Goal: Entertainment & Leisure: Browse casually

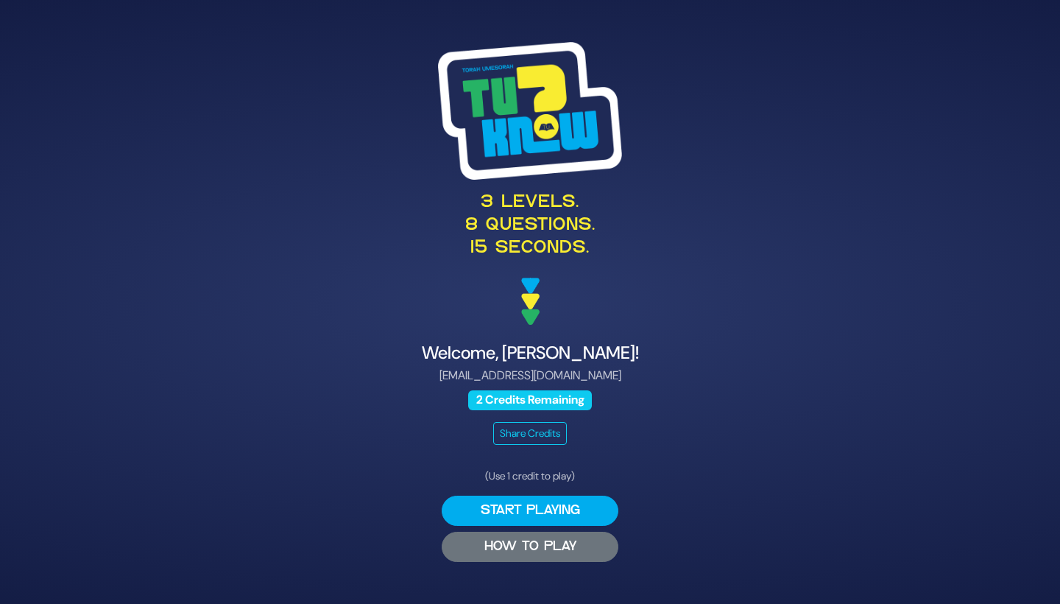
click at [582, 546] on button "HOW TO PLAY" at bounding box center [530, 547] width 177 height 30
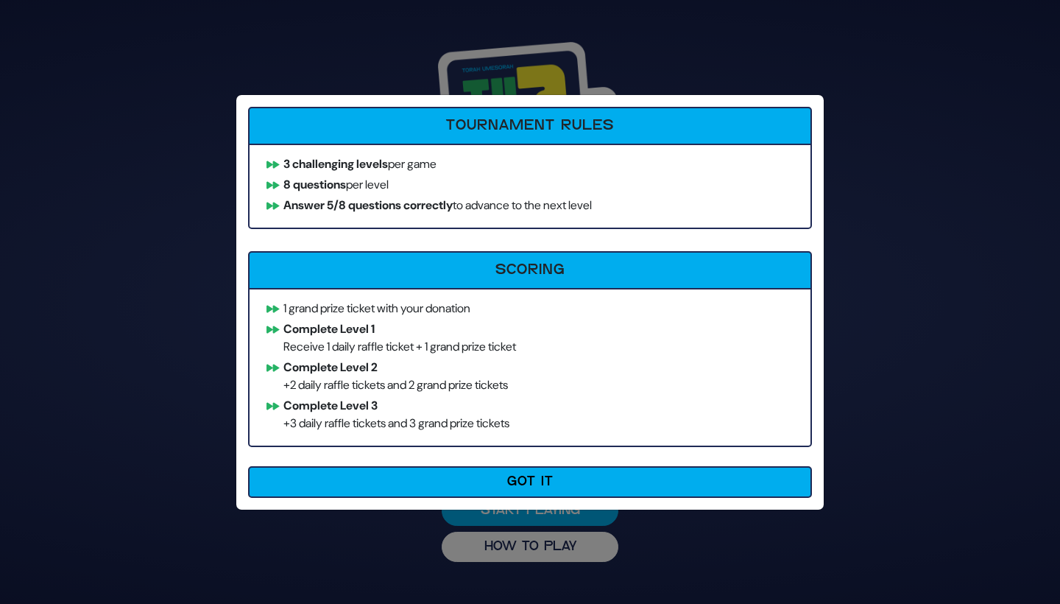
click at [917, 330] on div "How to Play Tournament Rules 3 challenging levels per game 8 questions per leve…" at bounding box center [530, 302] width 1060 height 604
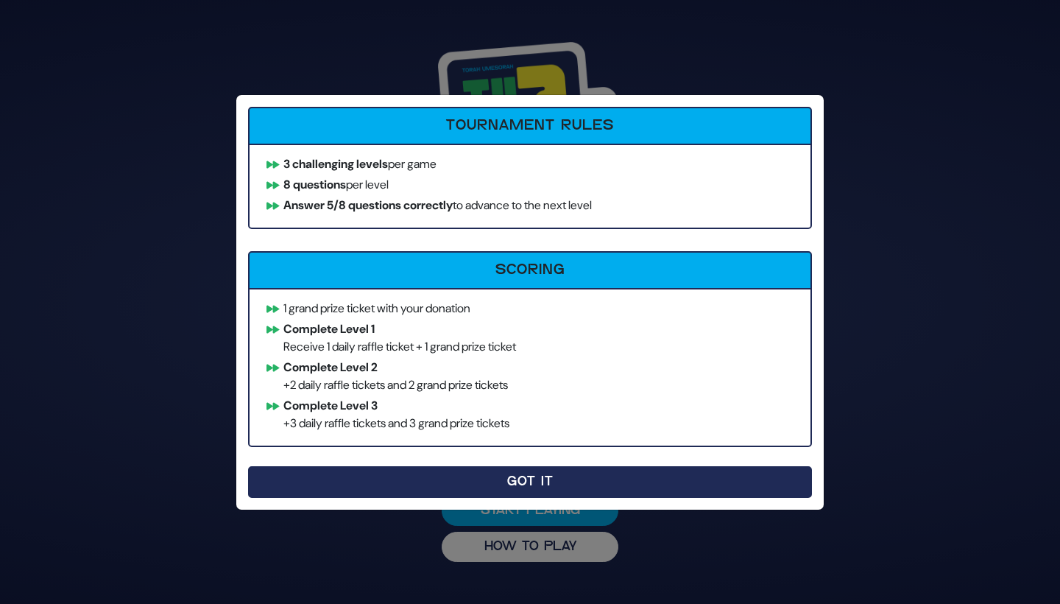
click at [603, 480] on button "Got It" at bounding box center [530, 482] width 564 height 32
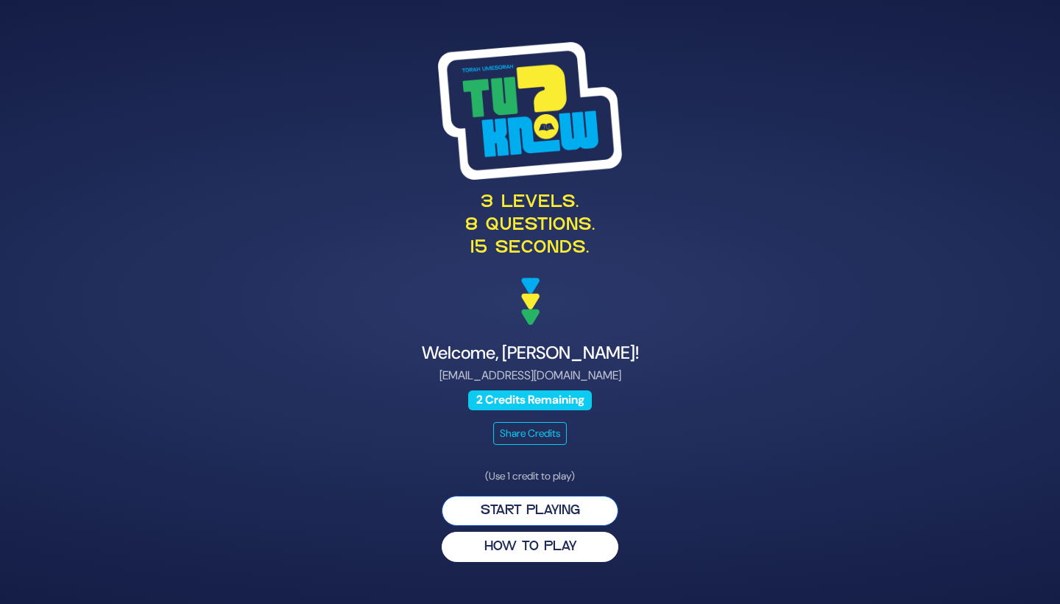
click at [559, 504] on button "Start Playing" at bounding box center [530, 510] width 177 height 30
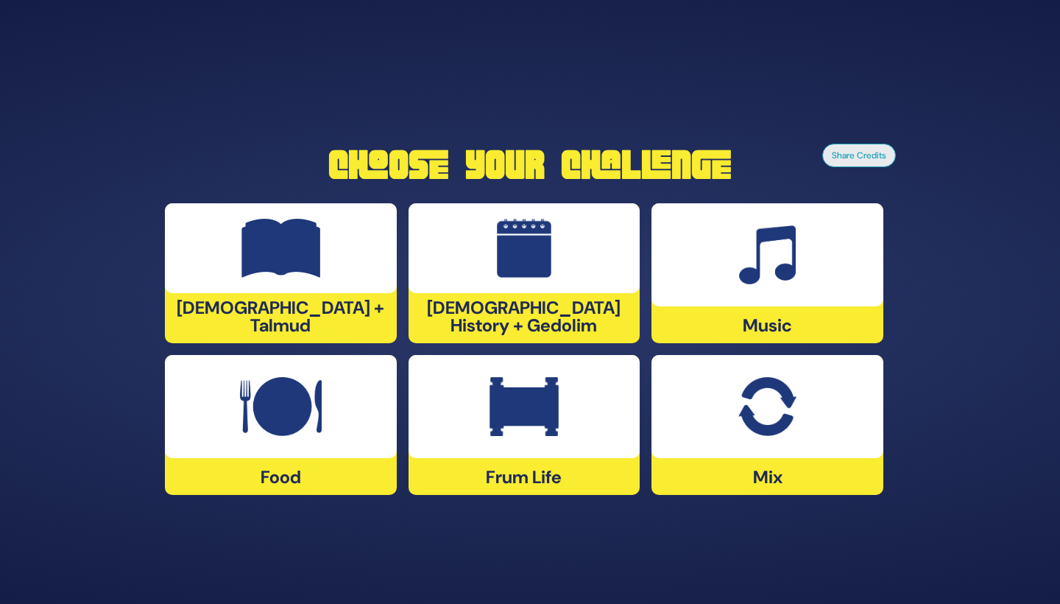
click at [308, 409] on img at bounding box center [281, 406] width 82 height 59
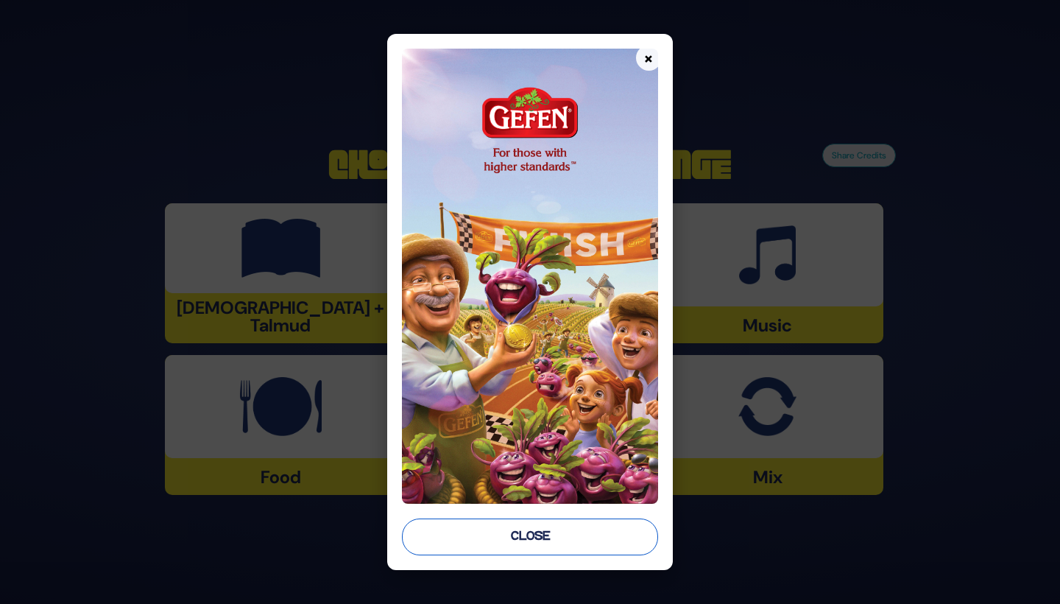
click at [488, 532] on button "Close" at bounding box center [530, 536] width 256 height 37
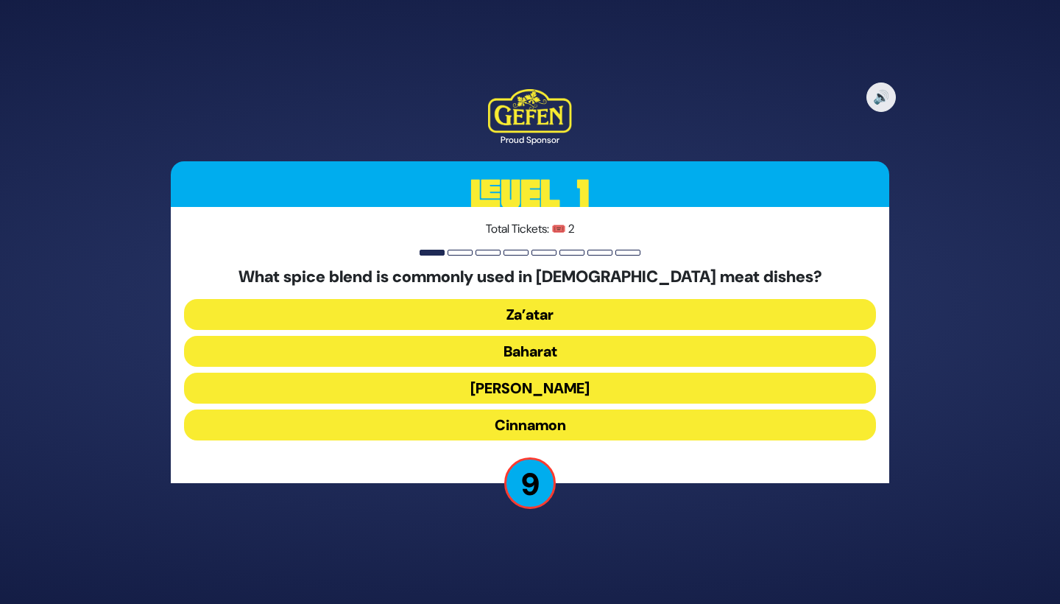
click at [529, 409] on button "Schug" at bounding box center [530, 424] width 692 height 31
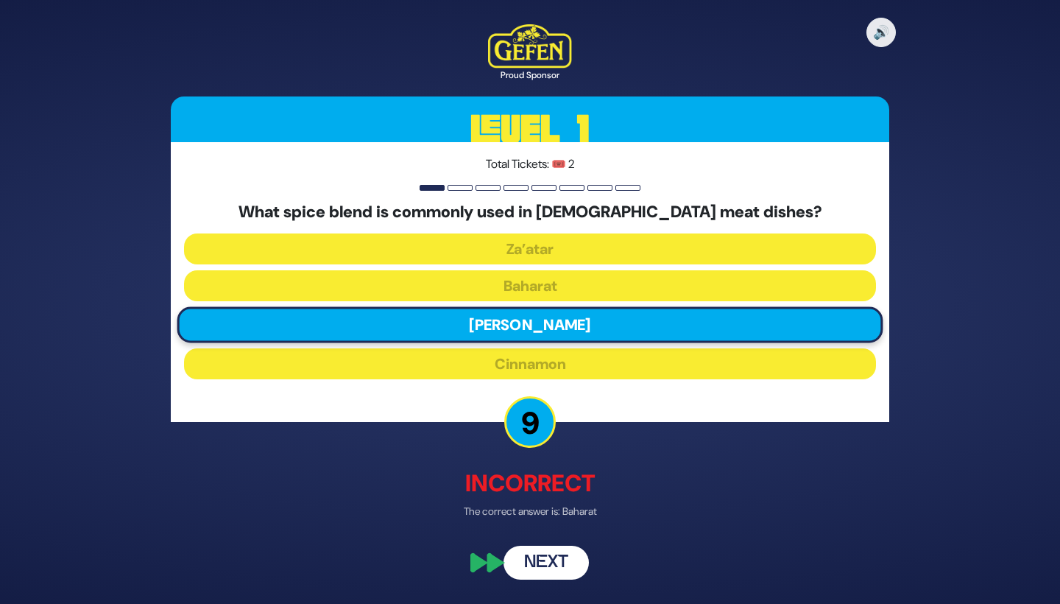
click at [538, 562] on button "Next" at bounding box center [546, 563] width 85 height 34
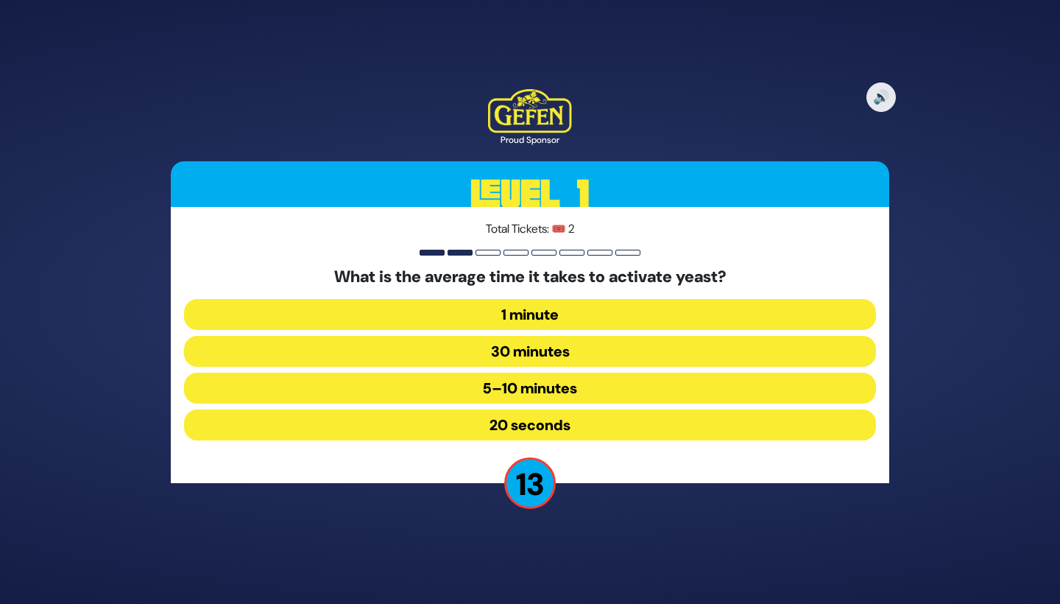
click at [512, 373] on button "30 minutes" at bounding box center [530, 388] width 692 height 31
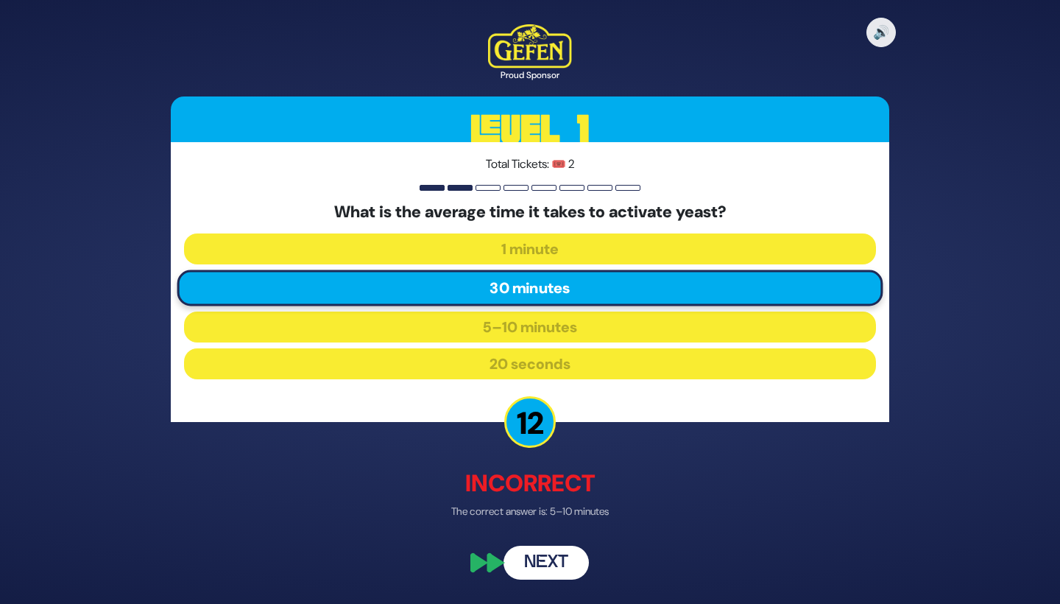
click at [544, 562] on button "Next" at bounding box center [546, 563] width 85 height 34
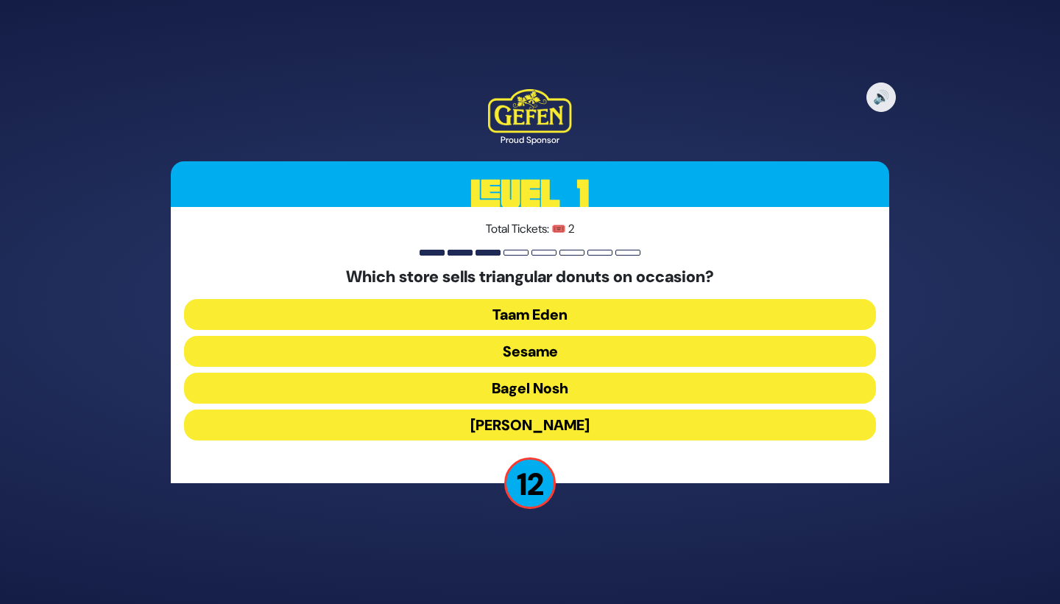
click at [494, 373] on button "Sesame" at bounding box center [530, 388] width 692 height 31
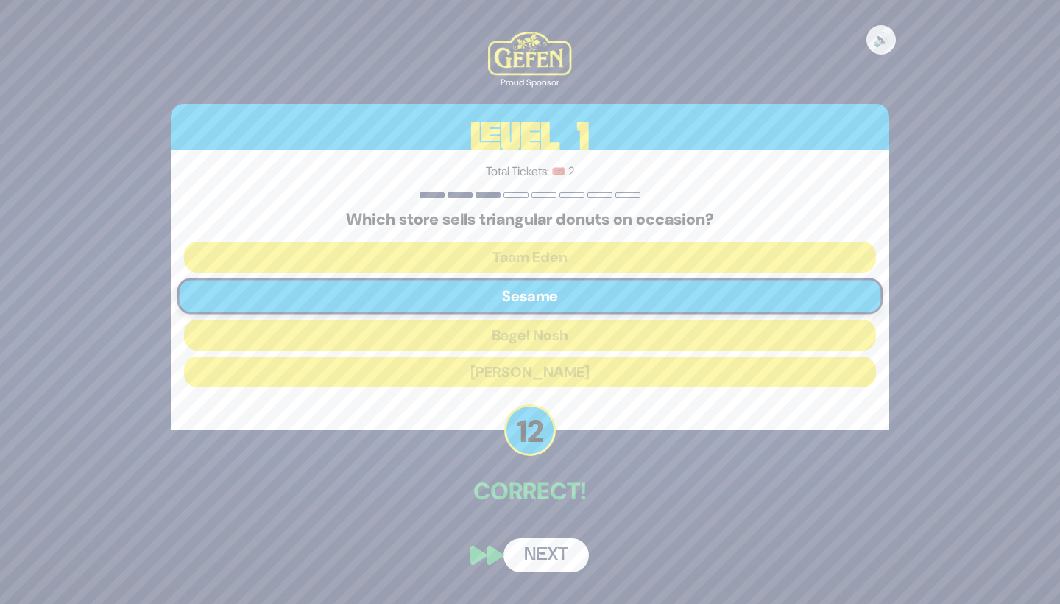
click at [537, 559] on button "Next" at bounding box center [546, 555] width 85 height 34
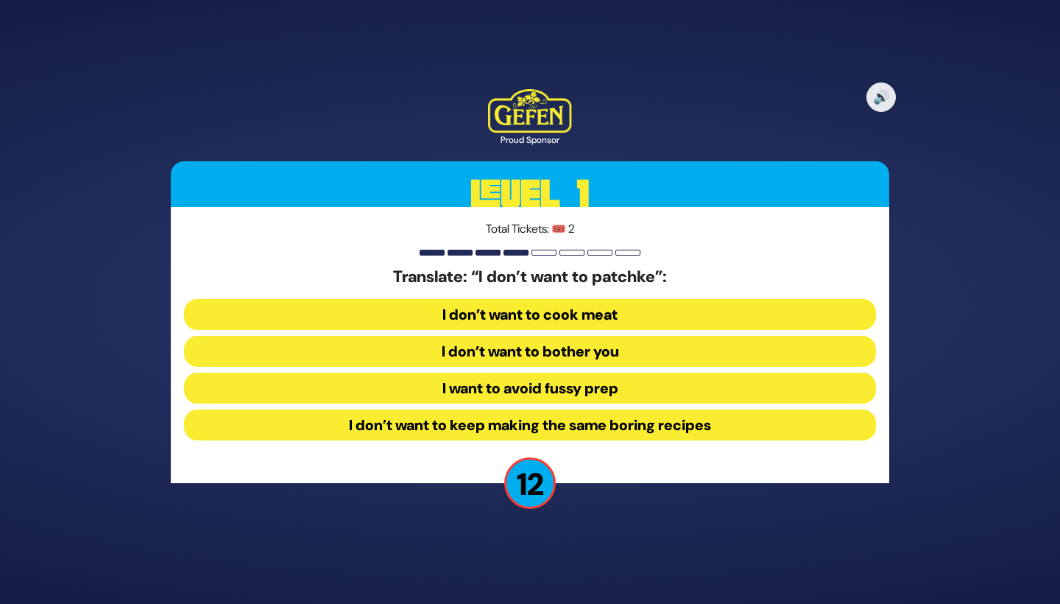
click at [467, 409] on button "I want to avoid fussy prep" at bounding box center [530, 424] width 692 height 31
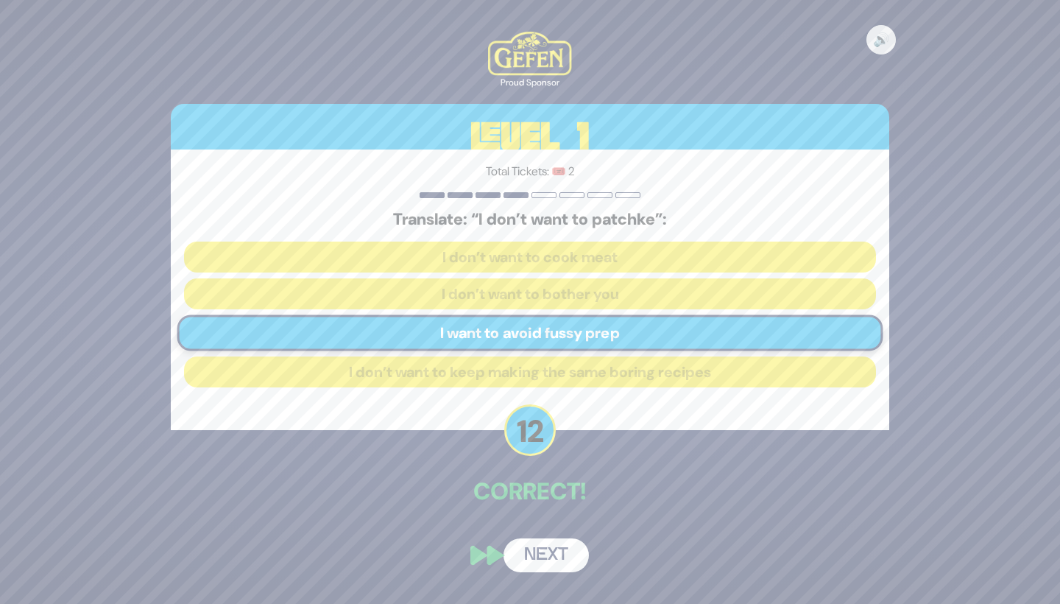
click at [552, 556] on button "Next" at bounding box center [546, 555] width 85 height 34
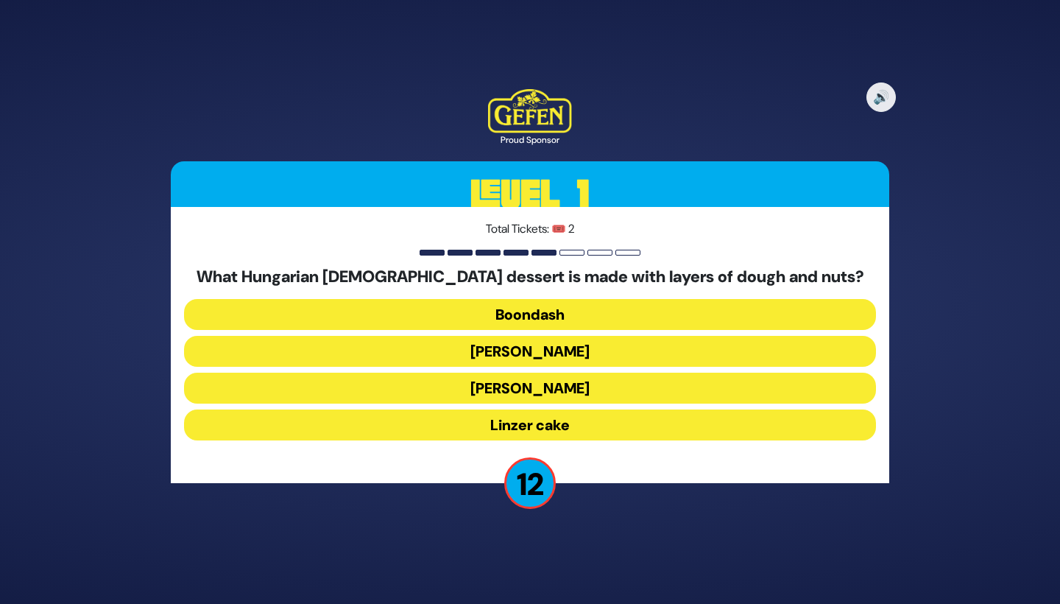
click at [583, 409] on button "Kindel" at bounding box center [530, 424] width 692 height 31
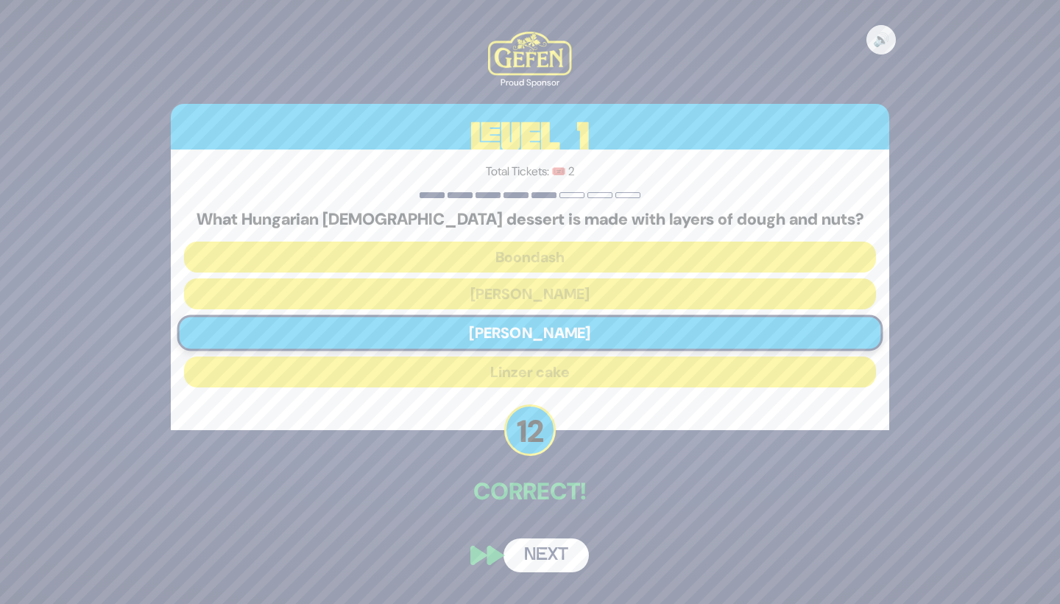
click at [539, 558] on button "Next" at bounding box center [546, 555] width 85 height 34
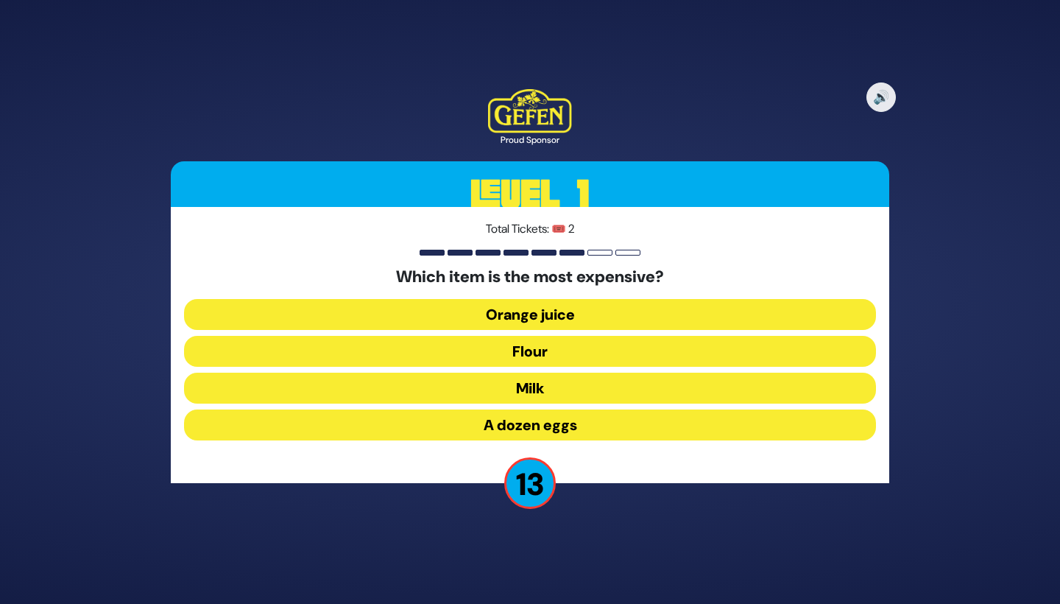
click at [582, 428] on button "A dozen eggs" at bounding box center [530, 424] width 692 height 31
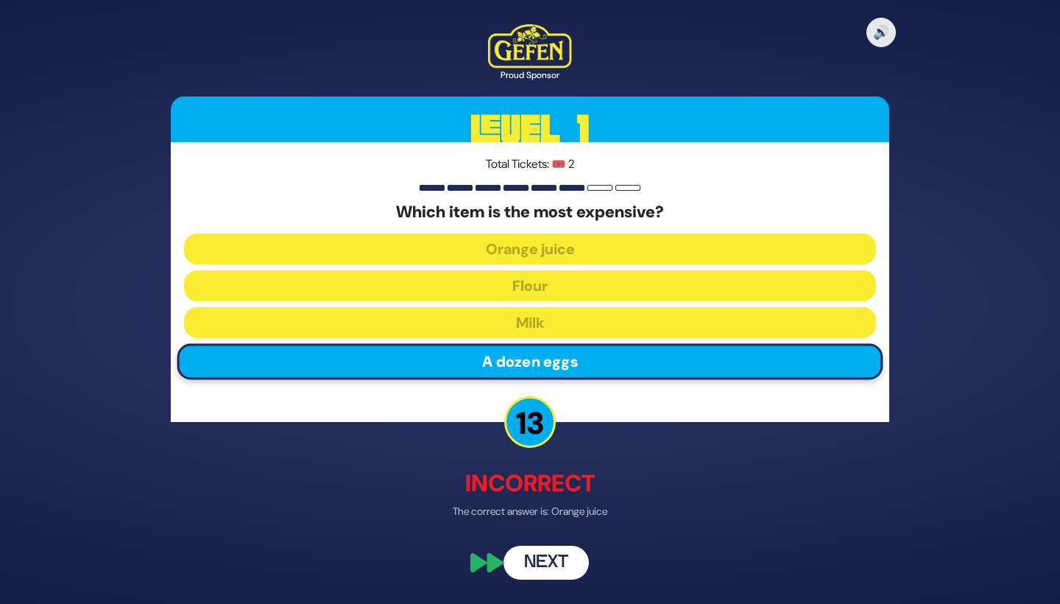
click at [546, 554] on button "Next" at bounding box center [546, 563] width 85 height 34
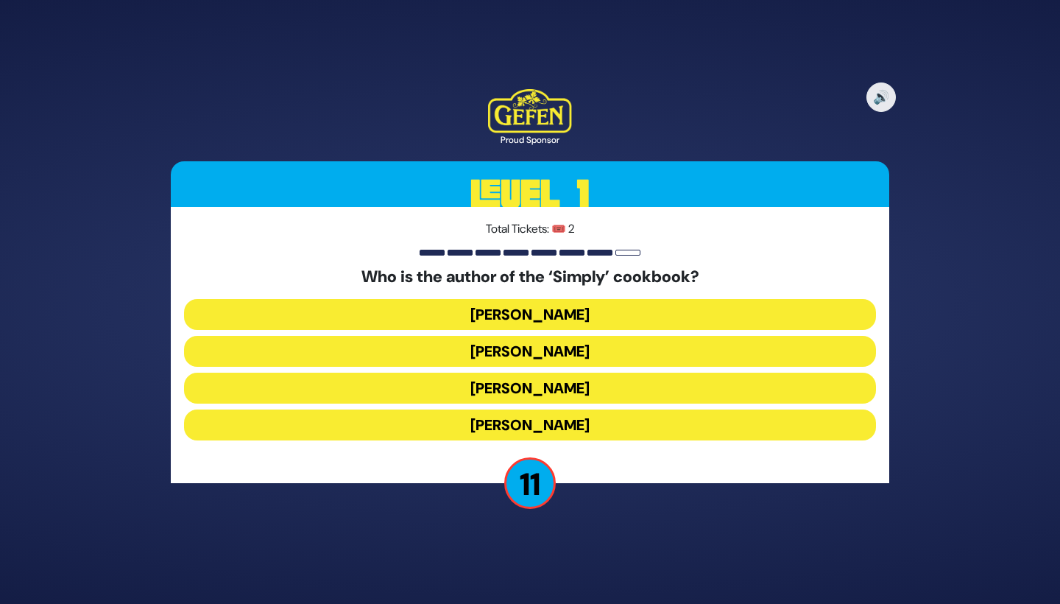
click at [599, 373] on button "Vera Newman" at bounding box center [530, 388] width 692 height 31
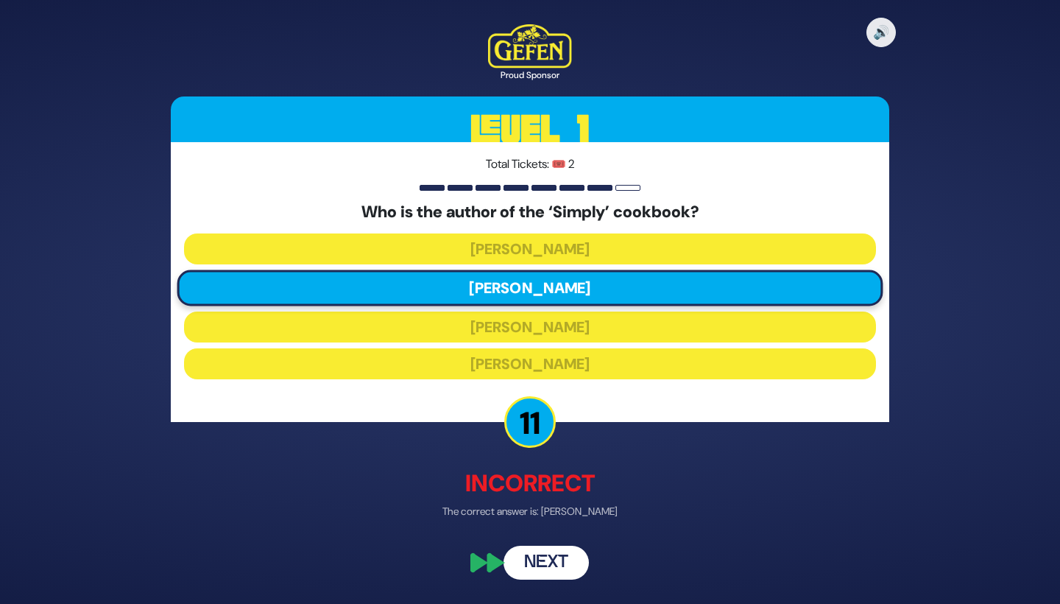
click at [543, 553] on button "Next" at bounding box center [546, 563] width 85 height 34
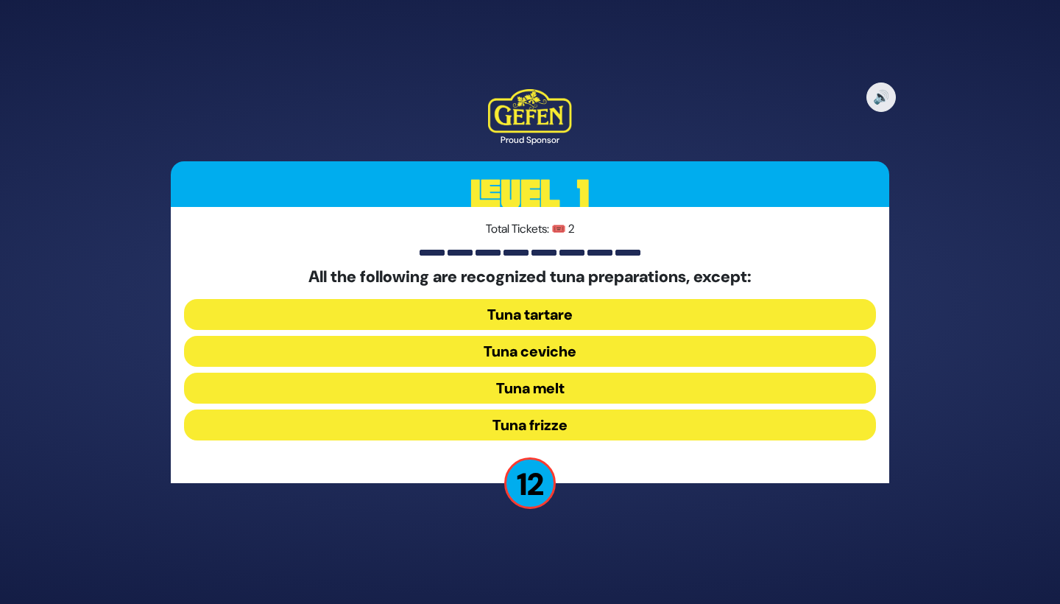
click at [587, 425] on button "Tuna frizze" at bounding box center [530, 424] width 692 height 31
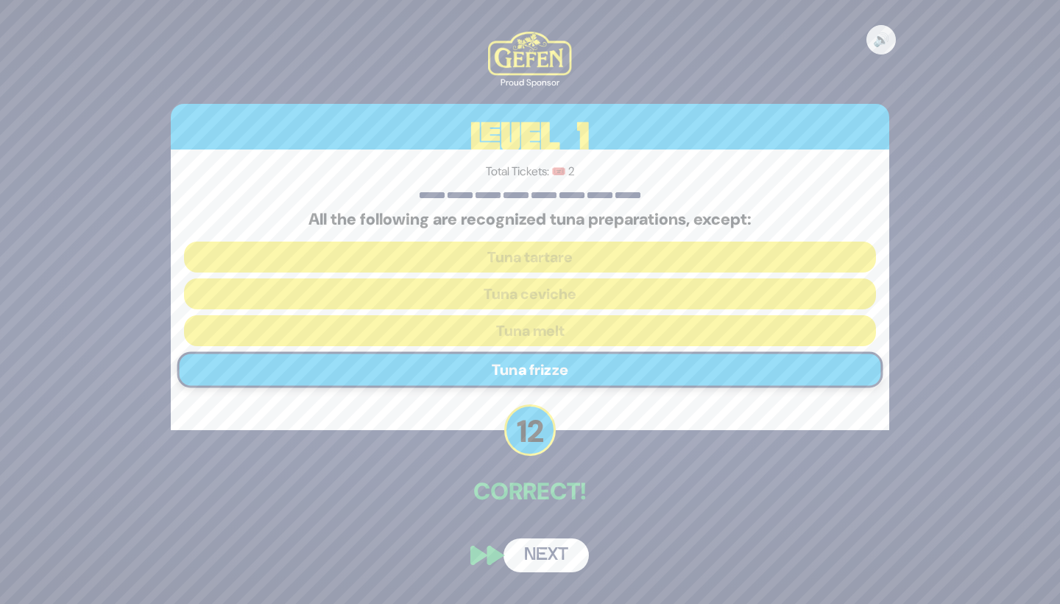
click at [546, 554] on button "Next" at bounding box center [546, 555] width 85 height 34
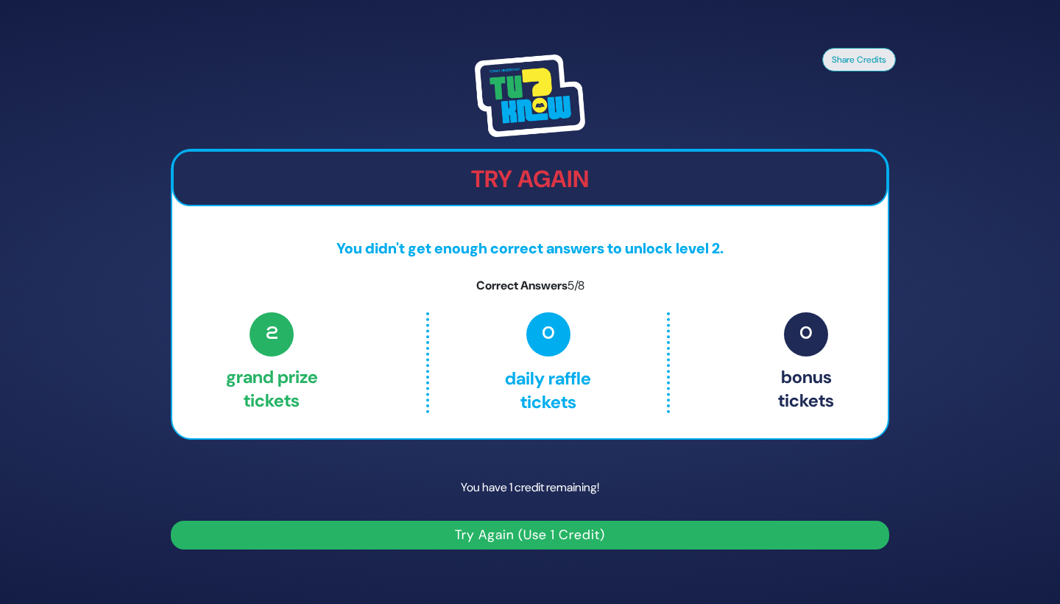
click at [578, 535] on button "Try Again (Use 1 Credit)" at bounding box center [530, 535] width 719 height 29
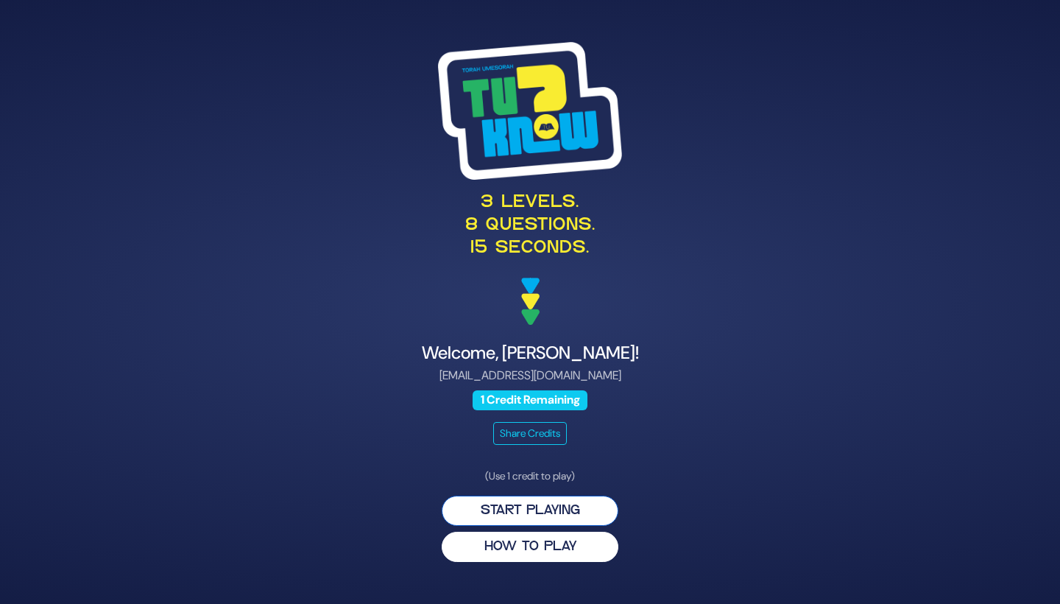
click at [554, 511] on button "Start Playing" at bounding box center [530, 510] width 177 height 30
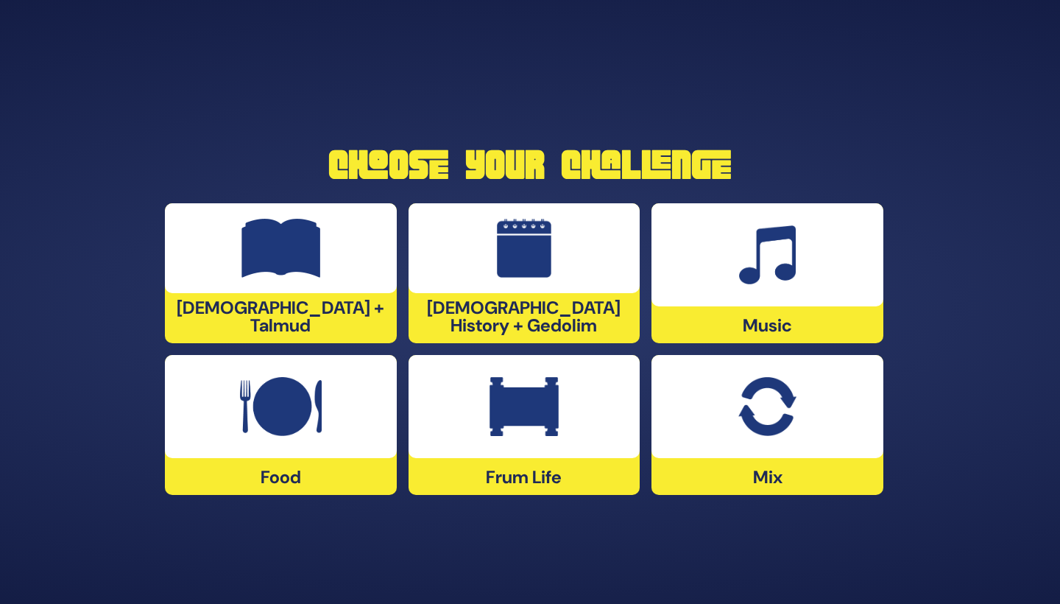
click at [292, 403] on img at bounding box center [281, 406] width 82 height 59
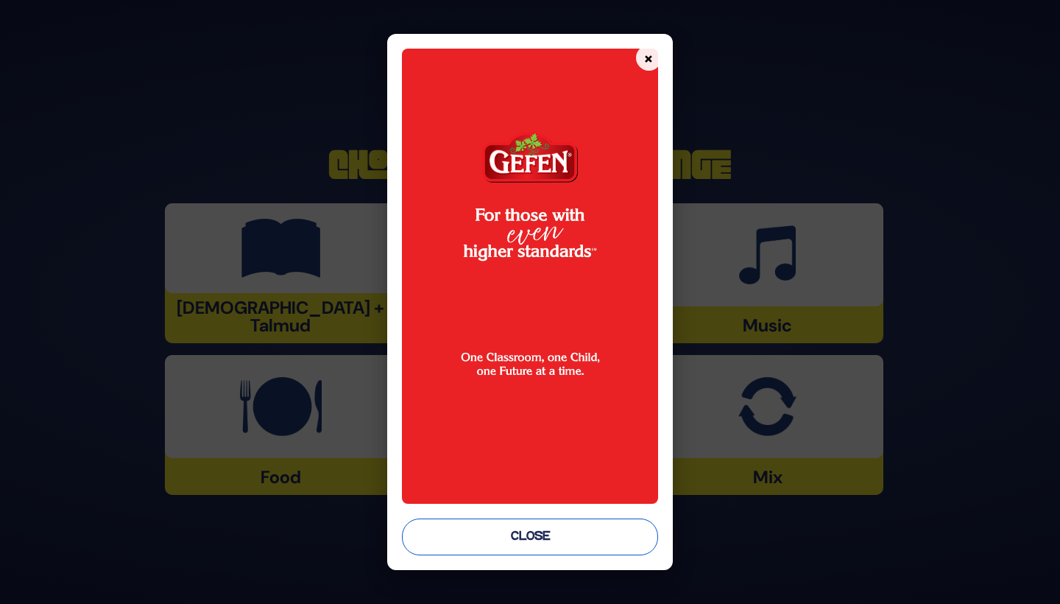
click at [512, 542] on button "Close" at bounding box center [530, 536] width 256 height 37
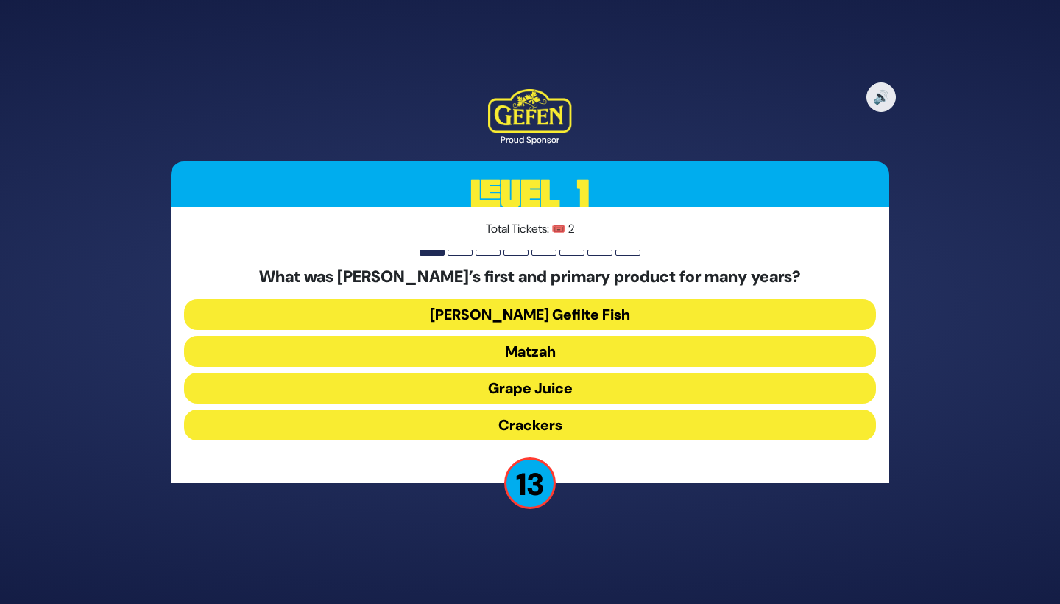
click at [522, 422] on button "Crackers" at bounding box center [530, 424] width 692 height 31
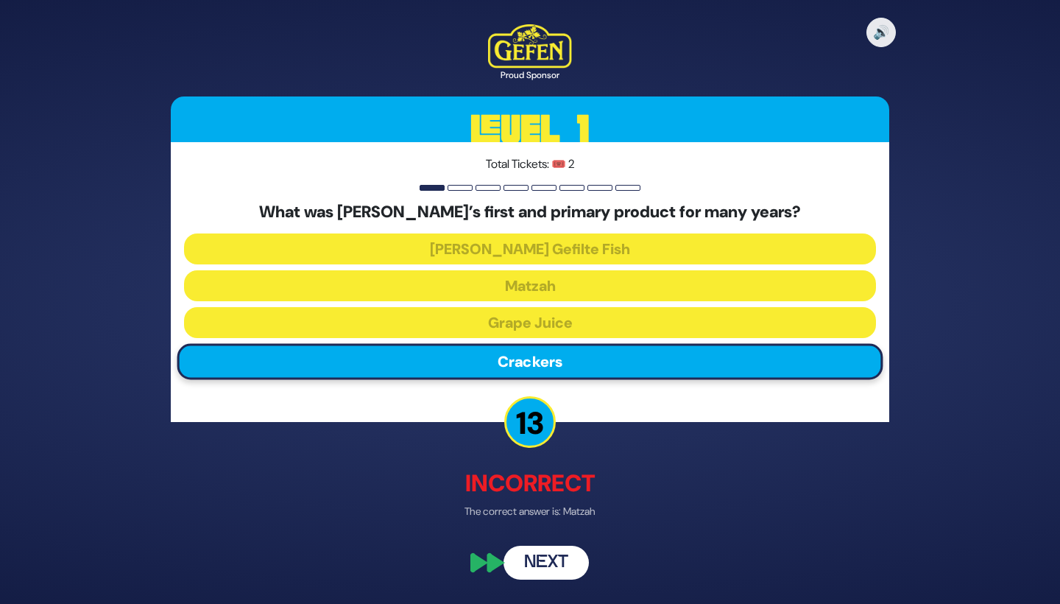
click at [532, 565] on button "Next" at bounding box center [546, 563] width 85 height 34
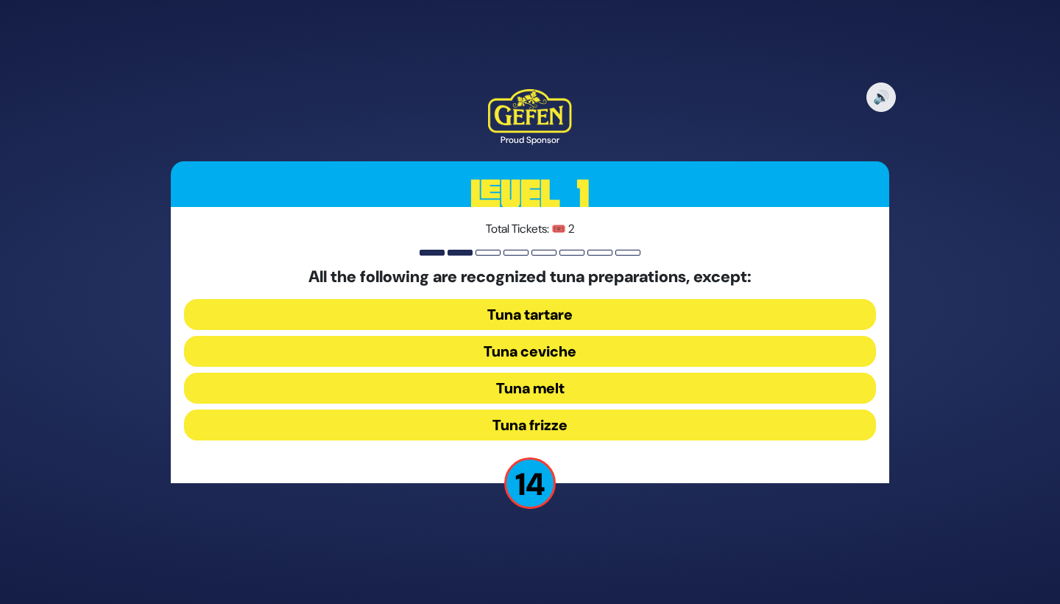
click at [503, 423] on button "Tuna frizze" at bounding box center [530, 424] width 692 height 31
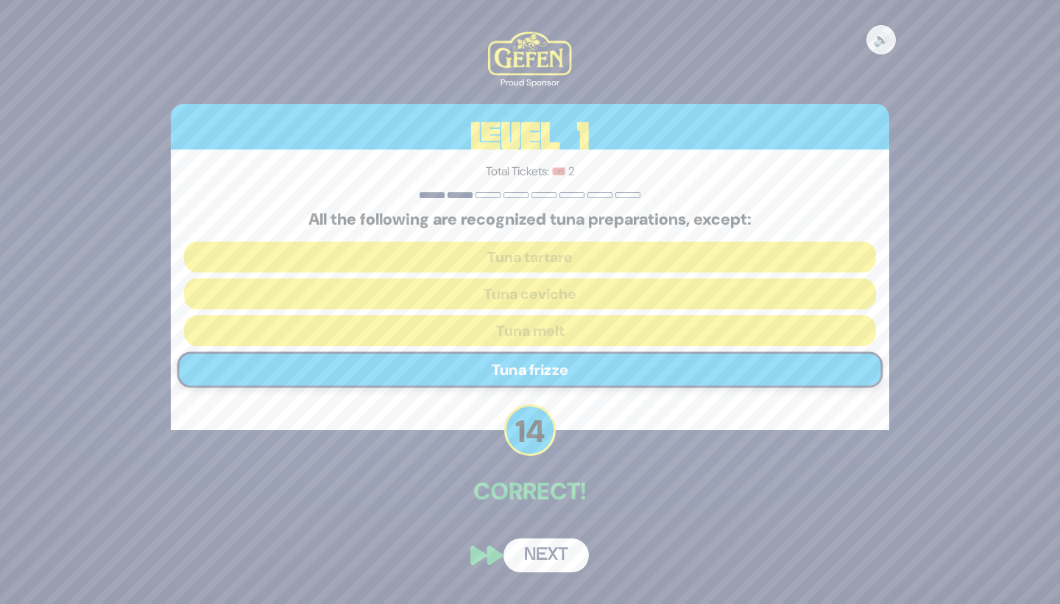
click at [556, 550] on button "Next" at bounding box center [546, 555] width 85 height 34
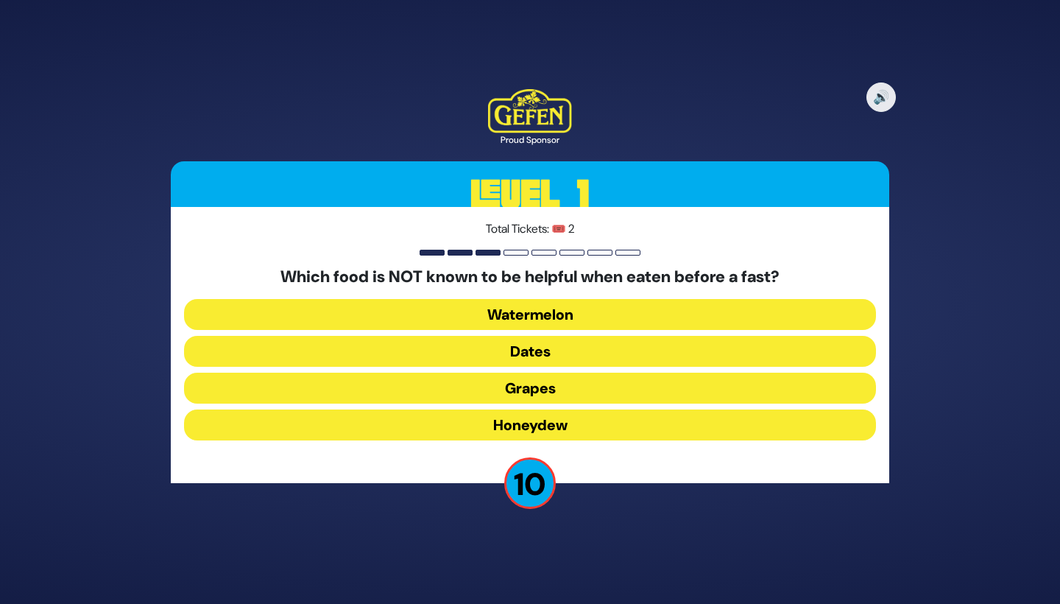
click at [613, 373] on button "Dates" at bounding box center [530, 388] width 692 height 31
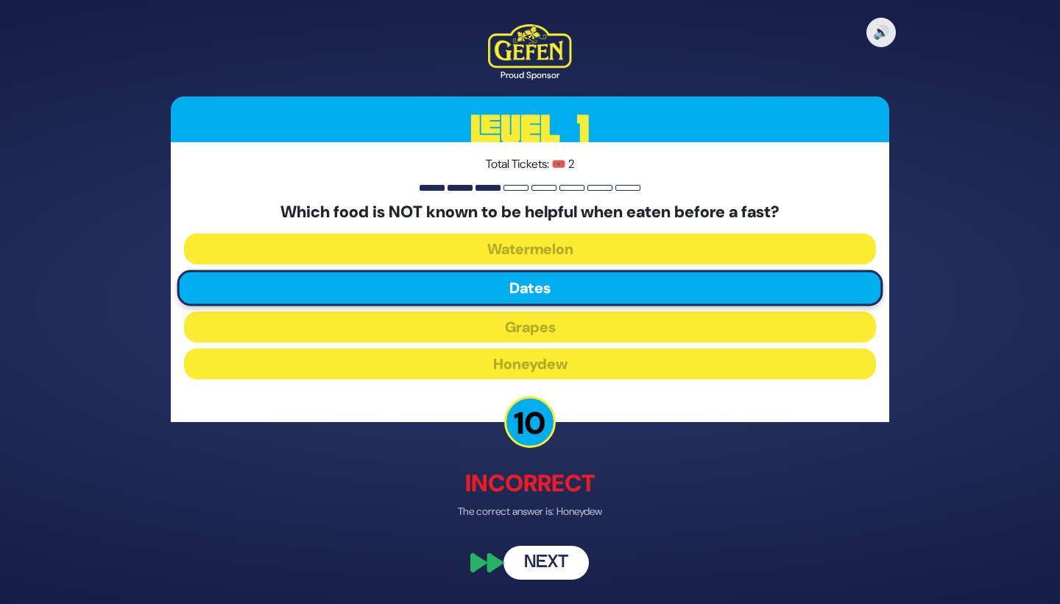
click at [540, 552] on button "Next" at bounding box center [546, 563] width 85 height 34
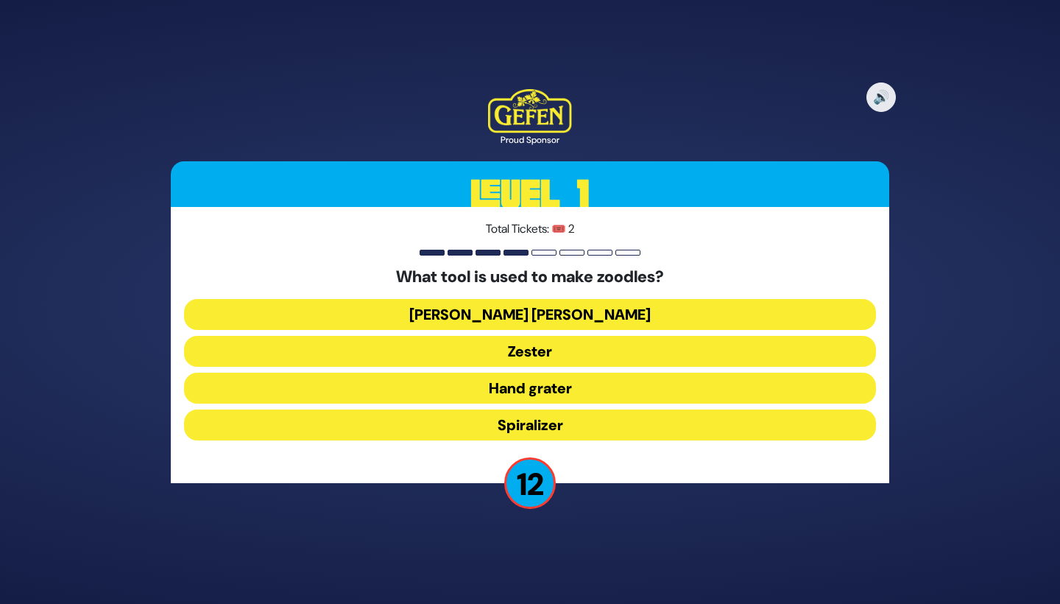
click at [560, 428] on button "Spiralizer" at bounding box center [530, 424] width 692 height 31
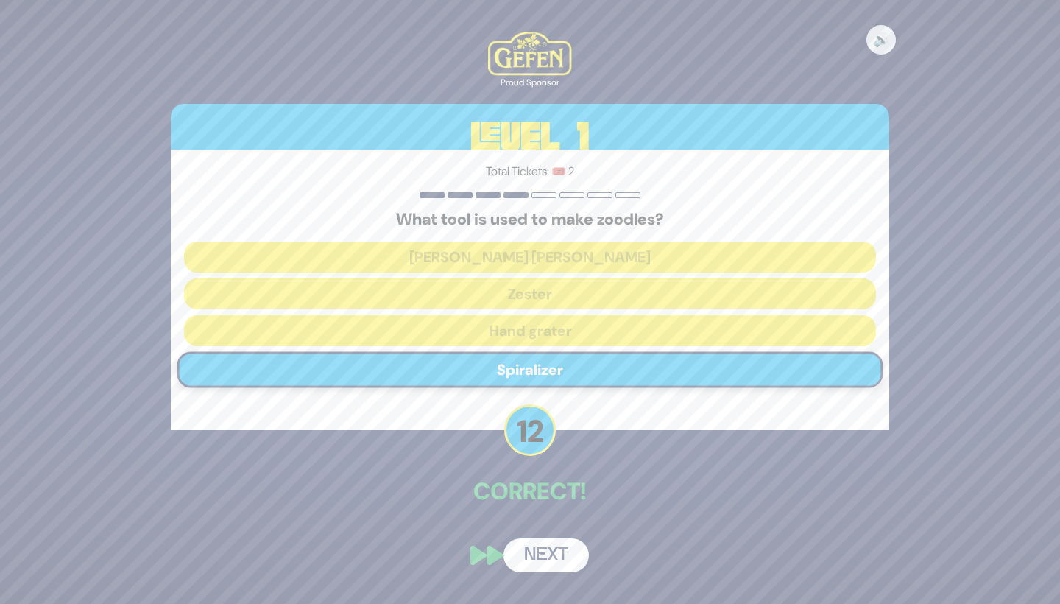
click at [541, 551] on button "Next" at bounding box center [546, 555] width 85 height 34
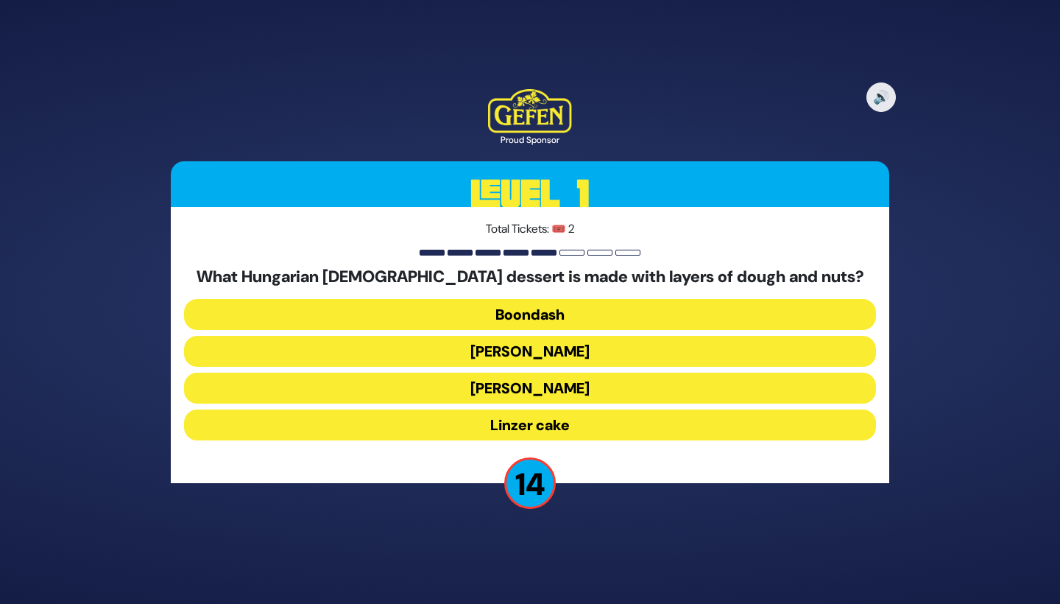
click at [545, 409] on button "[PERSON_NAME]" at bounding box center [530, 424] width 692 height 31
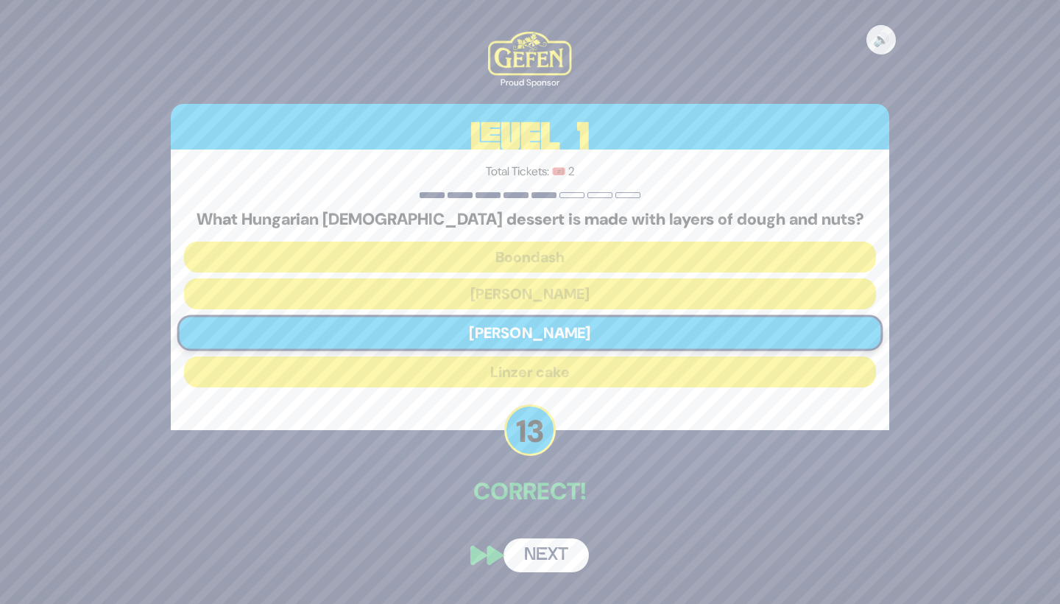
click at [538, 558] on button "Next" at bounding box center [546, 555] width 85 height 34
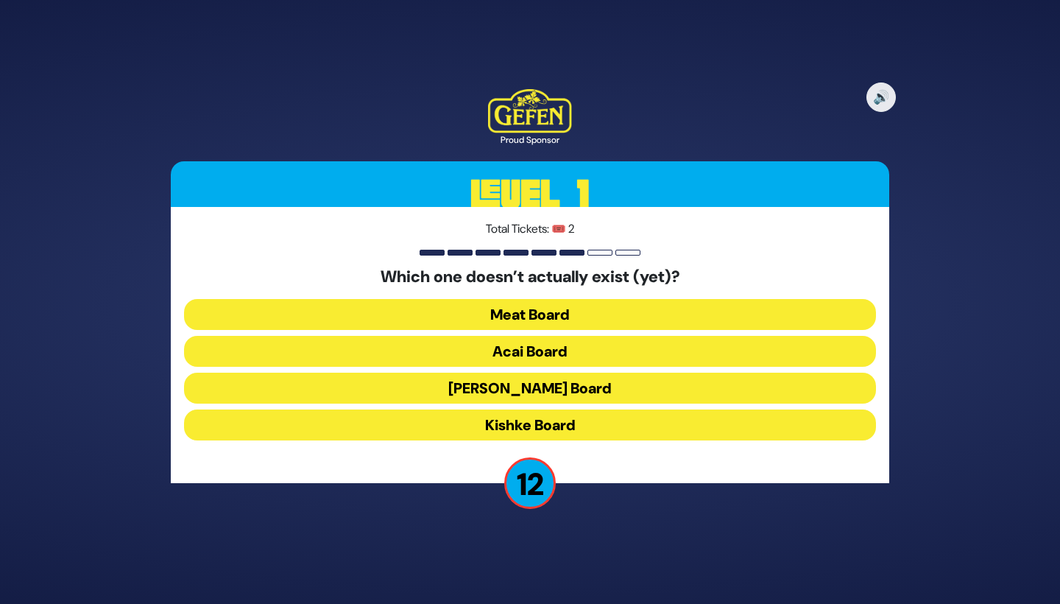
click at [589, 373] on button "Acai Board" at bounding box center [530, 388] width 692 height 31
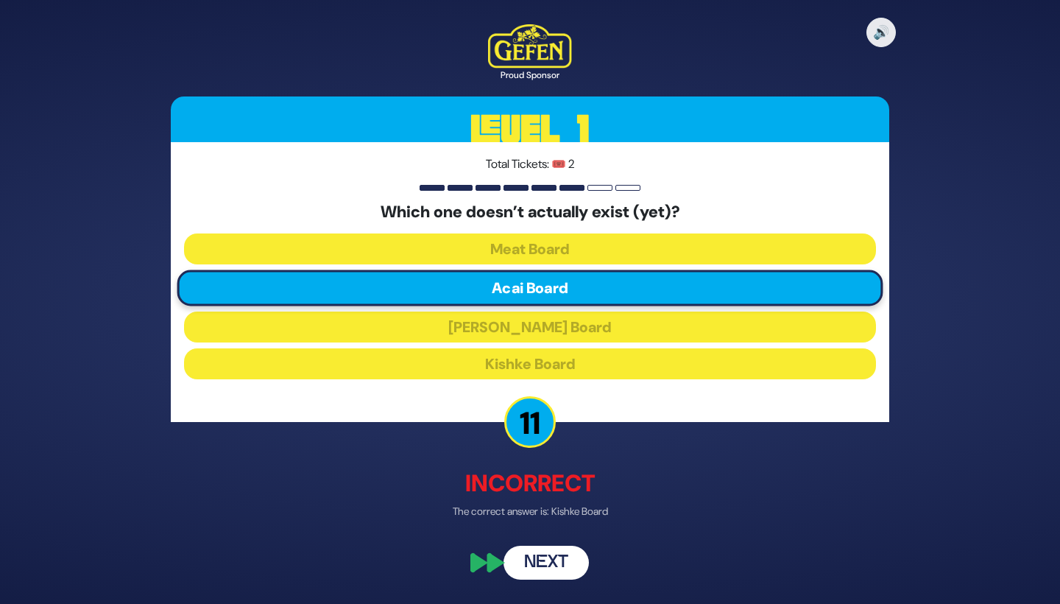
click at [536, 568] on button "Next" at bounding box center [546, 563] width 85 height 34
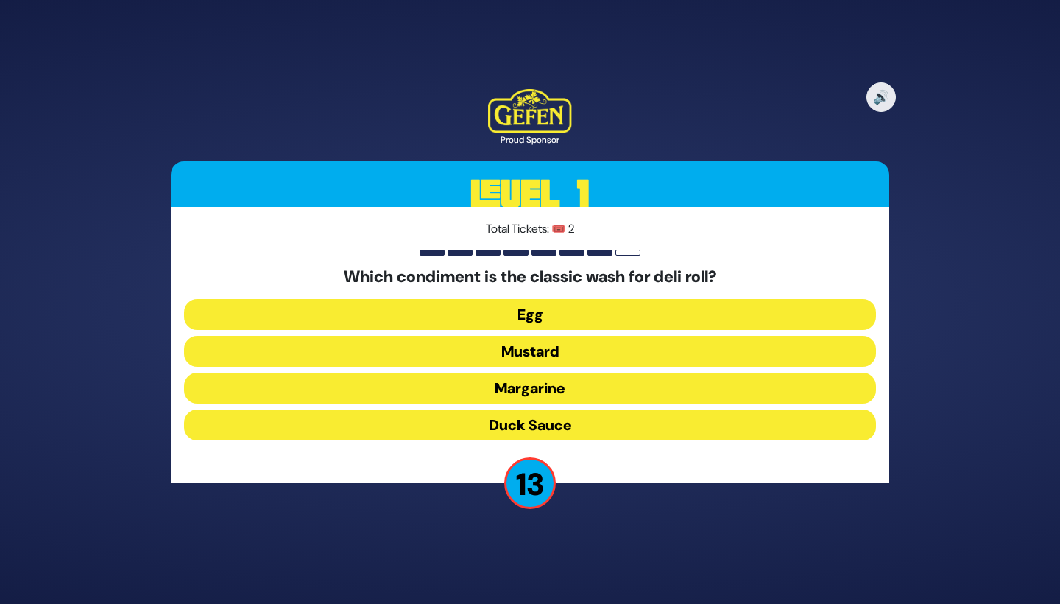
click at [574, 336] on button "Egg" at bounding box center [530, 351] width 692 height 31
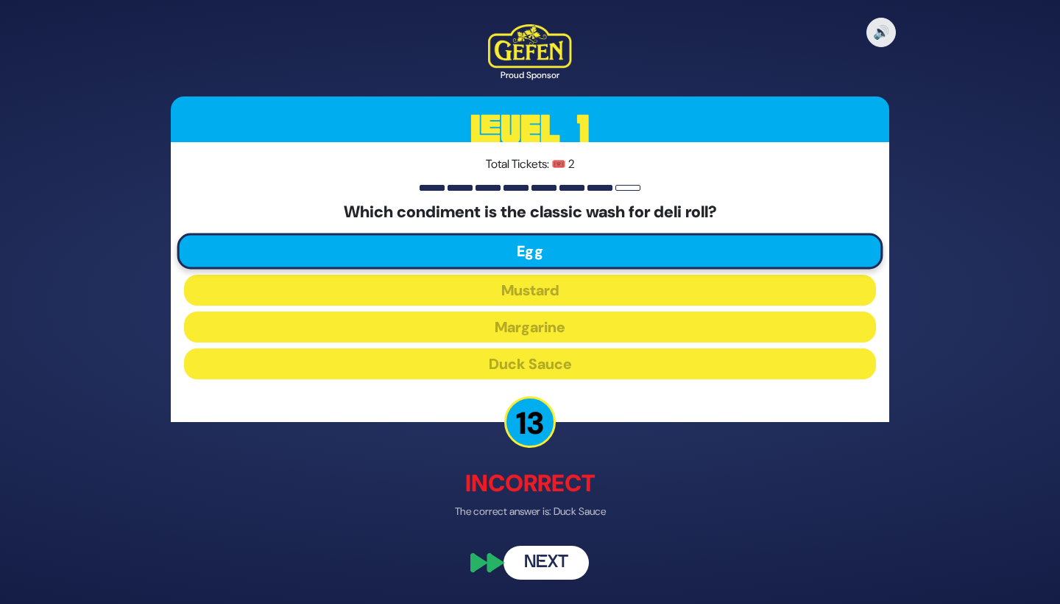
click at [536, 557] on button "Next" at bounding box center [546, 563] width 85 height 34
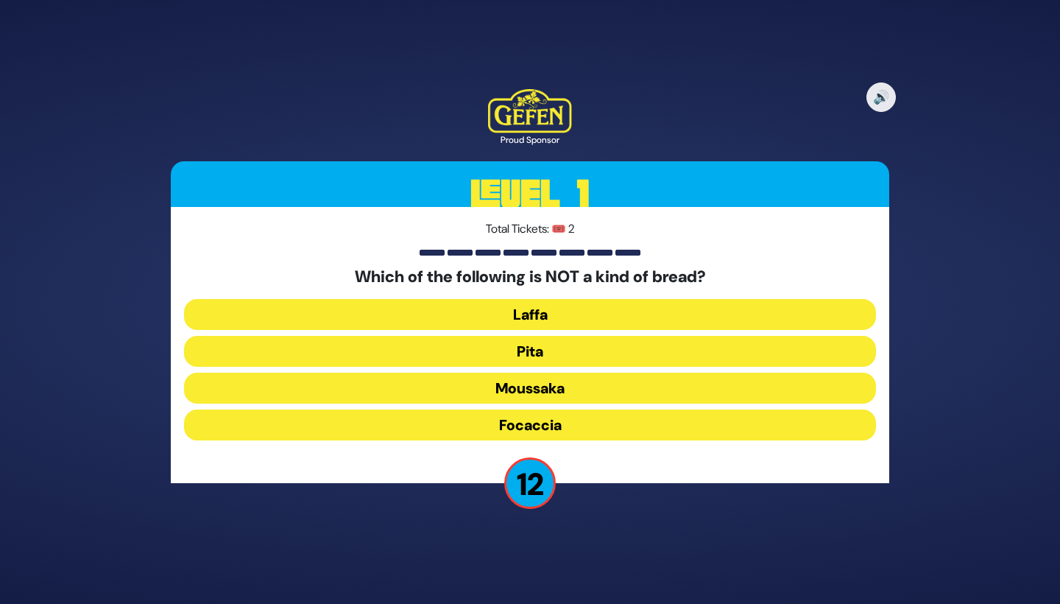
click at [562, 409] on button "Moussaka" at bounding box center [530, 424] width 692 height 31
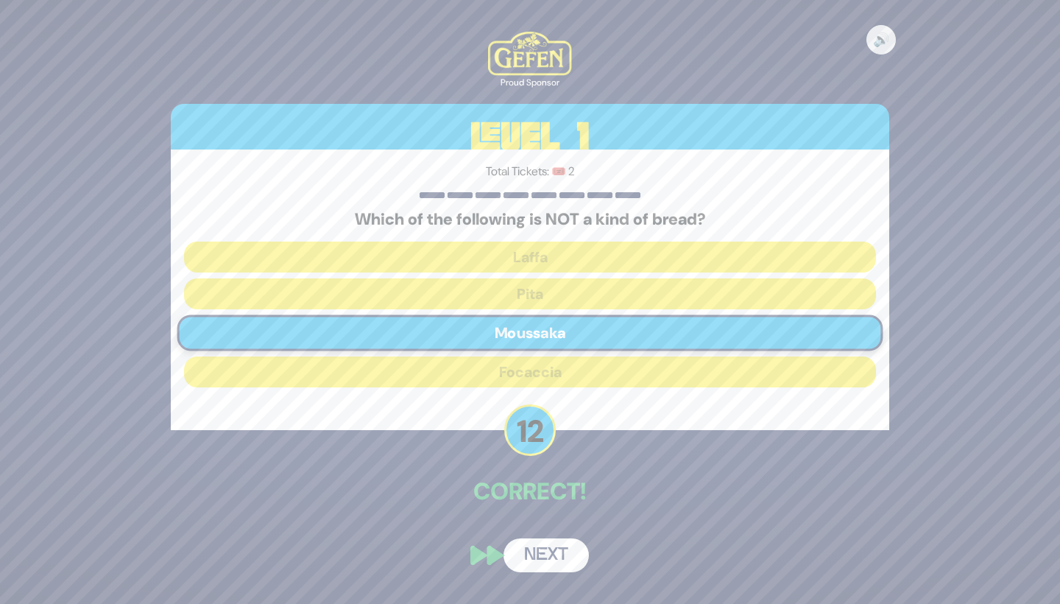
click at [531, 564] on button "Next" at bounding box center [546, 555] width 85 height 34
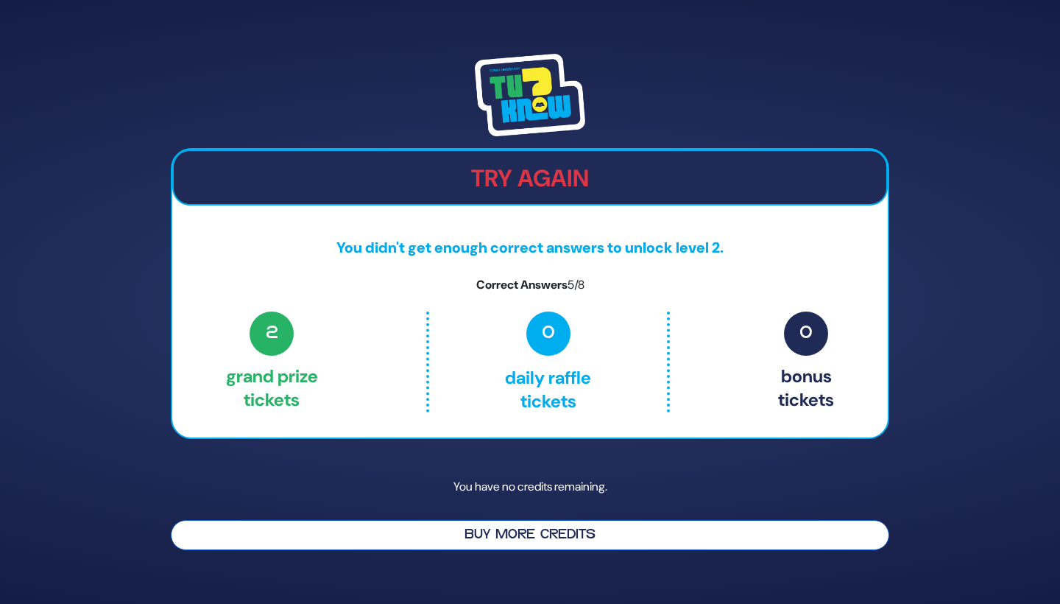
click at [555, 535] on button "Buy More Credits" at bounding box center [530, 535] width 719 height 30
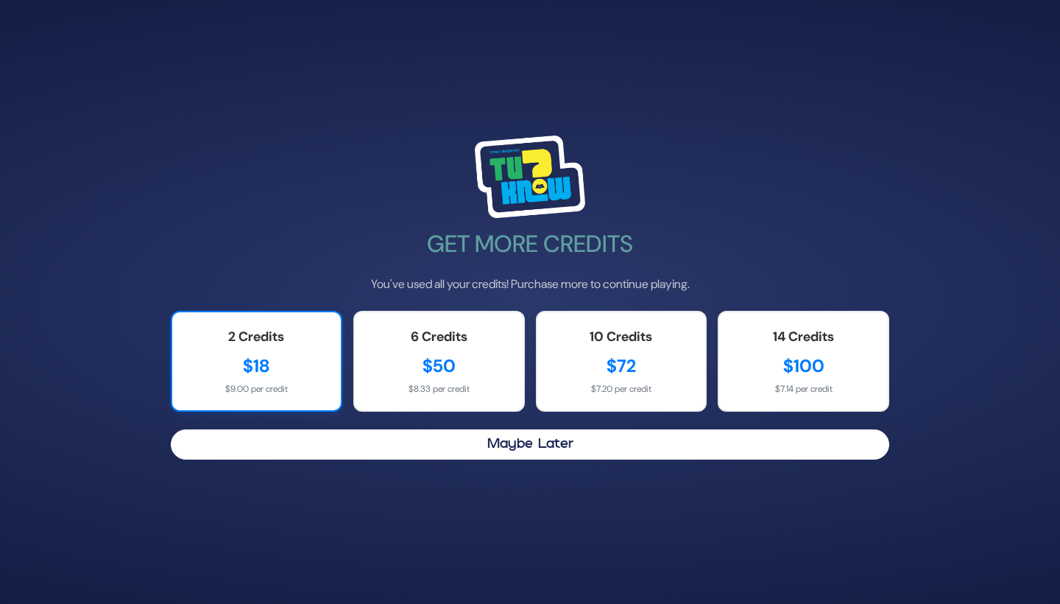
click at [270, 354] on div "$18" at bounding box center [256, 366] width 139 height 27
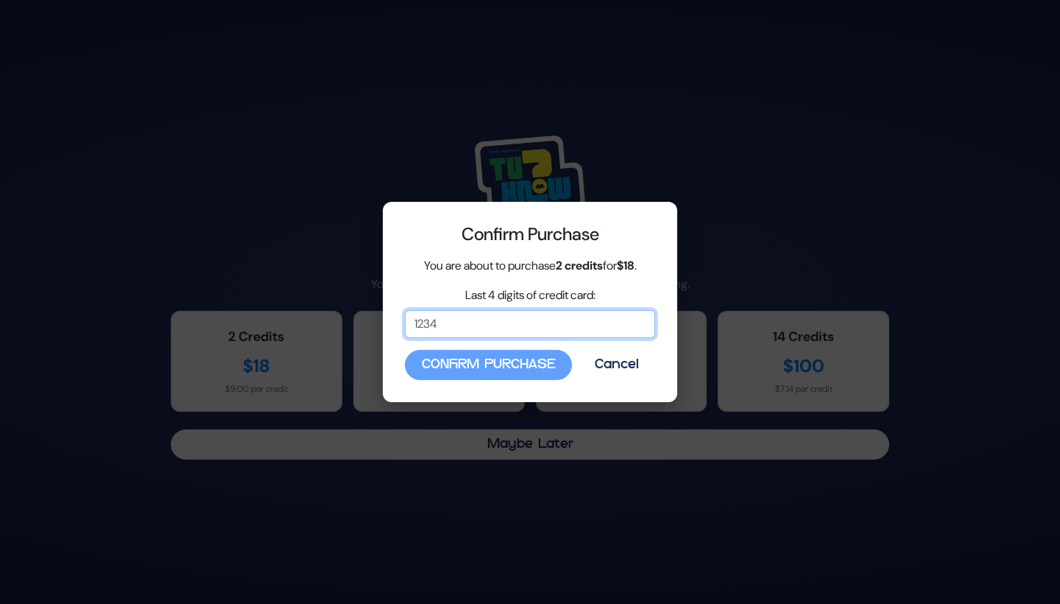
click at [468, 330] on input "Last 4 digits of credit card:" at bounding box center [530, 324] width 250 height 28
type input "6559"
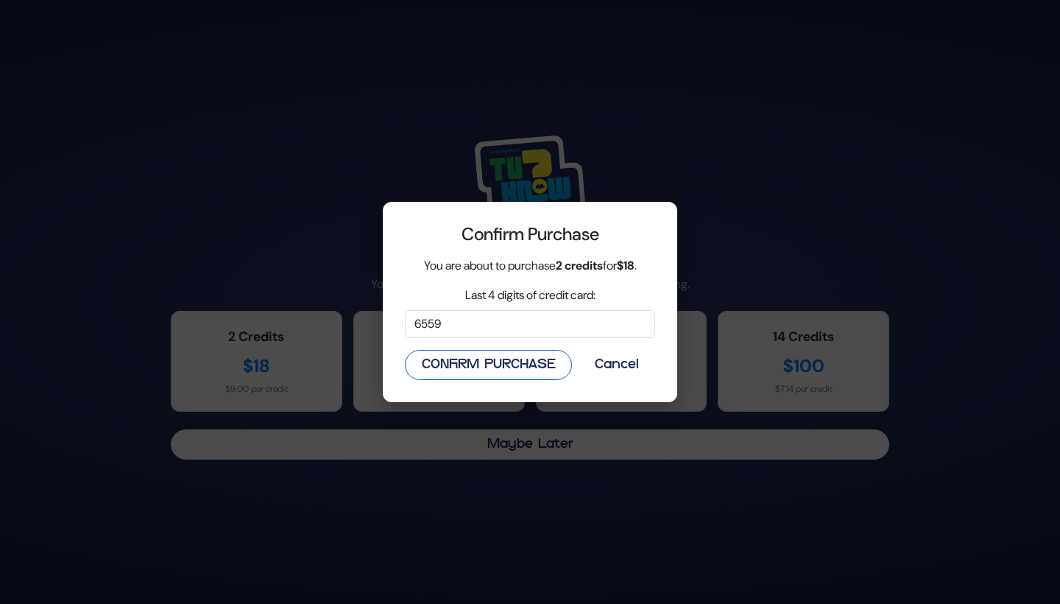
click at [470, 363] on button "Confirm Purchase" at bounding box center [488, 365] width 167 height 30
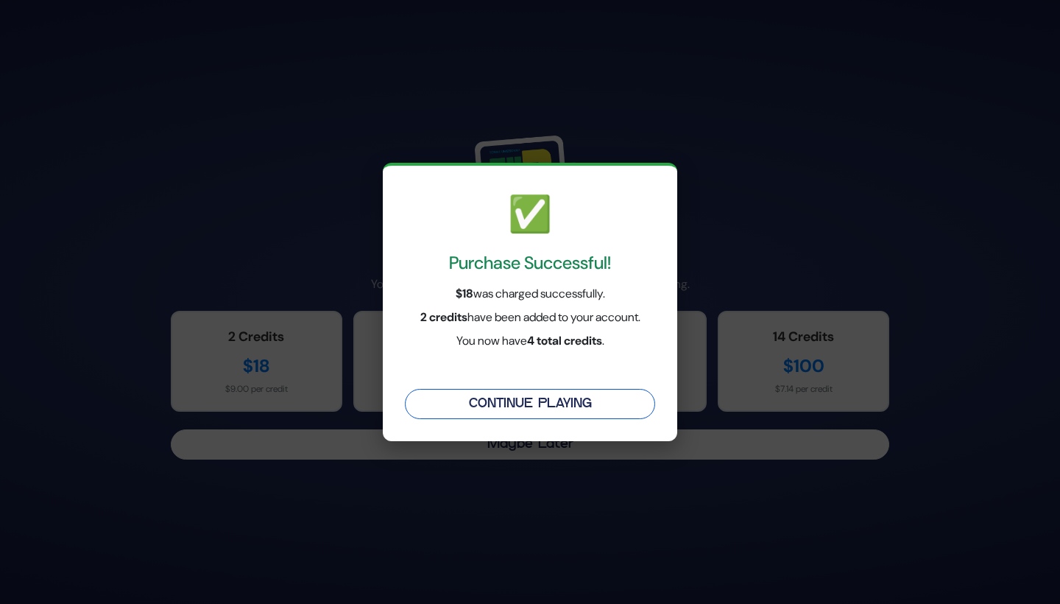
click at [503, 399] on button "Continue Playing" at bounding box center [530, 404] width 250 height 30
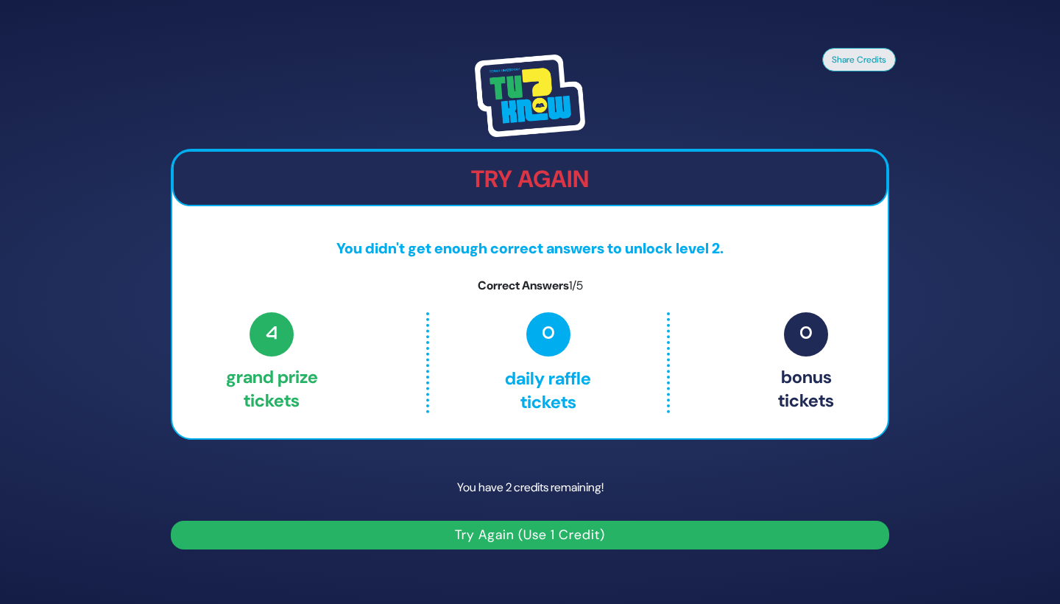
click at [526, 532] on button "Try Again (Use 1 Credit)" at bounding box center [530, 535] width 719 height 29
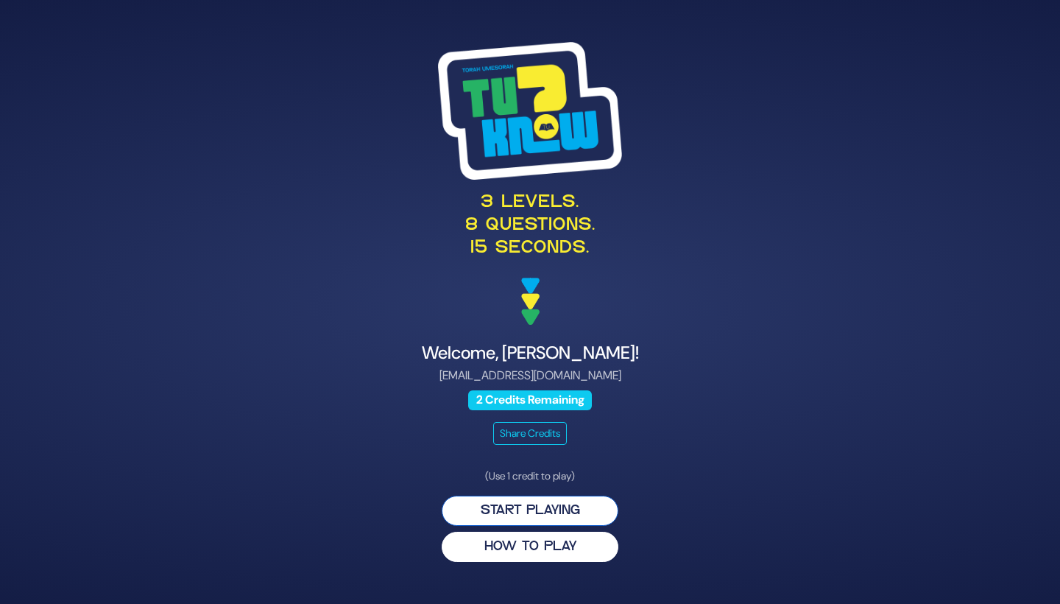
click at [527, 501] on button "Start Playing" at bounding box center [530, 510] width 177 height 30
click at [536, 508] on button "Start Playing" at bounding box center [530, 510] width 177 height 30
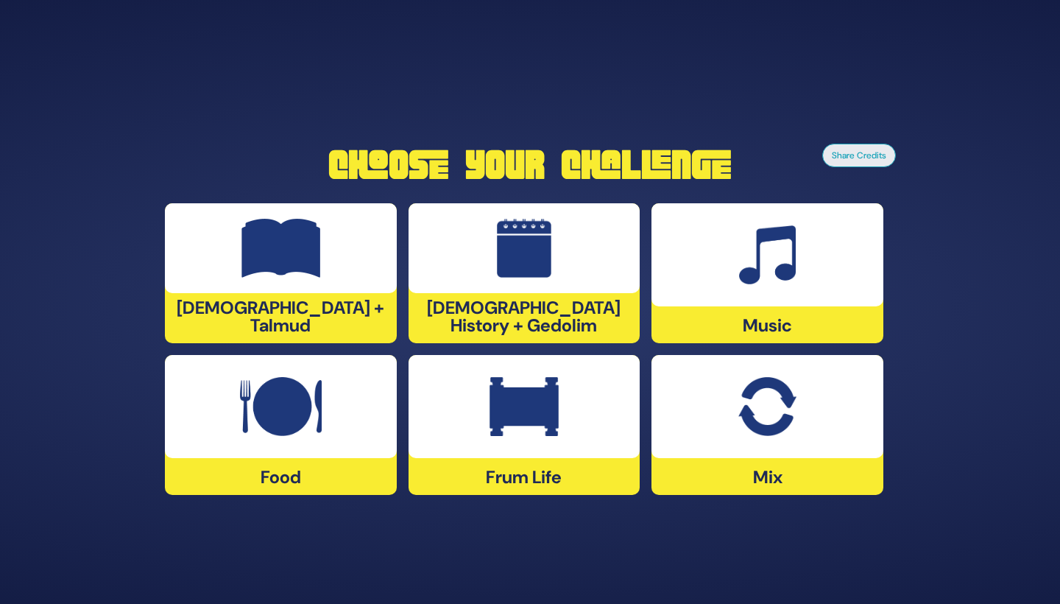
click at [318, 423] on img at bounding box center [281, 406] width 82 height 59
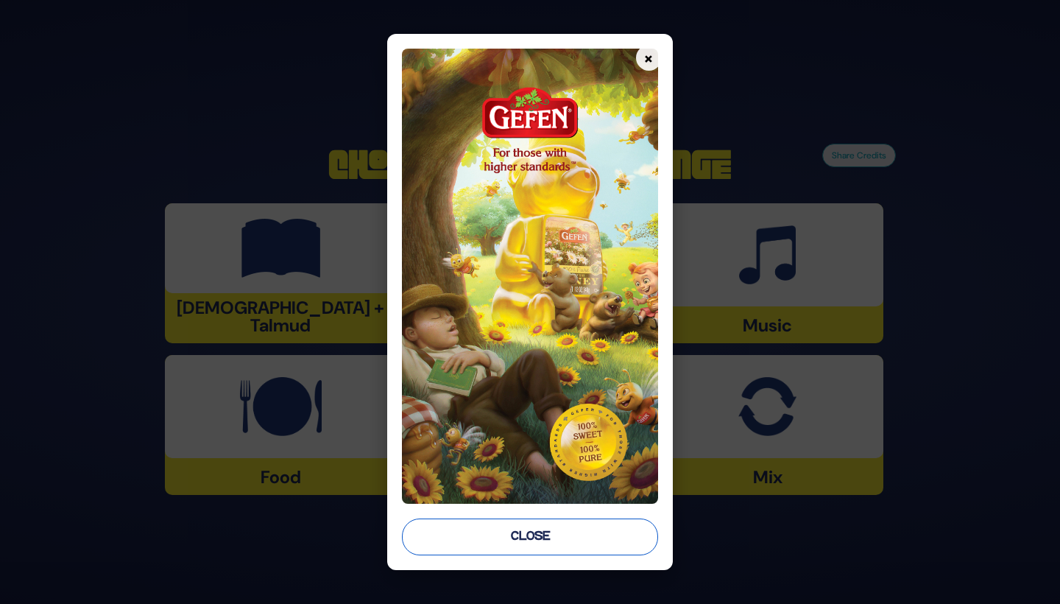
click at [504, 537] on button "Close" at bounding box center [530, 536] width 256 height 37
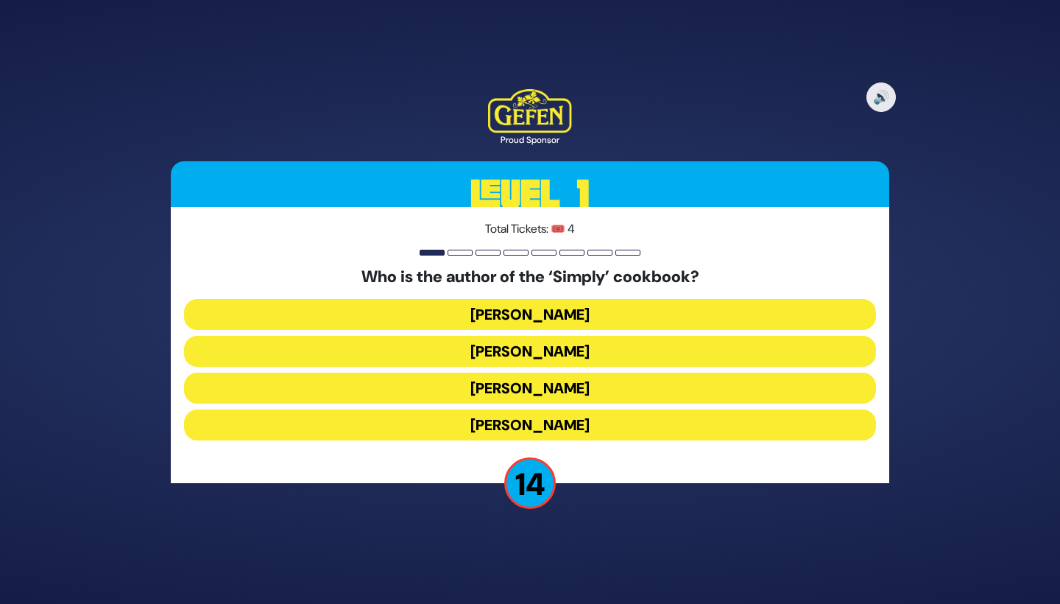
click at [540, 426] on button "Rivky Kleinman" at bounding box center [530, 424] width 692 height 31
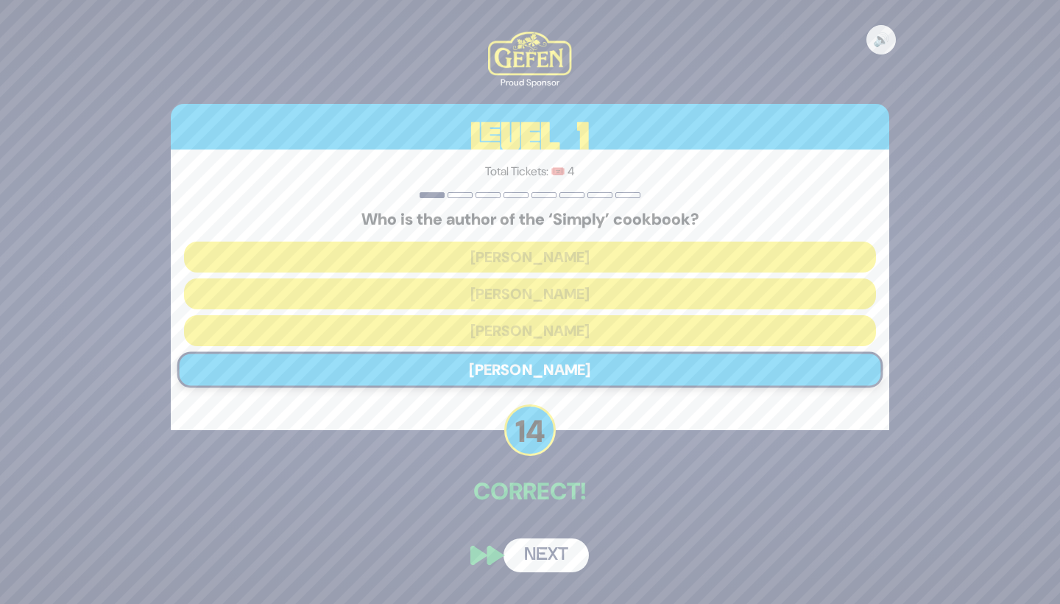
click at [548, 551] on button "Next" at bounding box center [546, 555] width 85 height 34
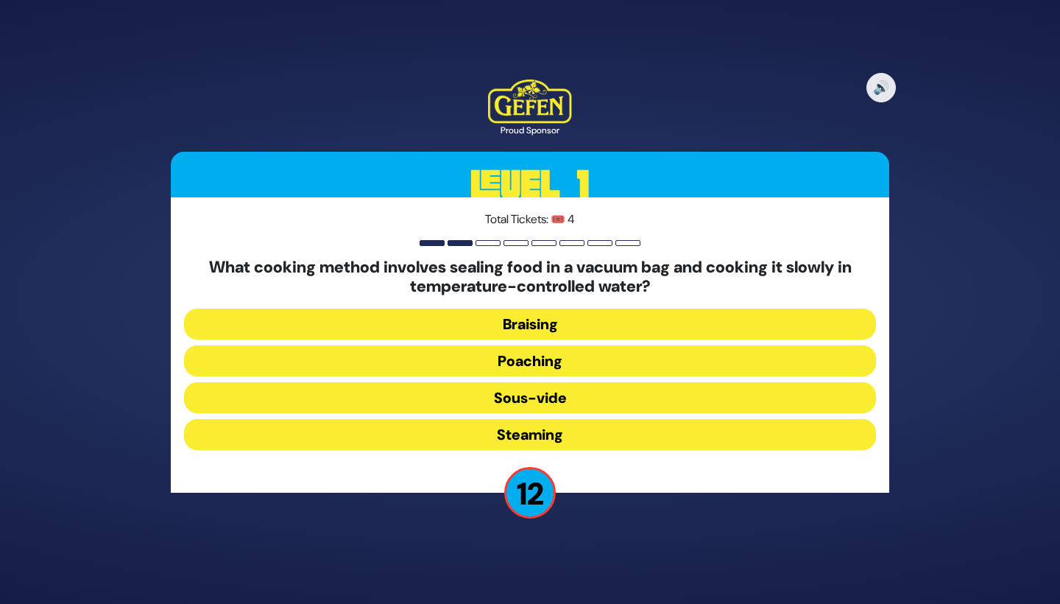
click at [560, 419] on button "Sous-vide" at bounding box center [530, 434] width 692 height 31
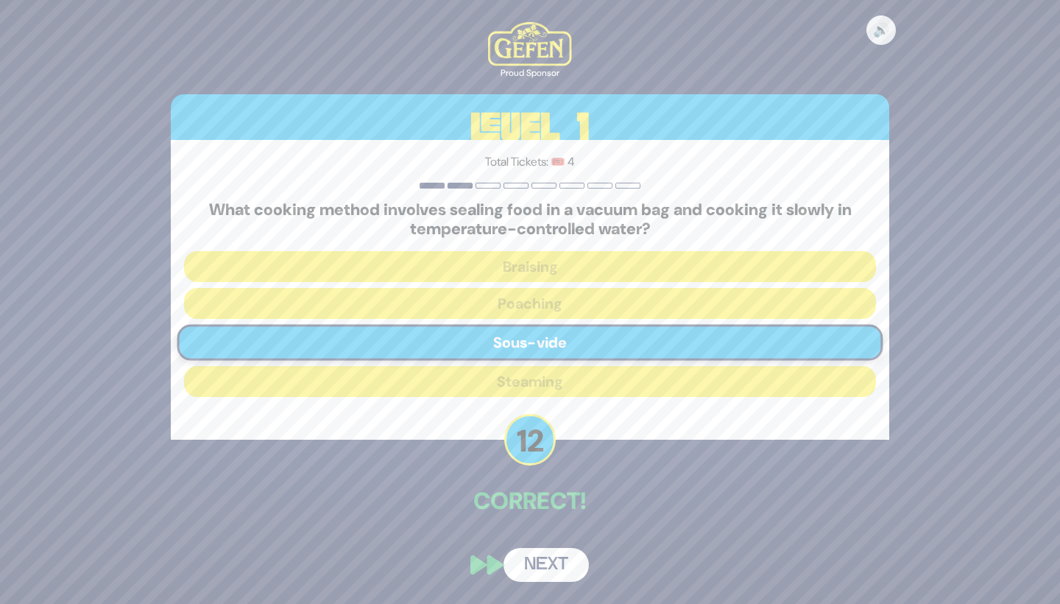
click at [547, 562] on button "Next" at bounding box center [546, 565] width 85 height 34
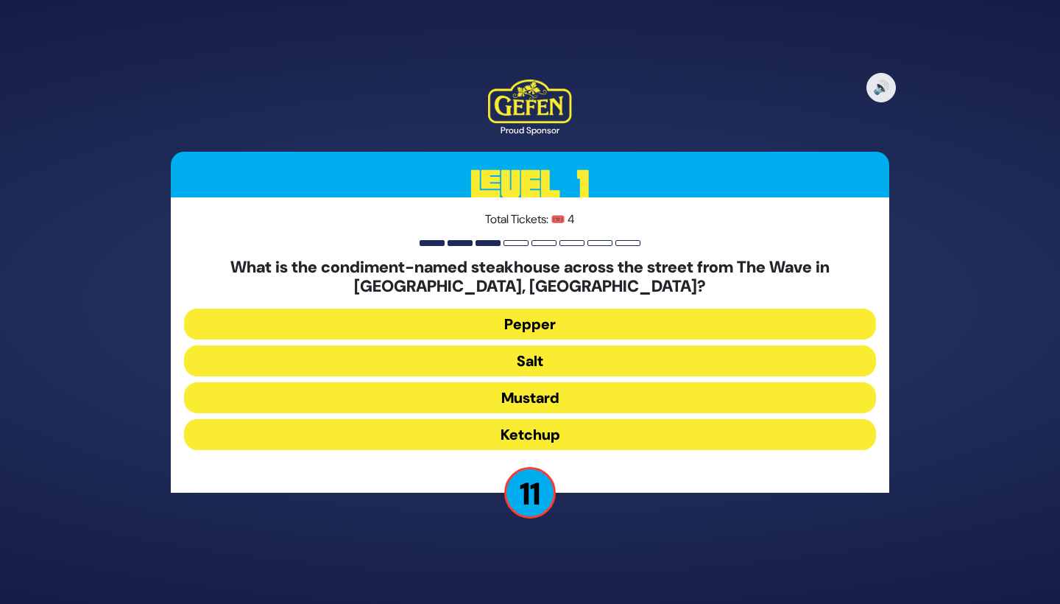
click at [586, 345] on button "Pepper" at bounding box center [530, 360] width 692 height 31
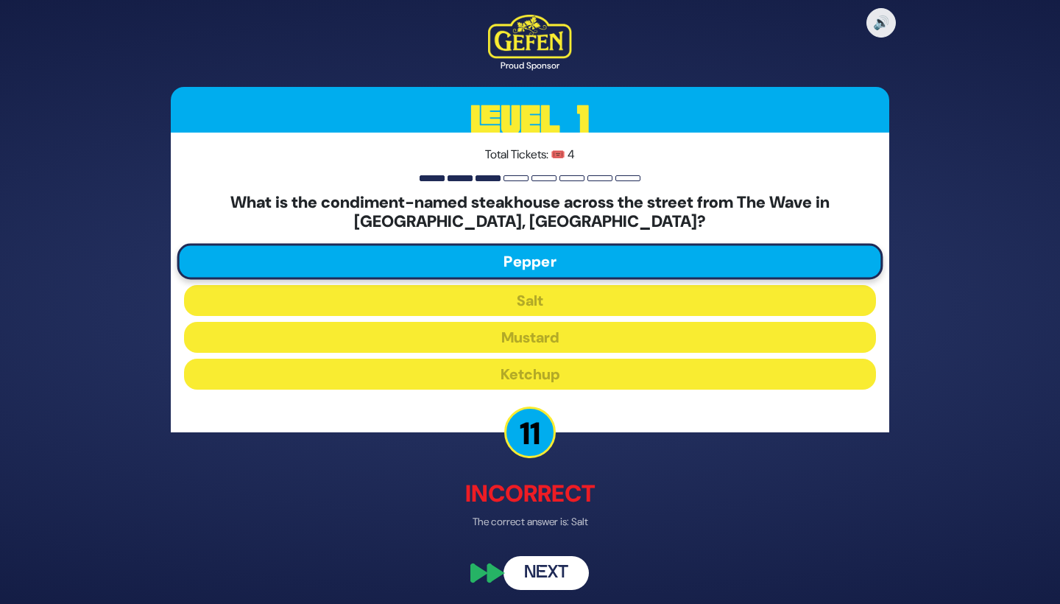
click at [544, 568] on button "Next" at bounding box center [546, 572] width 85 height 34
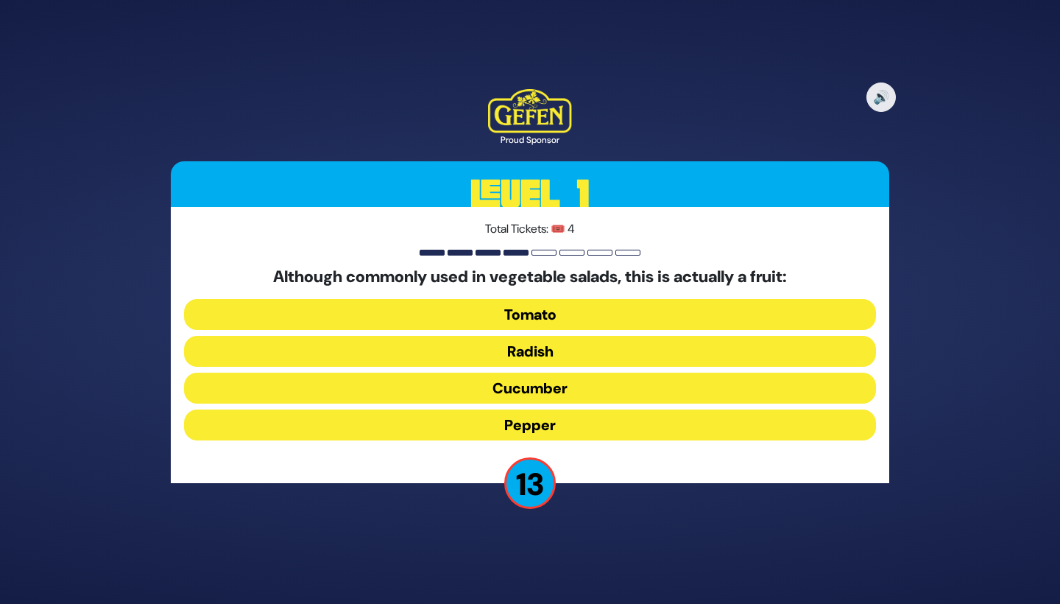
click at [593, 336] on button "Tomato" at bounding box center [530, 351] width 692 height 31
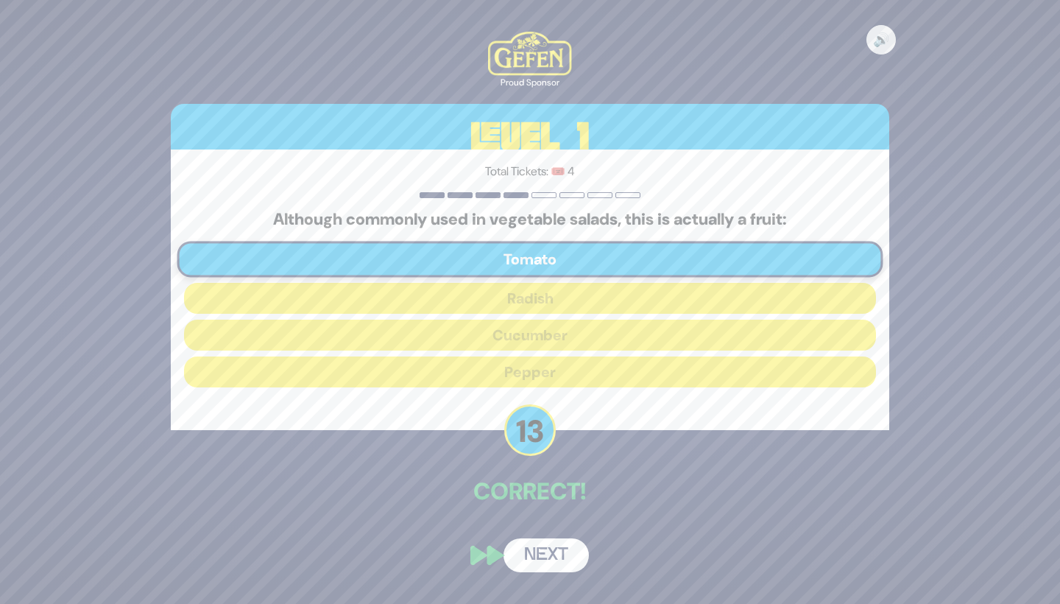
click at [543, 551] on button "Next" at bounding box center [546, 555] width 85 height 34
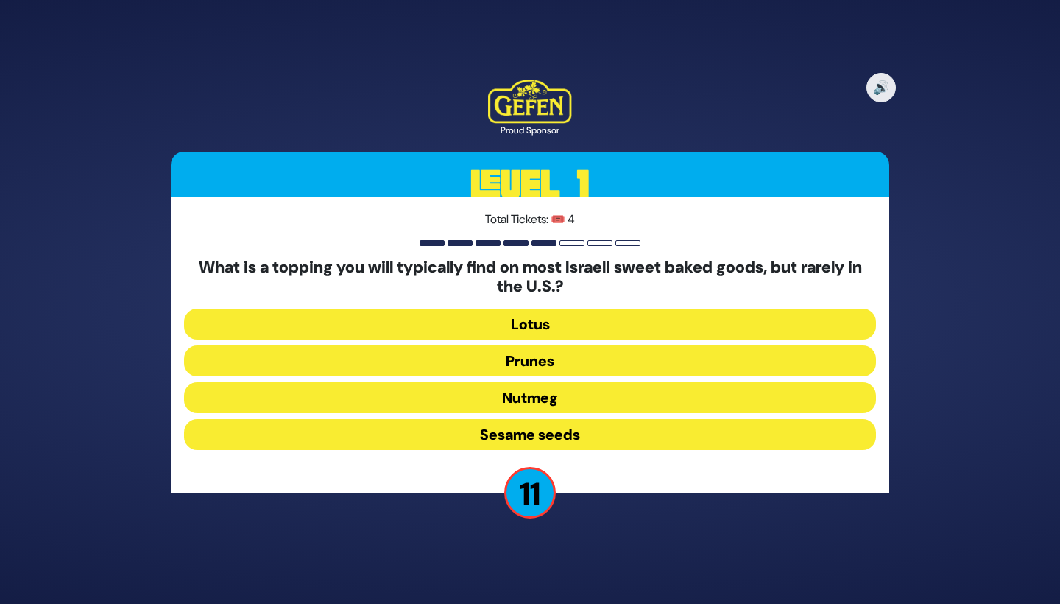
click at [577, 434] on button "Sesame seeds" at bounding box center [530, 434] width 692 height 31
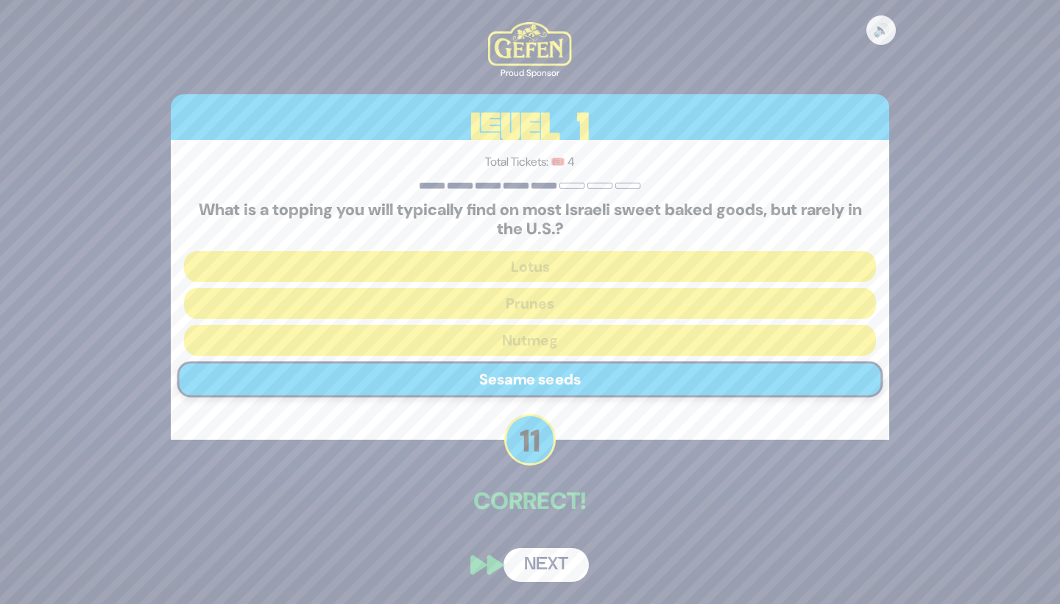
click at [543, 556] on button "Next" at bounding box center [546, 565] width 85 height 34
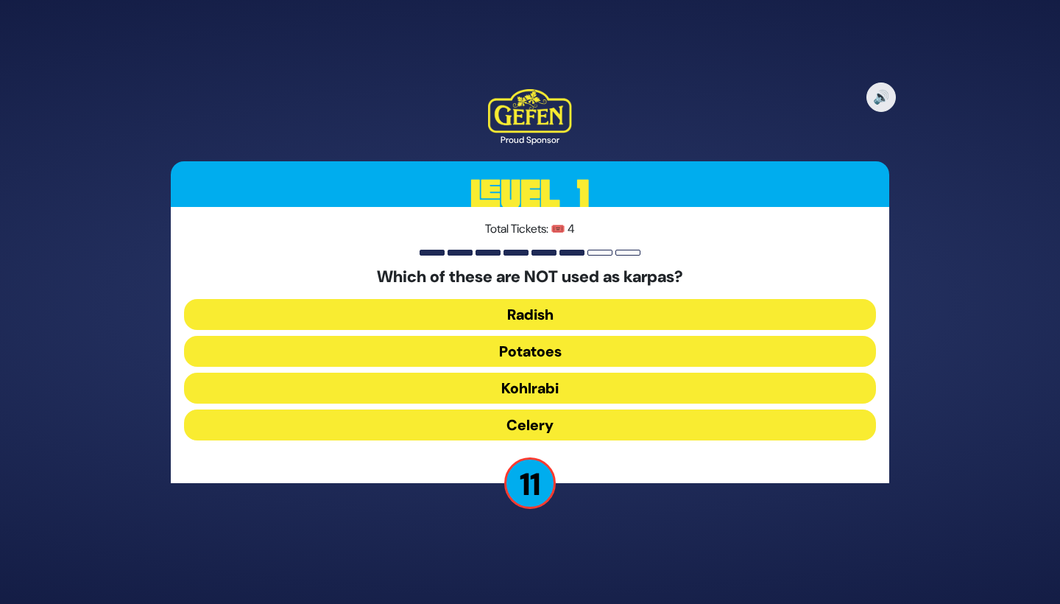
click at [593, 336] on button "Radish" at bounding box center [530, 351] width 692 height 31
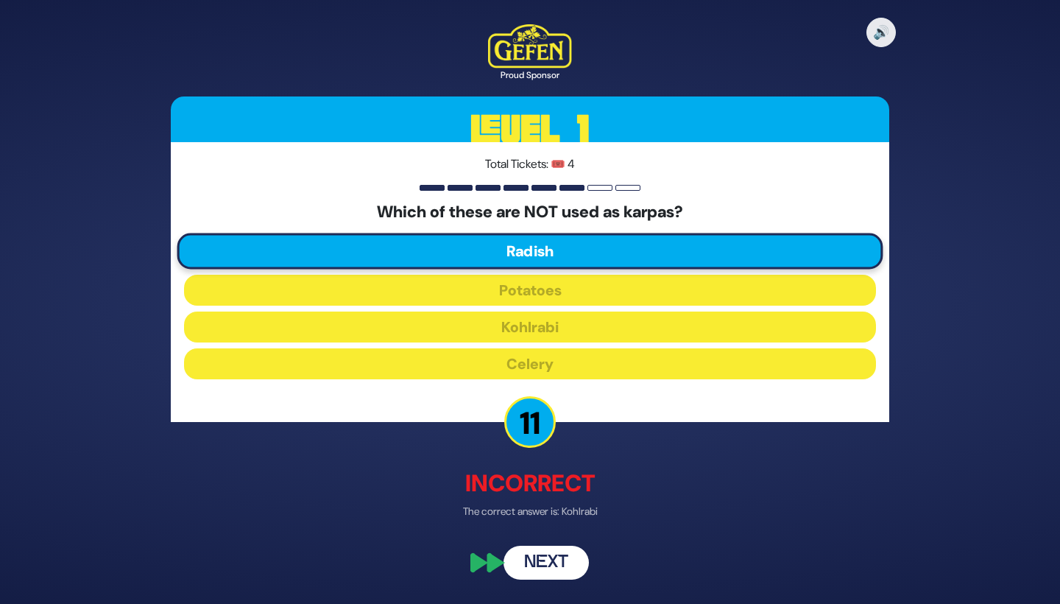
click at [535, 565] on button "Next" at bounding box center [546, 563] width 85 height 34
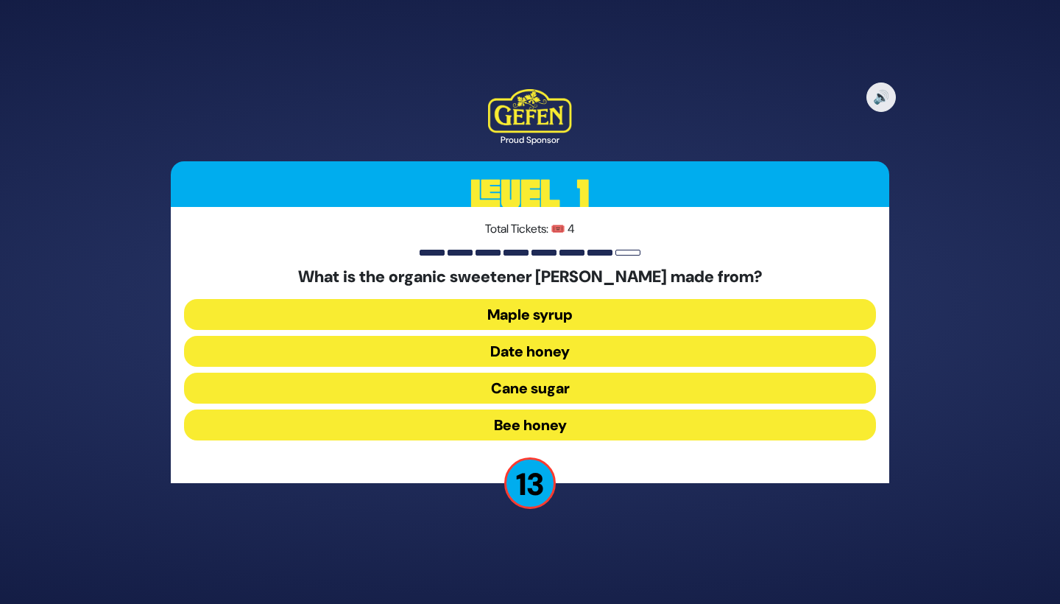
click at [607, 373] on button "Date honey" at bounding box center [530, 388] width 692 height 31
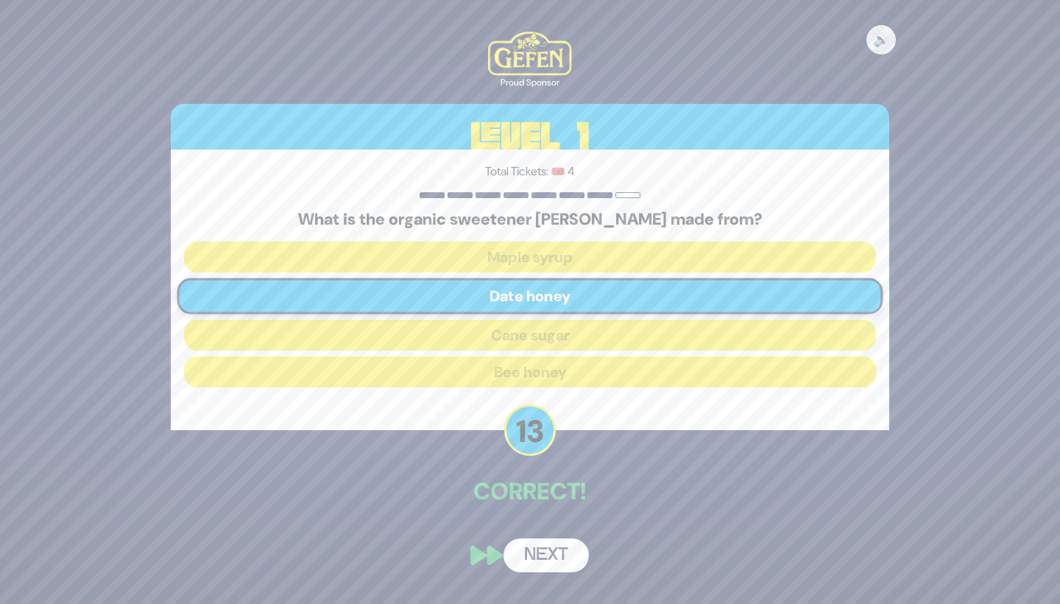
click at [552, 545] on button "Next" at bounding box center [546, 555] width 85 height 34
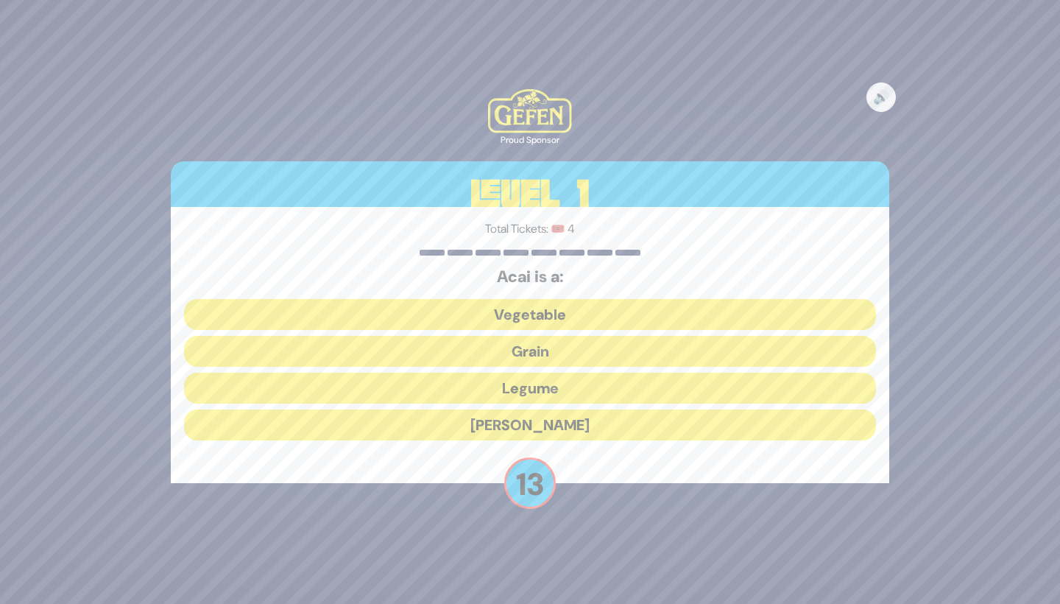
click at [582, 425] on button "[PERSON_NAME]" at bounding box center [530, 424] width 692 height 31
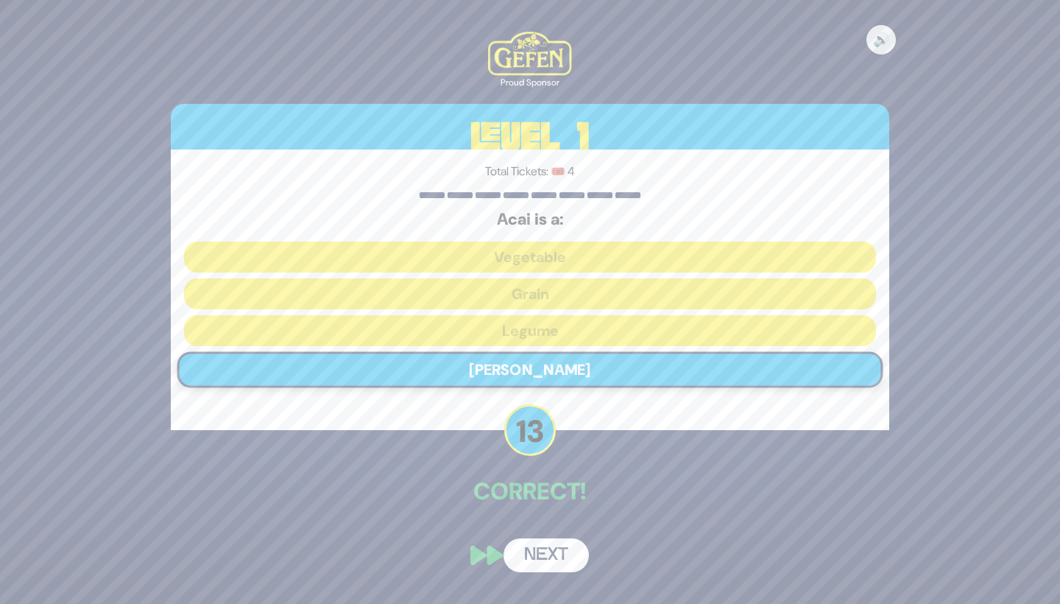
click at [546, 543] on button "Next" at bounding box center [546, 555] width 85 height 34
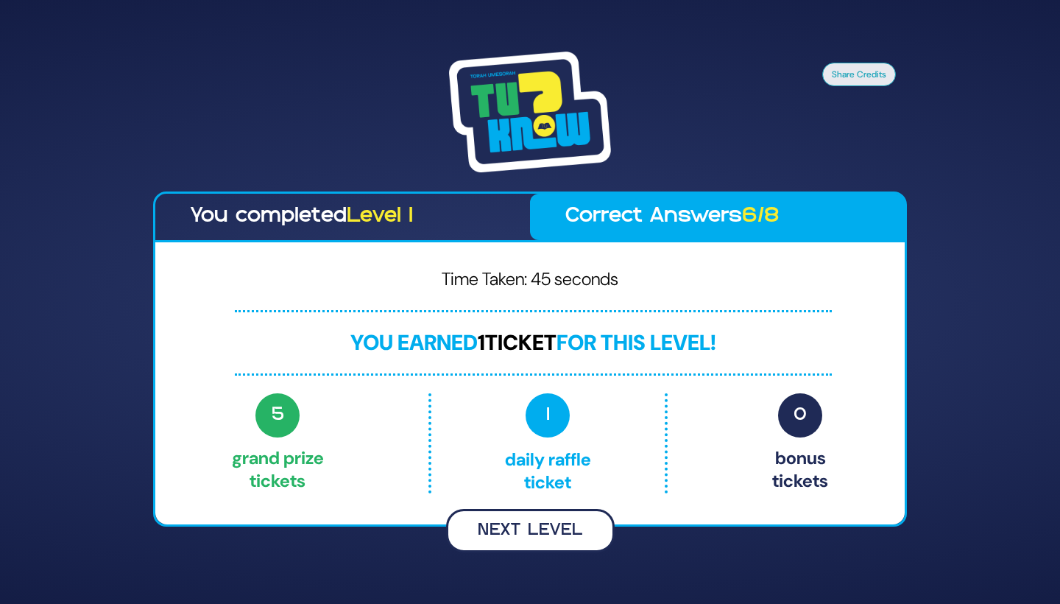
click at [568, 527] on button "Next Level" at bounding box center [530, 530] width 169 height 43
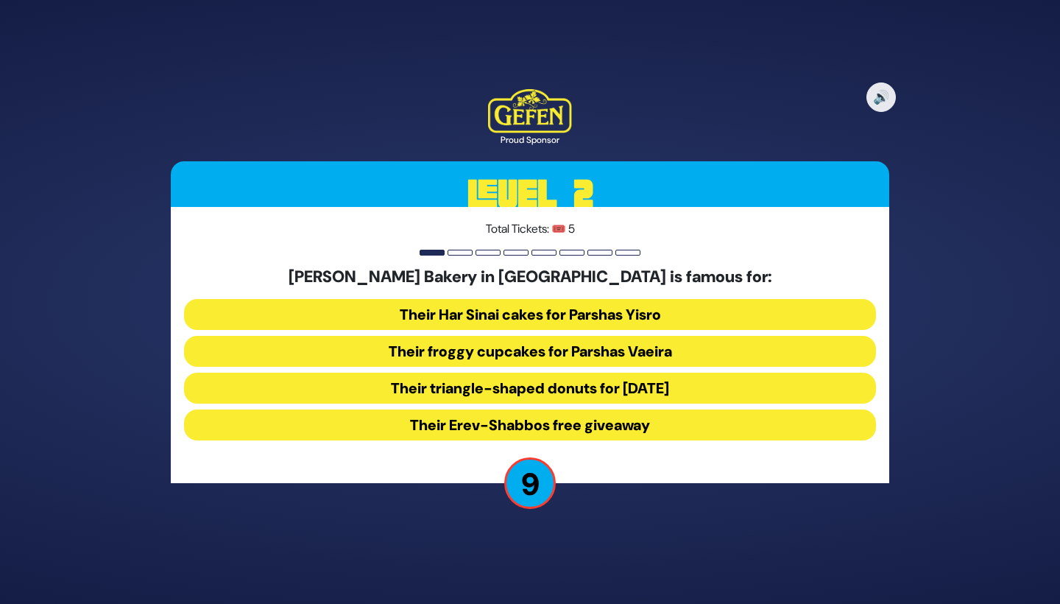
click at [639, 336] on button "Their Har Sinai cakes for Parshas Yisro" at bounding box center [530, 351] width 692 height 31
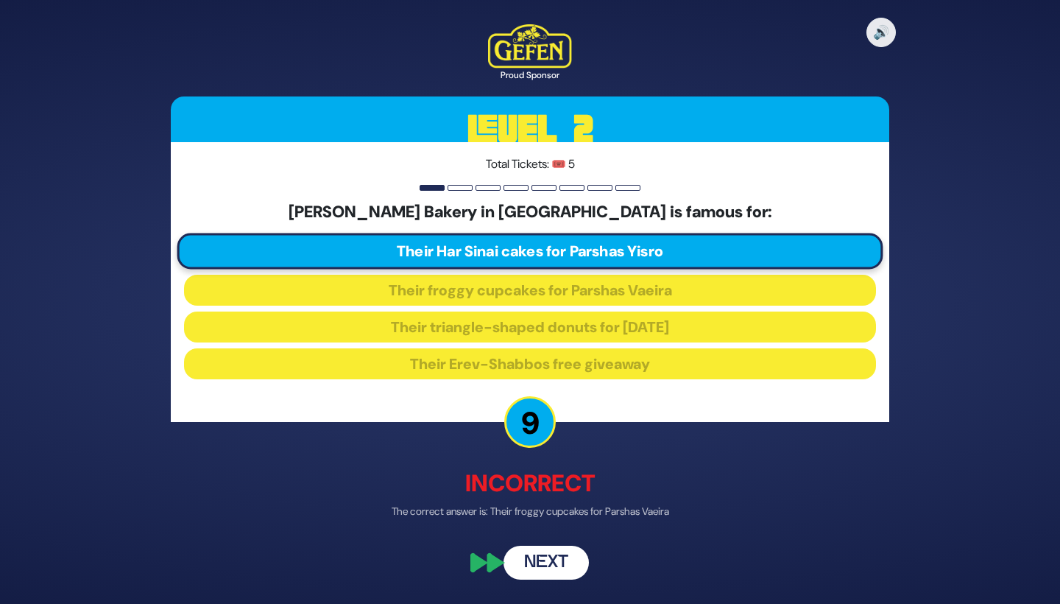
click at [551, 557] on button "Next" at bounding box center [546, 563] width 85 height 34
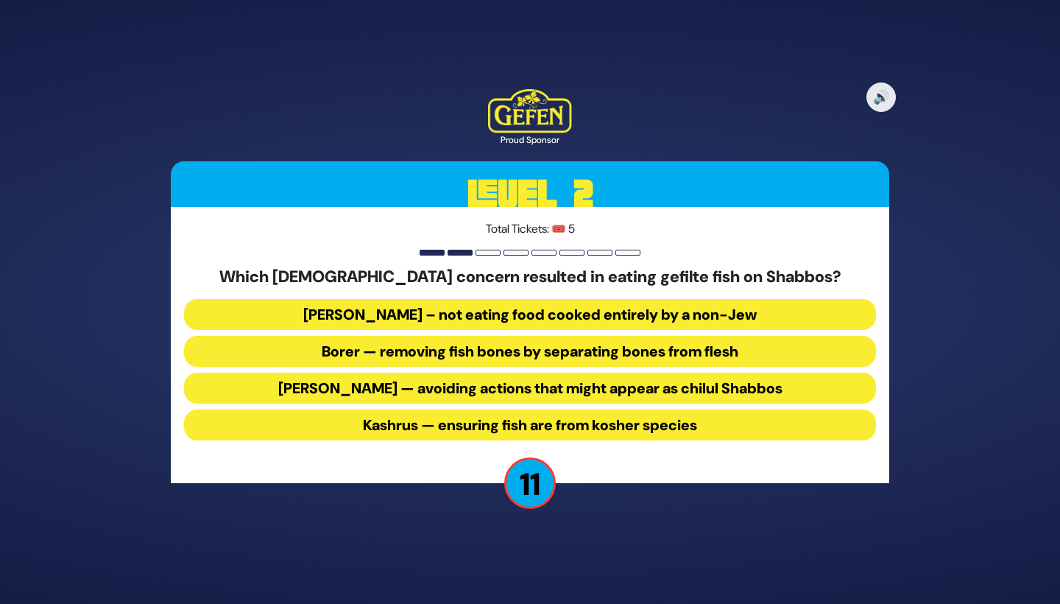
click at [619, 373] on button "Borer — removing fish bones by separating bones from flesh" at bounding box center [530, 388] width 692 height 31
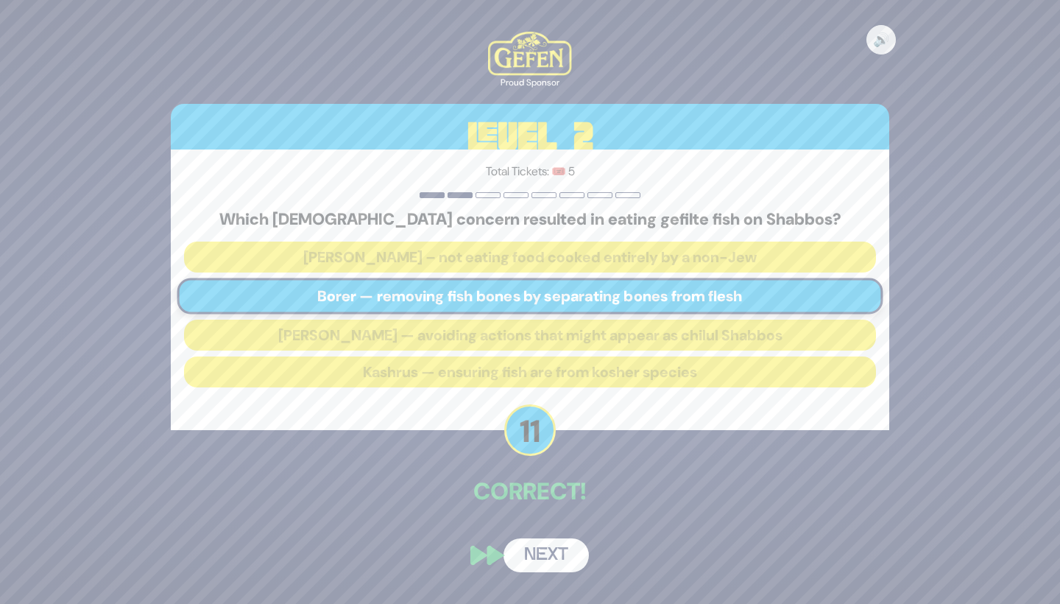
click at [548, 555] on button "Next" at bounding box center [546, 555] width 85 height 34
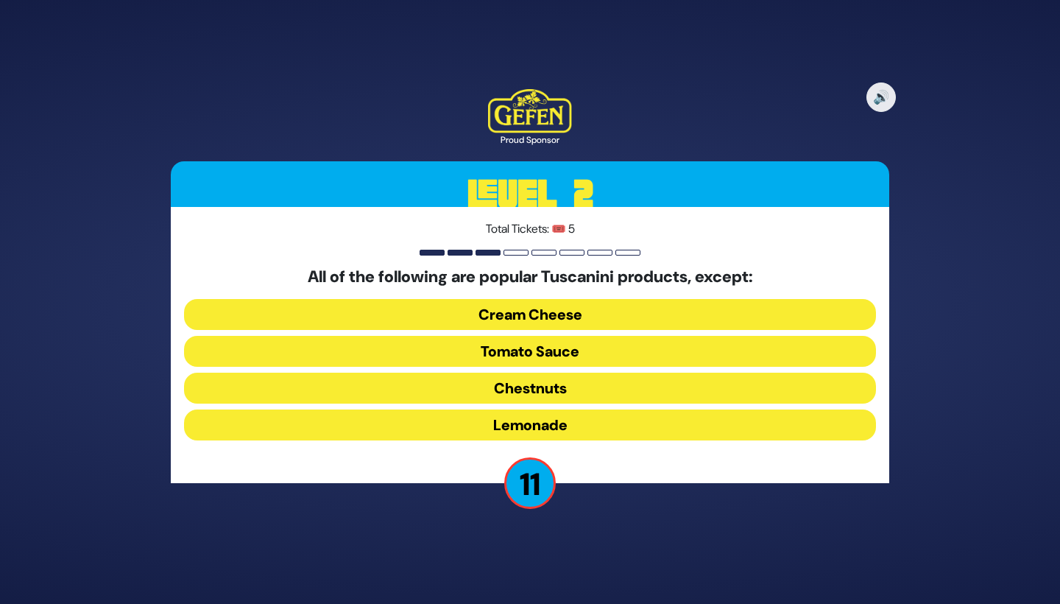
click at [612, 336] on button "Cream Cheese" at bounding box center [530, 351] width 692 height 31
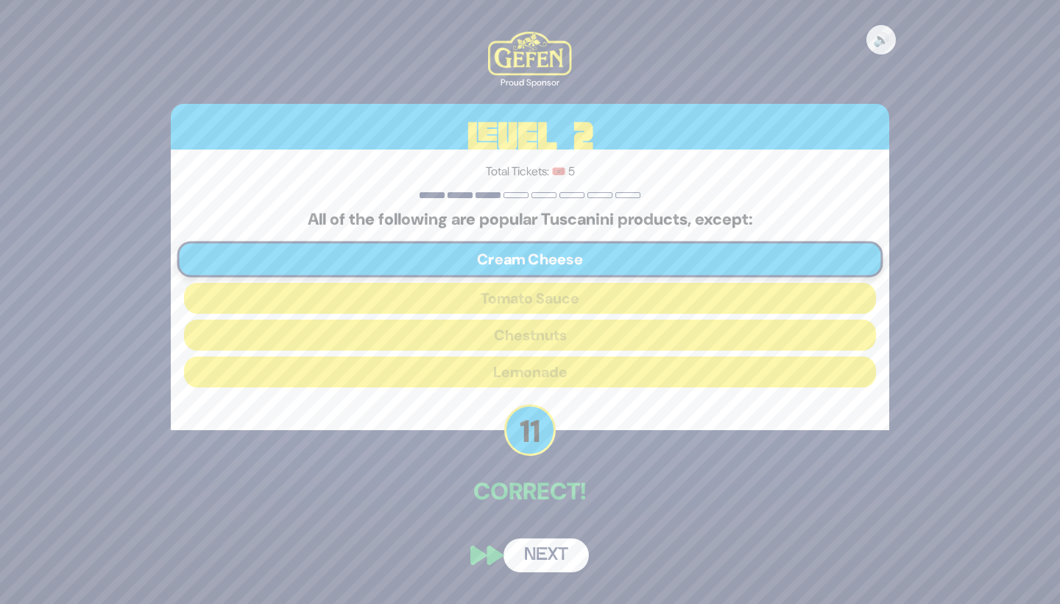
click at [551, 549] on button "Next" at bounding box center [546, 555] width 85 height 34
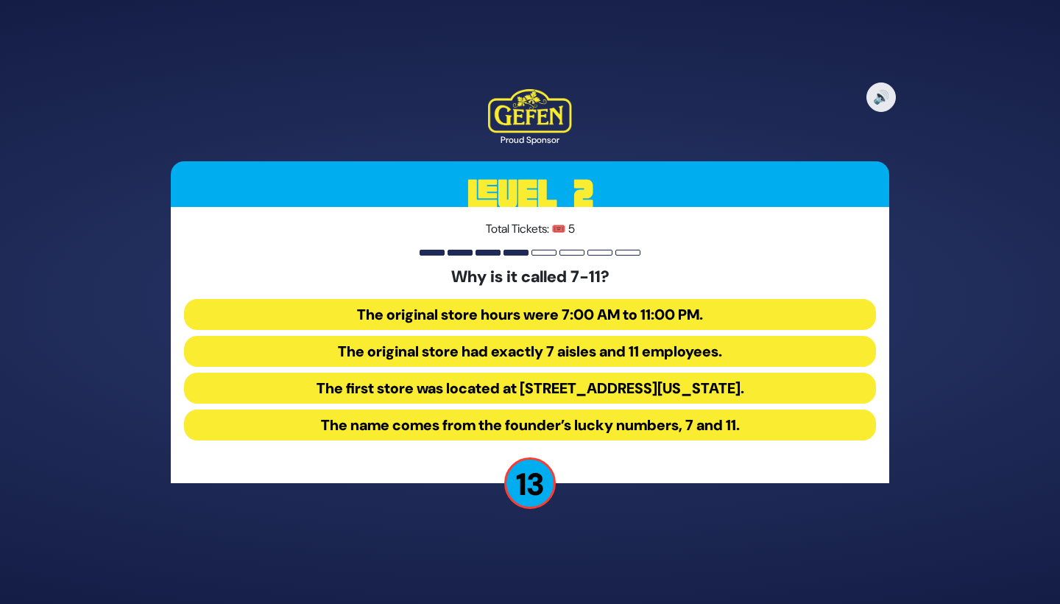
click at [629, 336] on button "The original store hours were 7:00 AM to 11:00 PM." at bounding box center [530, 351] width 692 height 31
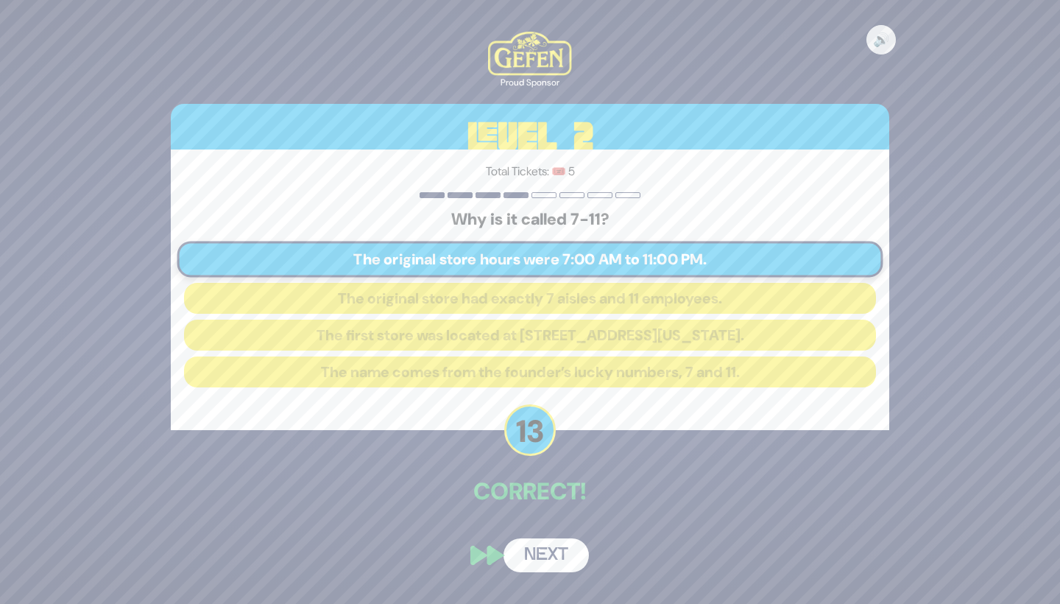
click at [550, 551] on button "Next" at bounding box center [546, 555] width 85 height 34
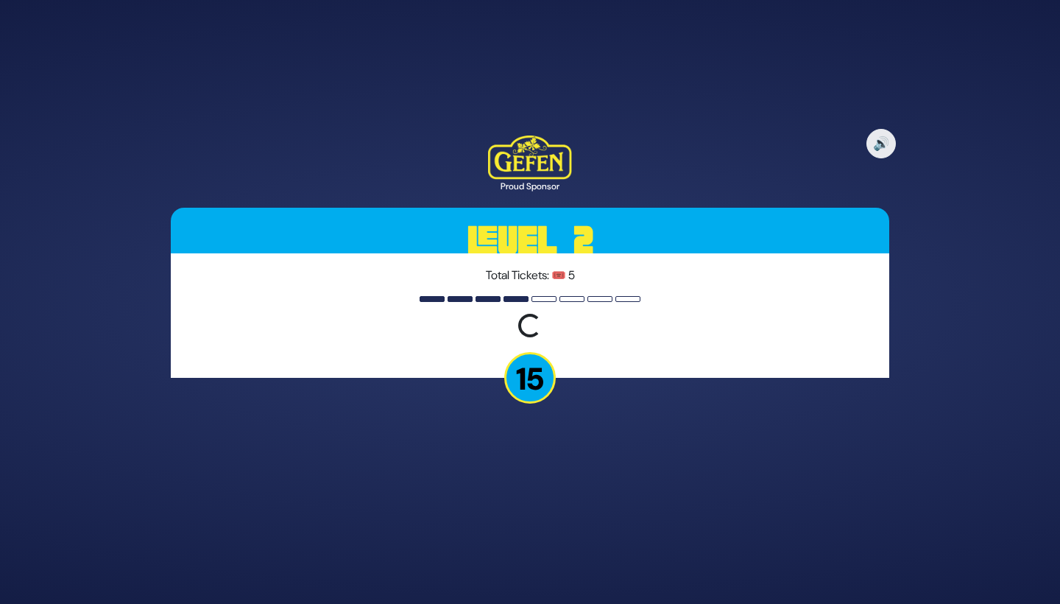
click at [527, 380] on p "15" at bounding box center [530, 378] width 52 height 52
click at [876, 144] on button "🔊" at bounding box center [881, 143] width 31 height 31
click at [876, 144] on button "🔇" at bounding box center [881, 143] width 31 height 31
click at [618, 336] on div "Loading question..." at bounding box center [530, 327] width 692 height 27
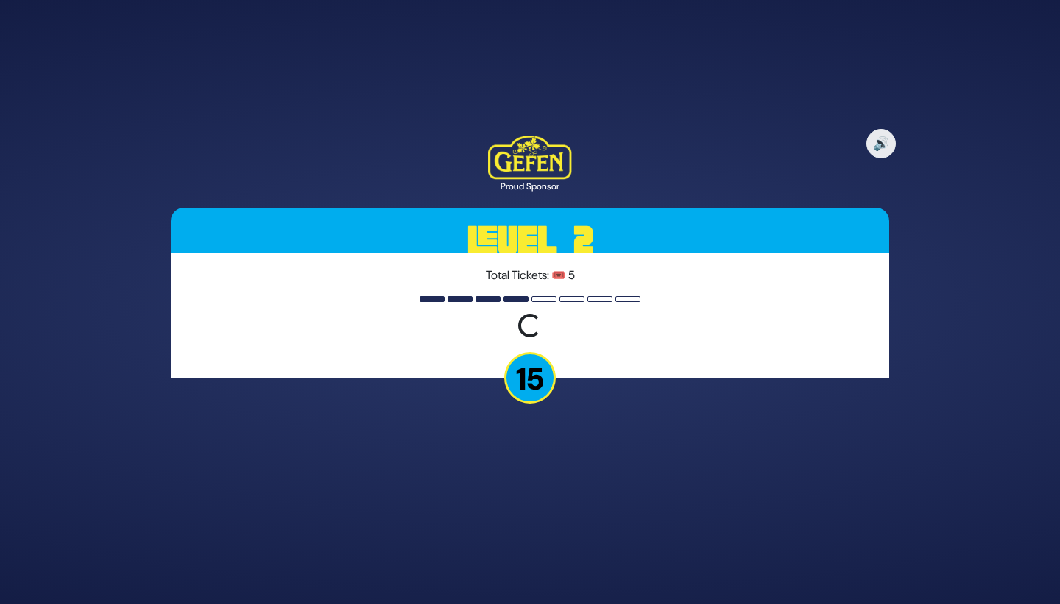
click at [618, 336] on div "Loading question..." at bounding box center [530, 327] width 692 height 27
click at [621, 405] on div "🔊 Proud Sponsor Level 2 Total Tickets: 🎟️ 5 Loading question... 15" at bounding box center [530, 302] width 754 height 368
click at [572, 329] on div "Loading question..." at bounding box center [530, 327] width 692 height 27
click at [688, 297] on div "Total Tickets: 🎟️ 5 Loading question..." at bounding box center [530, 315] width 719 height 124
click at [717, 165] on div "🔊 Proud Sponsor Level 2 Total Tickets: 🎟️ 5 Loading question... 15" at bounding box center [530, 302] width 754 height 368
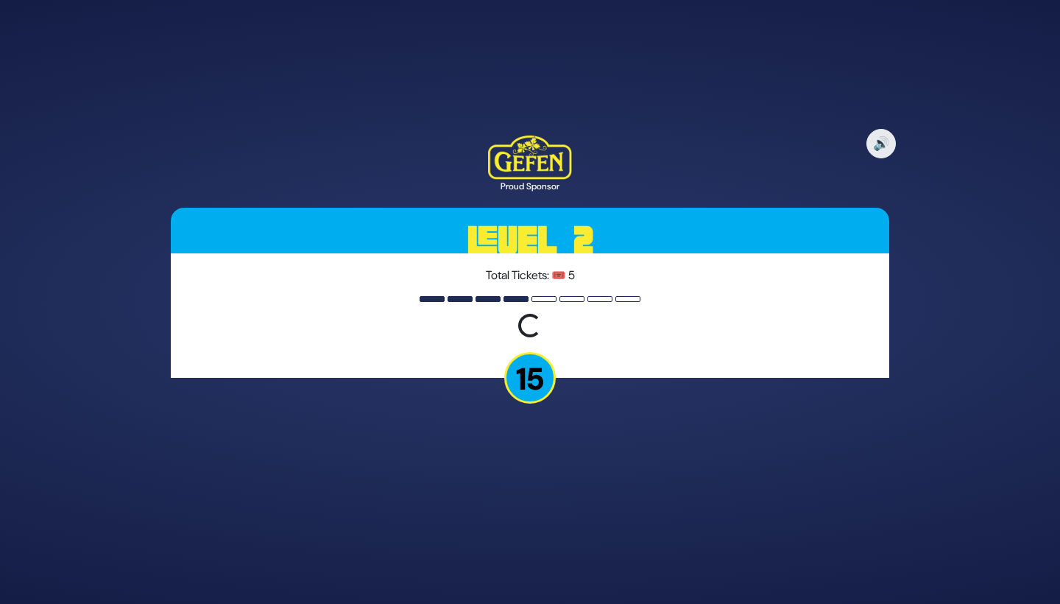
click at [528, 384] on p "15" at bounding box center [530, 378] width 52 height 52
click at [548, 143] on img at bounding box center [529, 157] width 83 height 44
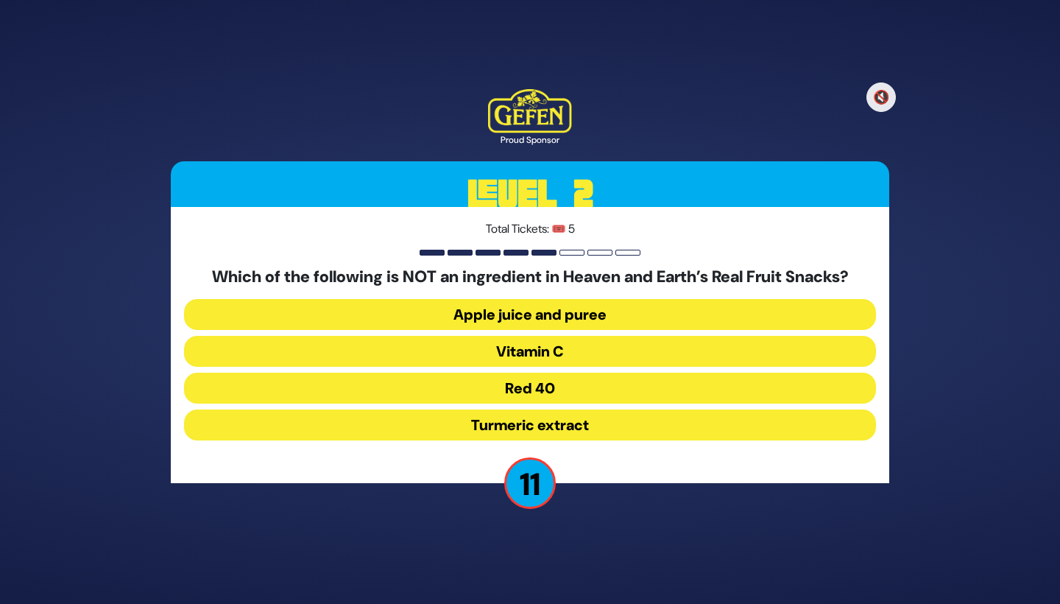
click at [568, 409] on button "Red 40" at bounding box center [530, 424] width 692 height 31
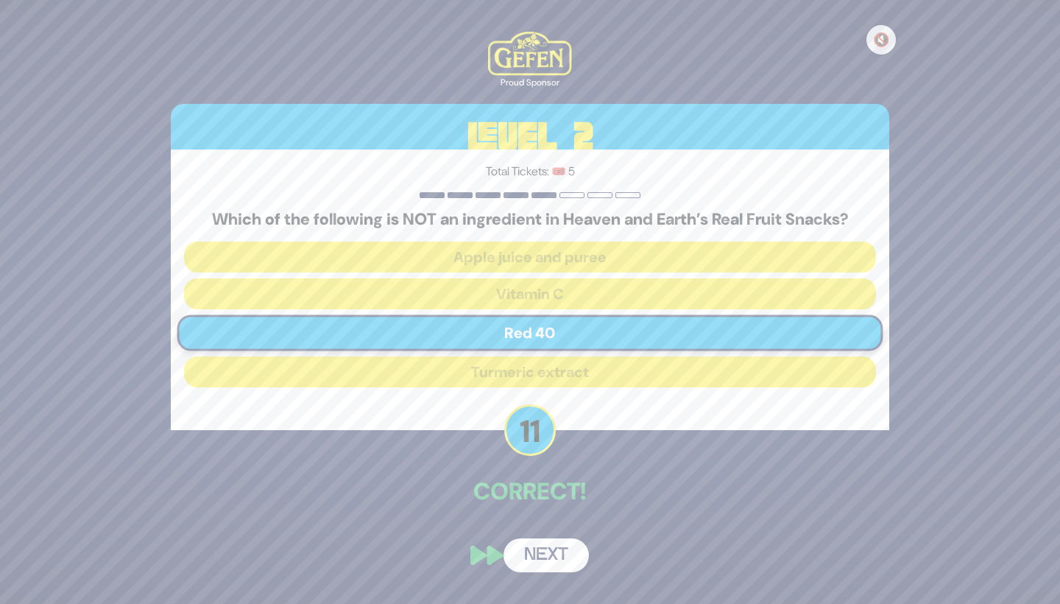
click at [533, 551] on button "Next" at bounding box center [546, 555] width 85 height 34
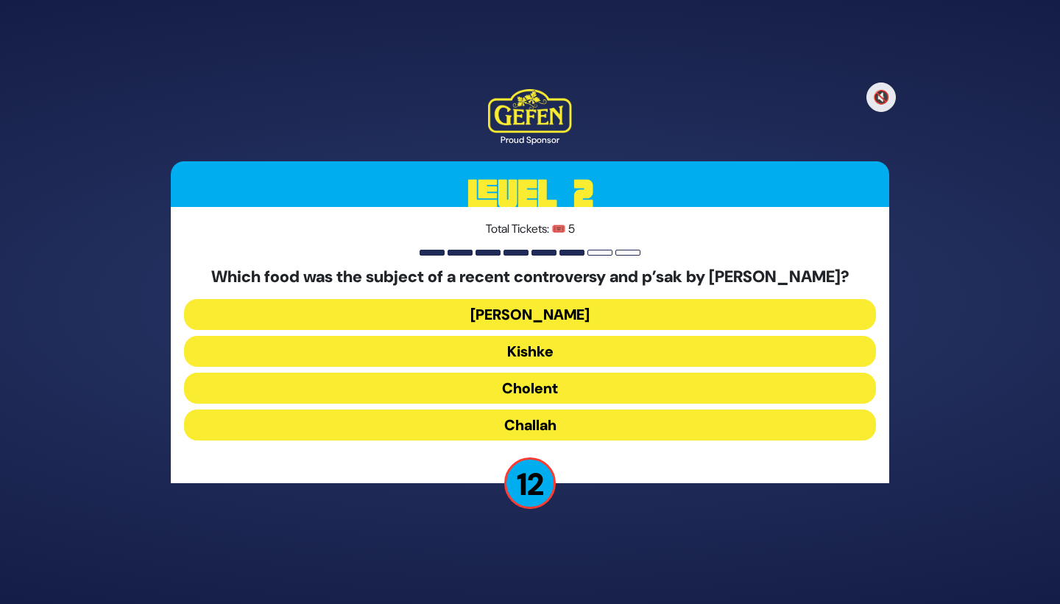
click at [601, 409] on button "Cholent" at bounding box center [530, 424] width 692 height 31
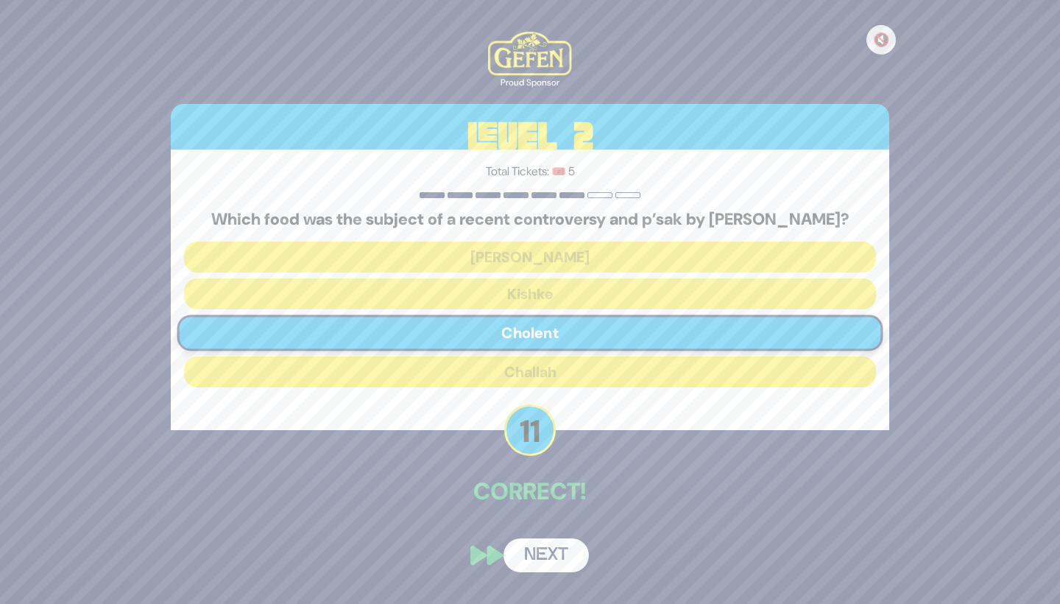
click at [542, 558] on button "Next" at bounding box center [546, 555] width 85 height 34
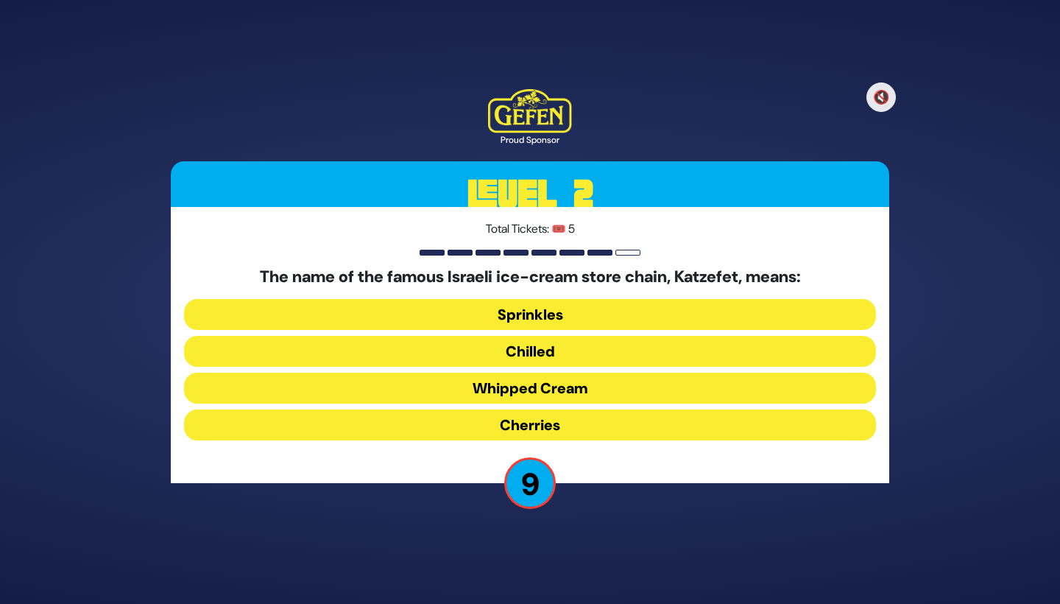
click at [606, 336] on button "Sprinkles" at bounding box center [530, 351] width 692 height 31
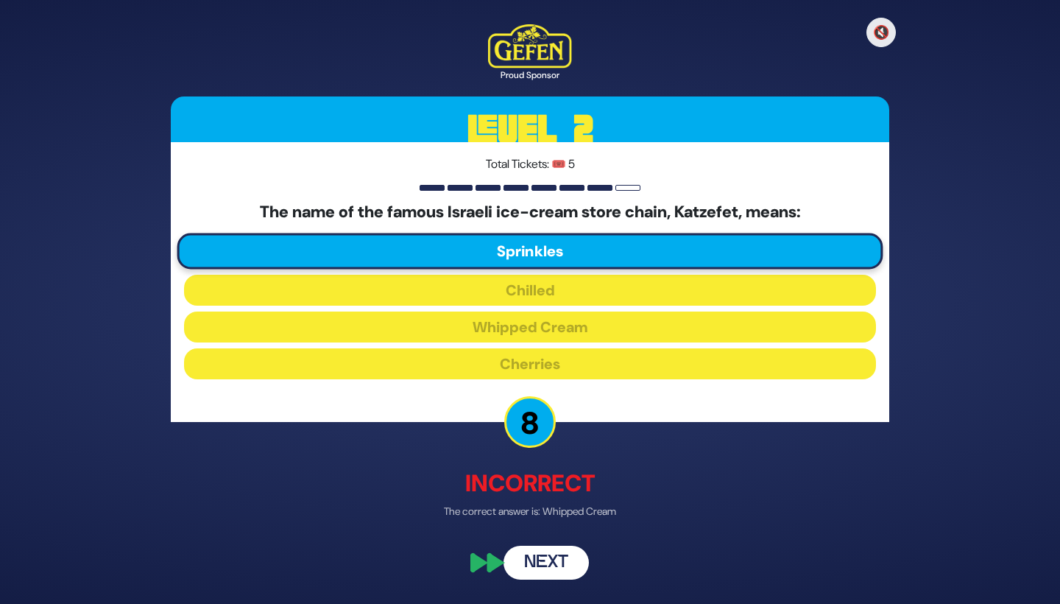
click at [557, 554] on button "Next" at bounding box center [546, 563] width 85 height 34
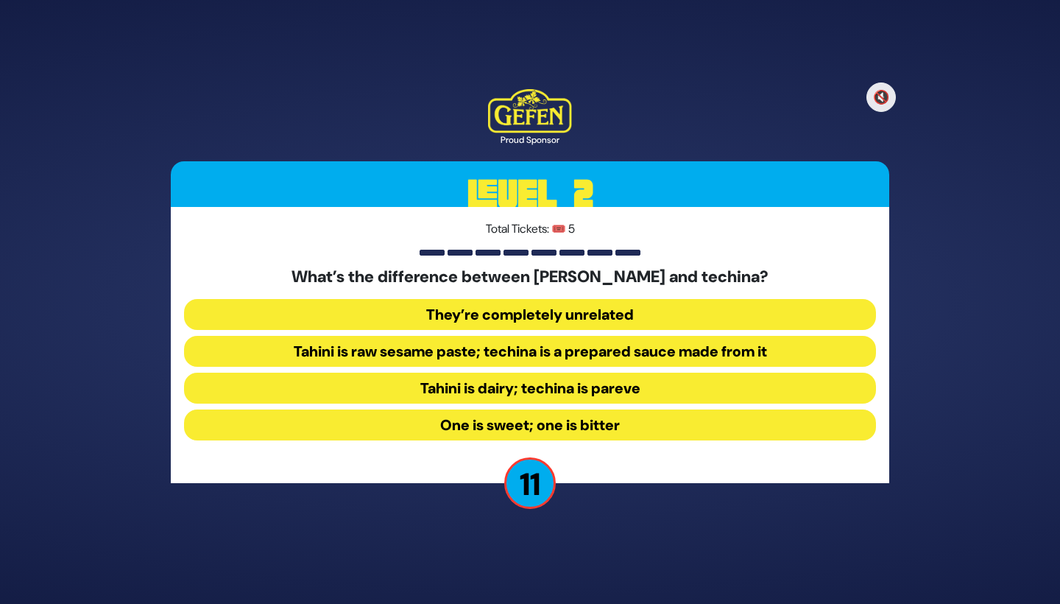
click at [619, 336] on button "They’re completely unrelated" at bounding box center [530, 351] width 692 height 31
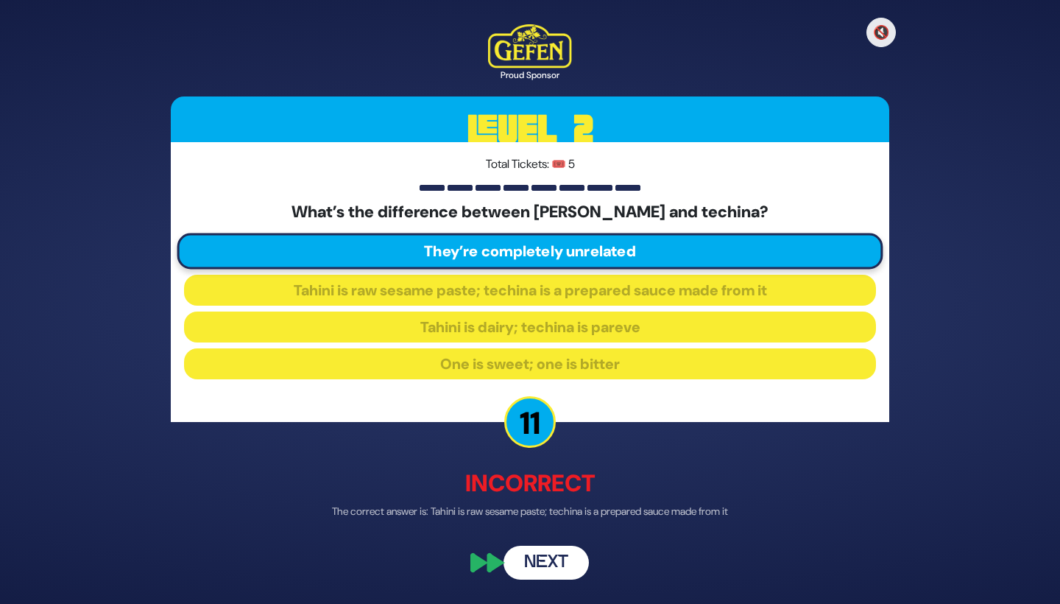
click at [544, 554] on button "Next" at bounding box center [546, 563] width 85 height 34
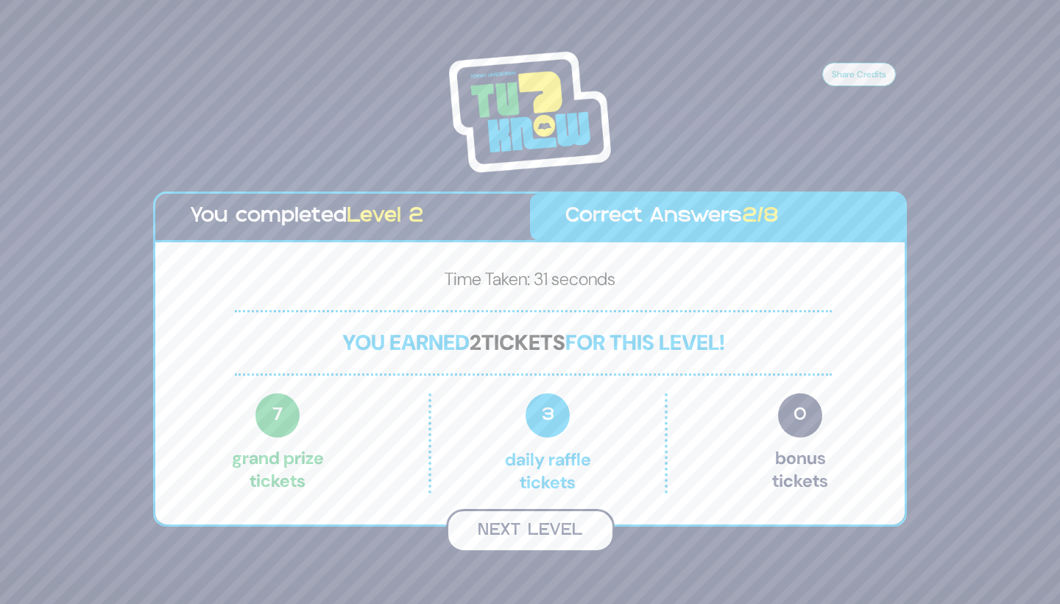
click at [539, 535] on button "Next Level" at bounding box center [530, 530] width 169 height 43
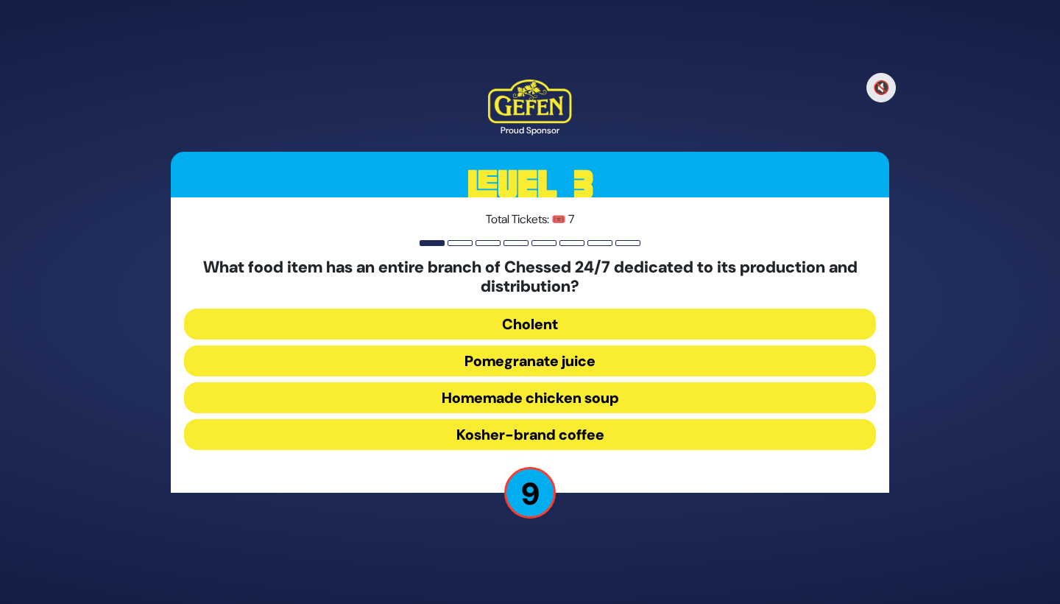
click at [599, 419] on button "Homemade chicken soup" at bounding box center [530, 434] width 692 height 31
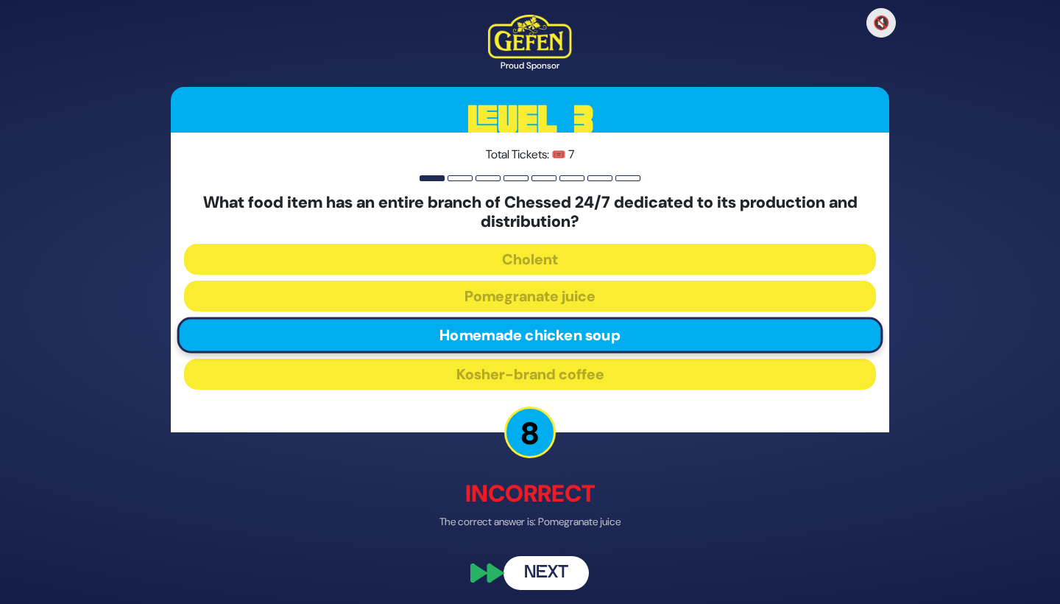
click at [552, 573] on button "Next" at bounding box center [546, 572] width 85 height 34
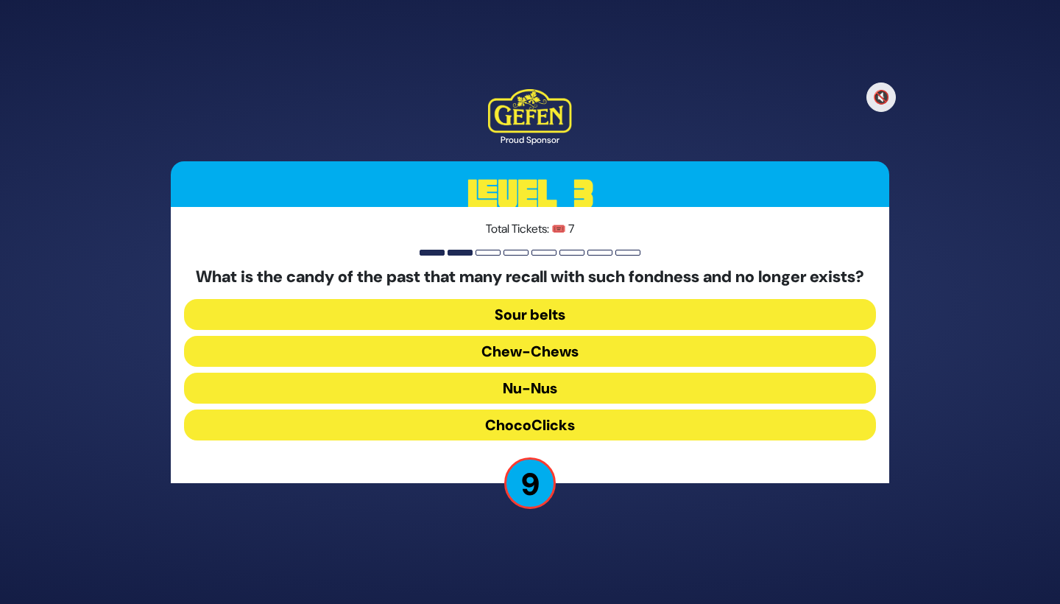
click at [587, 439] on button "ChocoClicks" at bounding box center [530, 424] width 692 height 31
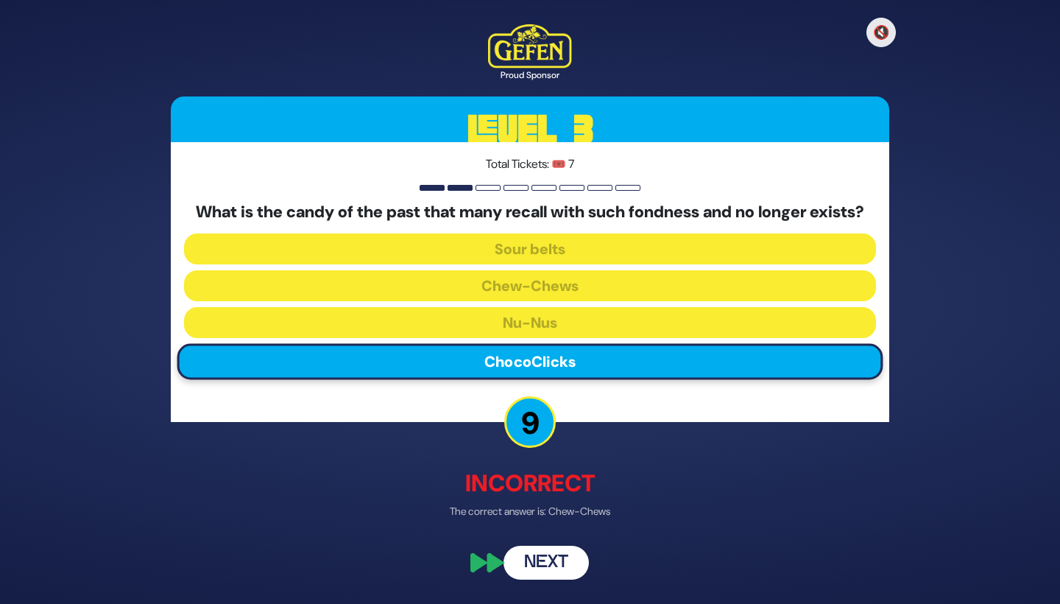
click at [544, 565] on button "Next" at bounding box center [546, 563] width 85 height 34
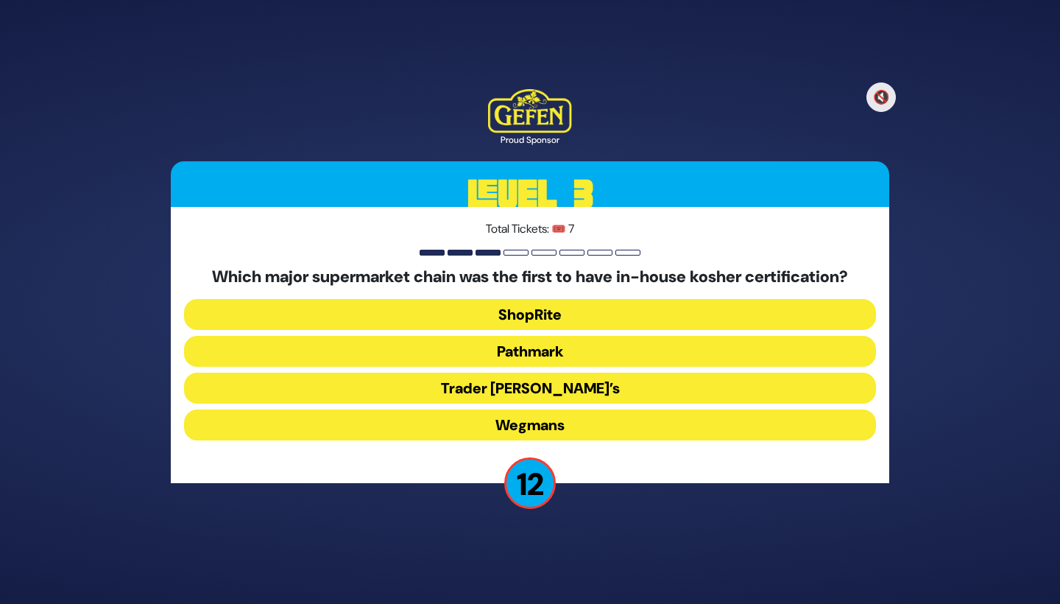
click at [588, 409] on button "Trader Joe’s" at bounding box center [530, 424] width 692 height 31
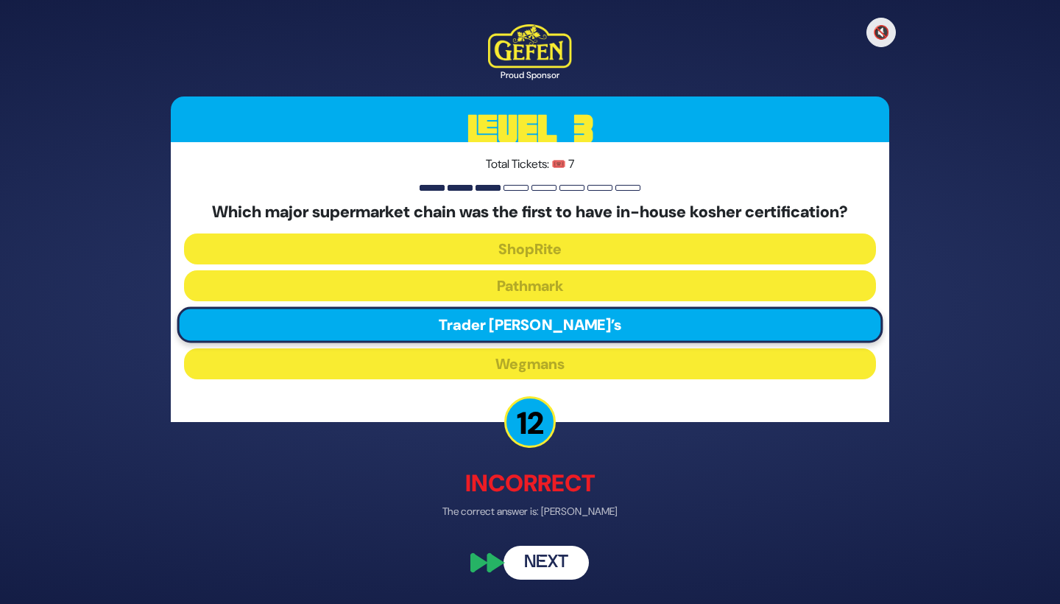
click at [548, 574] on button "Next" at bounding box center [546, 563] width 85 height 34
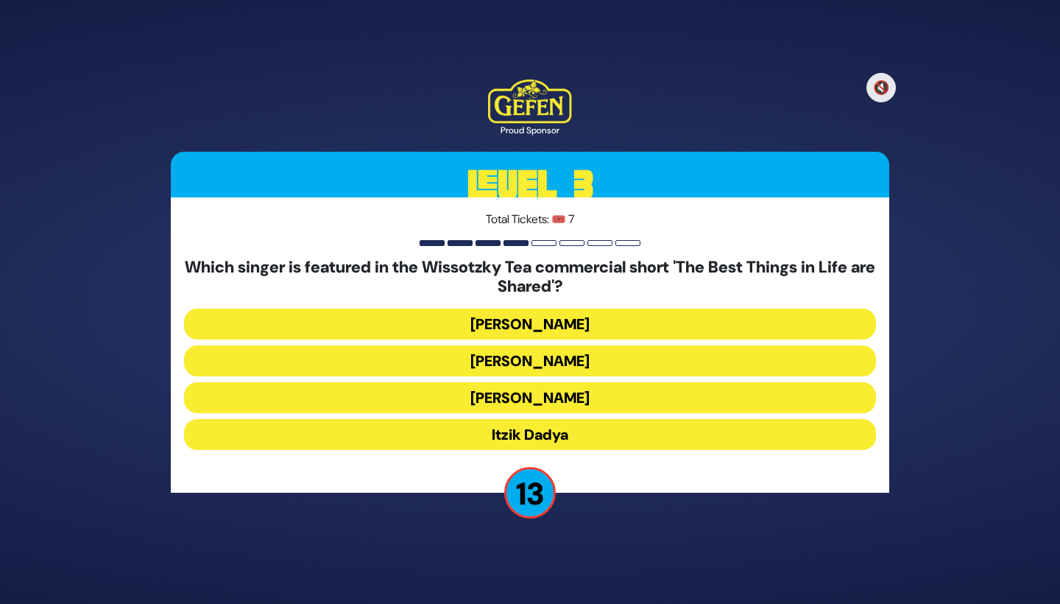
click at [596, 345] on button "Eli Marcus" at bounding box center [530, 360] width 692 height 31
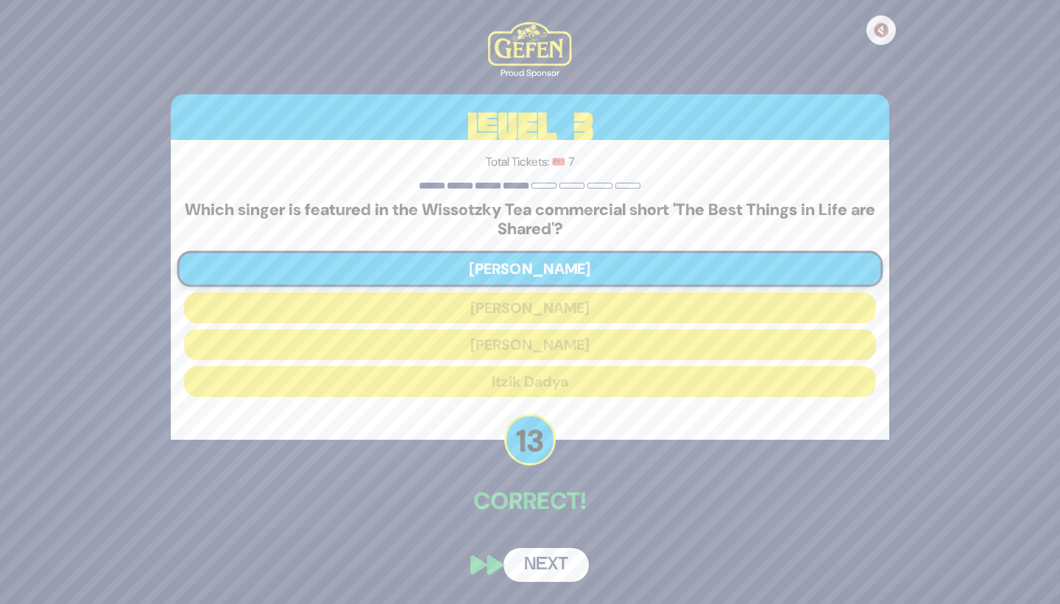
click at [550, 561] on button "Next" at bounding box center [546, 565] width 85 height 34
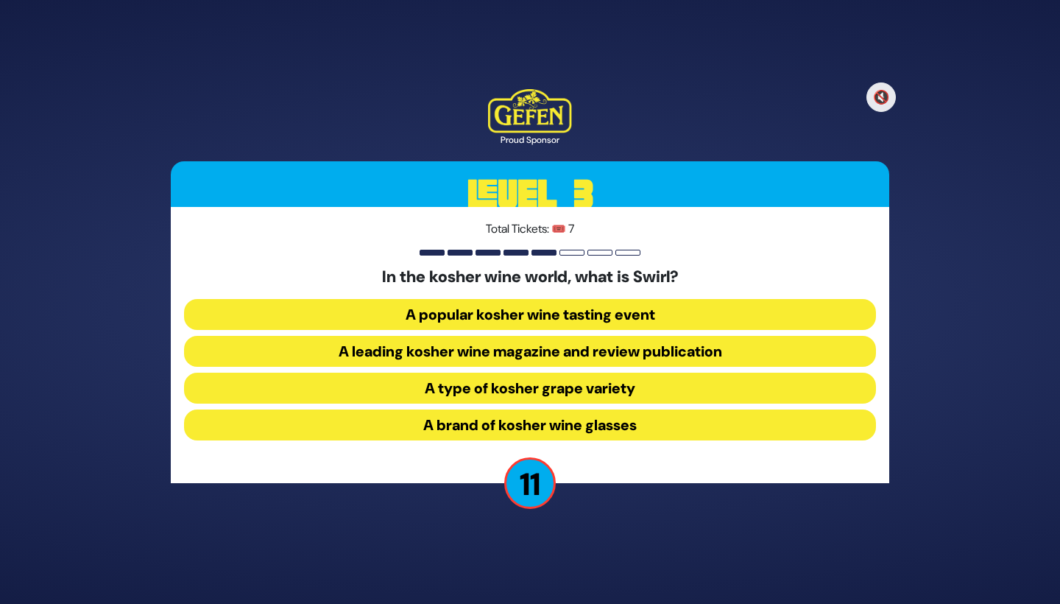
click at [638, 373] on button "A leading kosher wine magazine and review publication" at bounding box center [530, 388] width 692 height 31
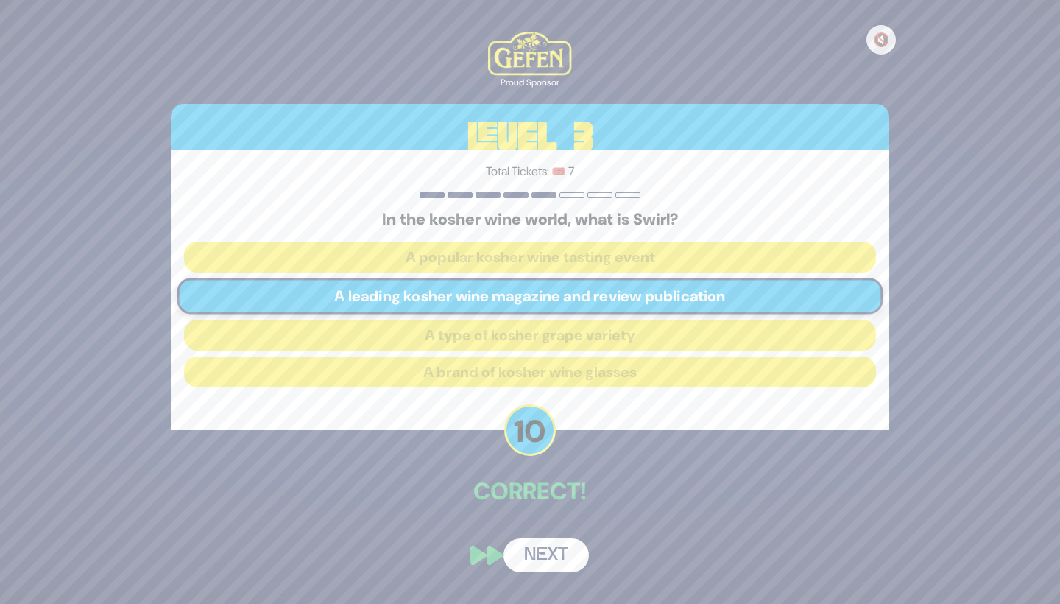
click at [547, 551] on button "Next" at bounding box center [546, 555] width 85 height 34
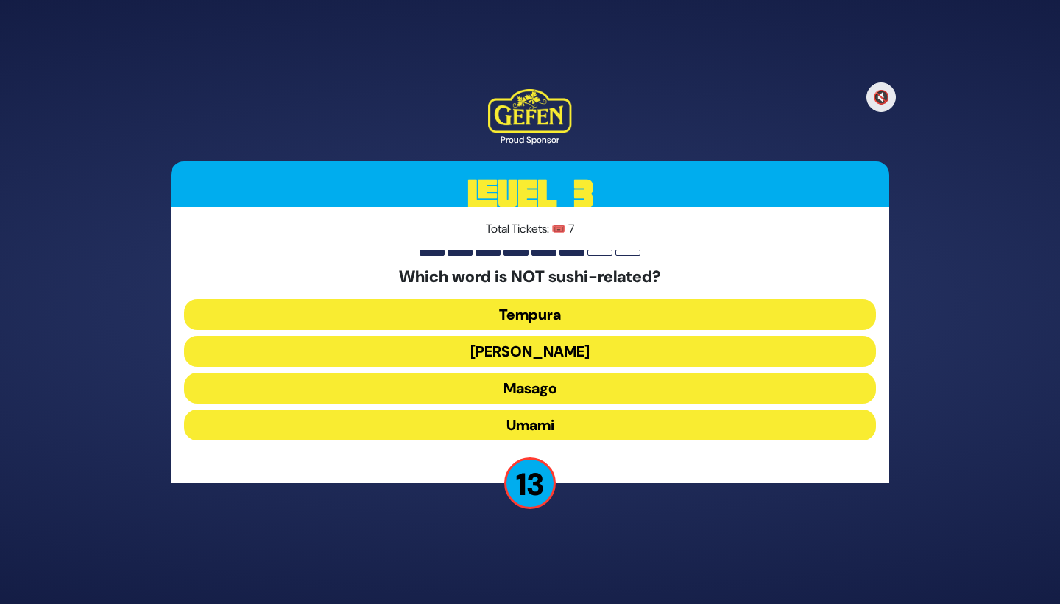
click at [599, 373] on button "Maki" at bounding box center [530, 388] width 692 height 31
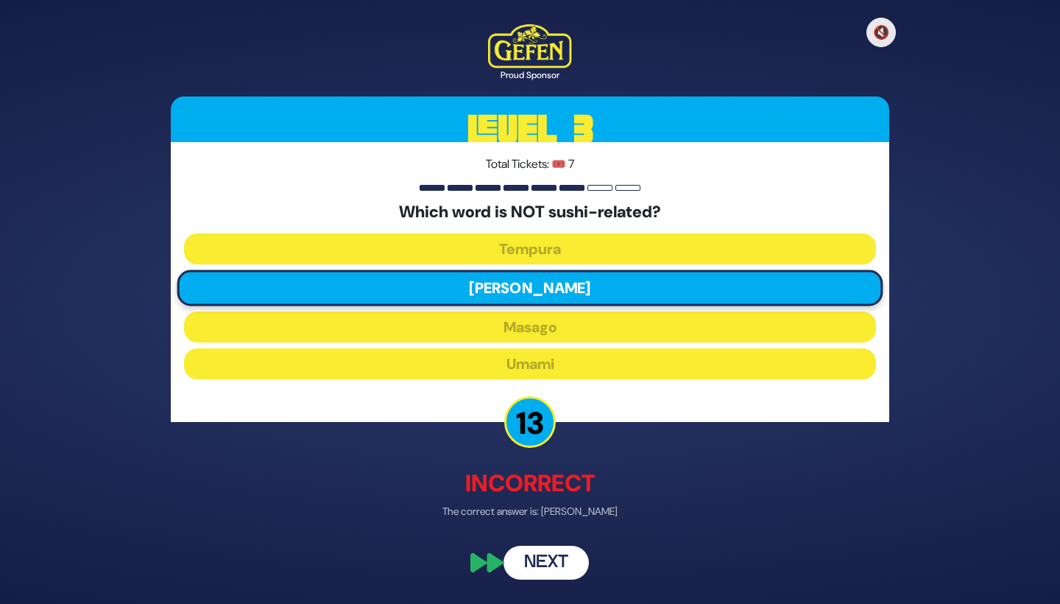
click at [551, 551] on button "Next" at bounding box center [546, 563] width 85 height 34
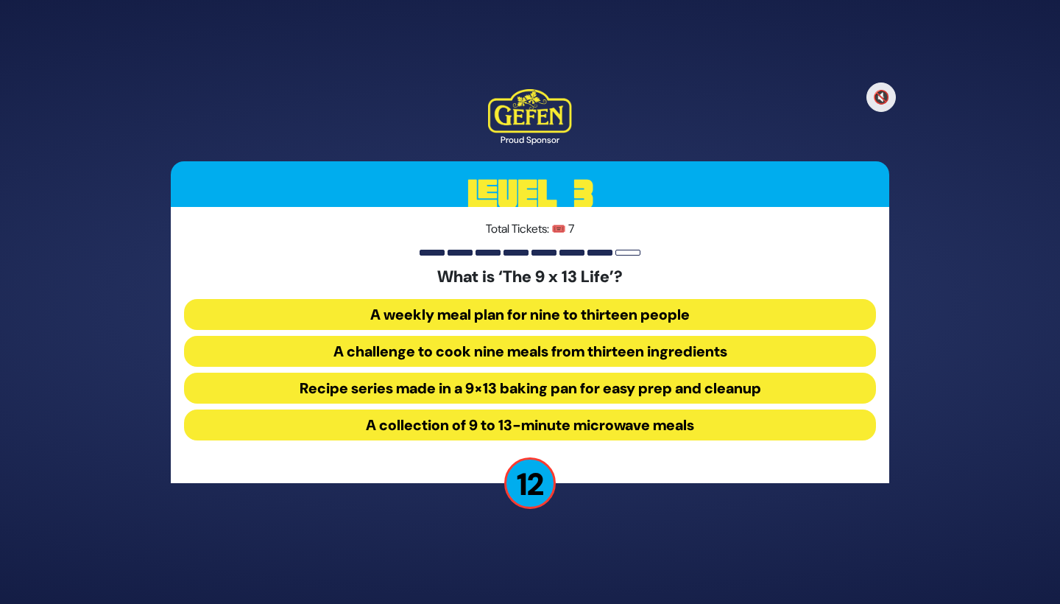
click at [611, 409] on button "Recipe series made in a 9×13 baking pan for easy prep and cleanup" at bounding box center [530, 424] width 692 height 31
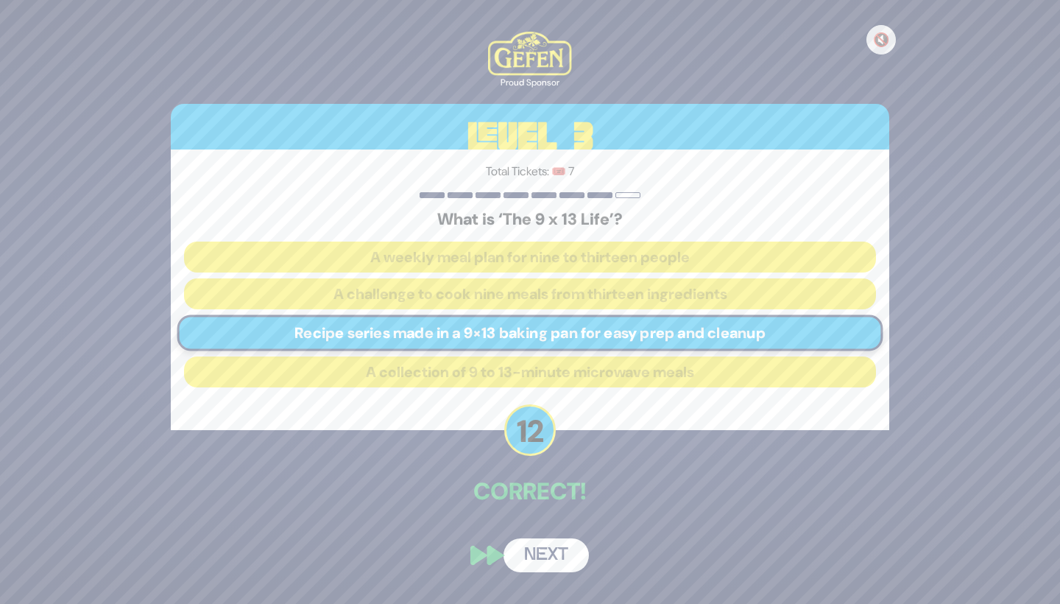
click at [542, 556] on button "Next" at bounding box center [546, 555] width 85 height 34
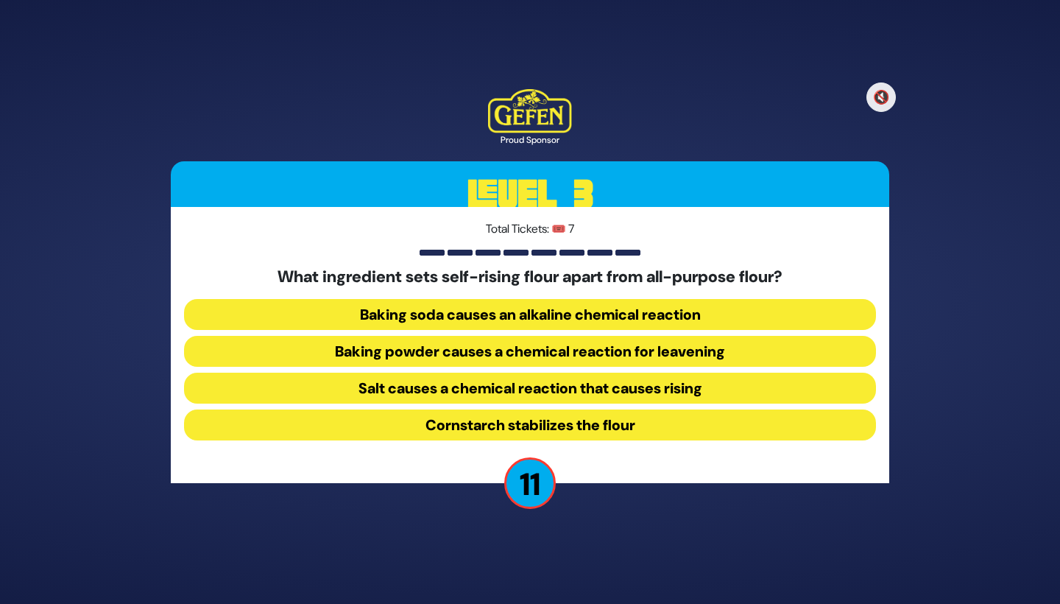
click at [617, 409] on button "Salt causes a chemical reaction that causes rising" at bounding box center [530, 424] width 692 height 31
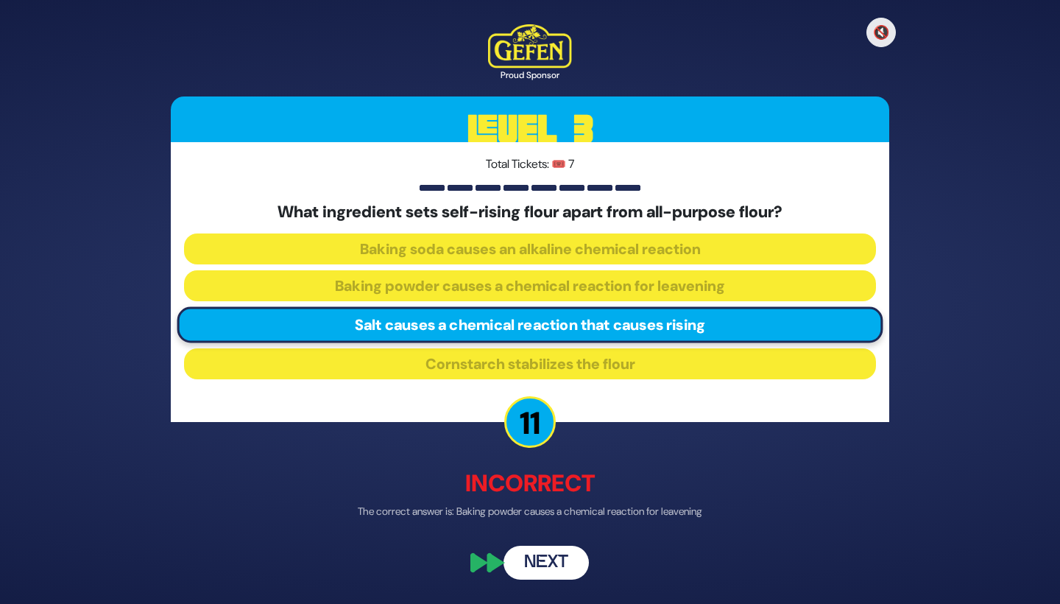
click at [545, 556] on button "Next" at bounding box center [546, 563] width 85 height 34
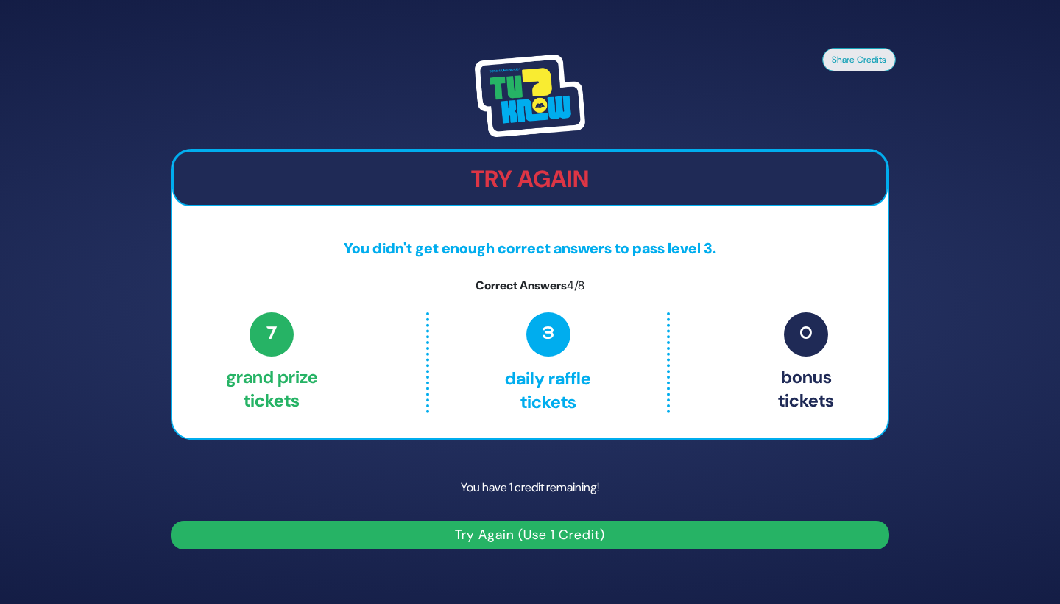
click at [551, 531] on button "Try Again (Use 1 Credit)" at bounding box center [530, 535] width 719 height 29
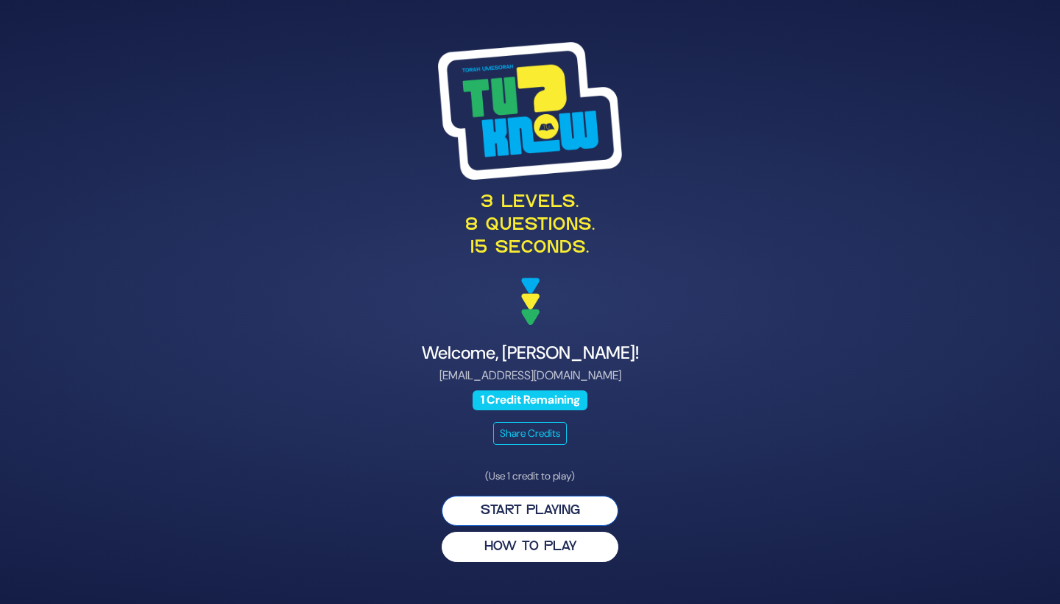
click at [526, 510] on button "Start Playing" at bounding box center [530, 510] width 177 height 30
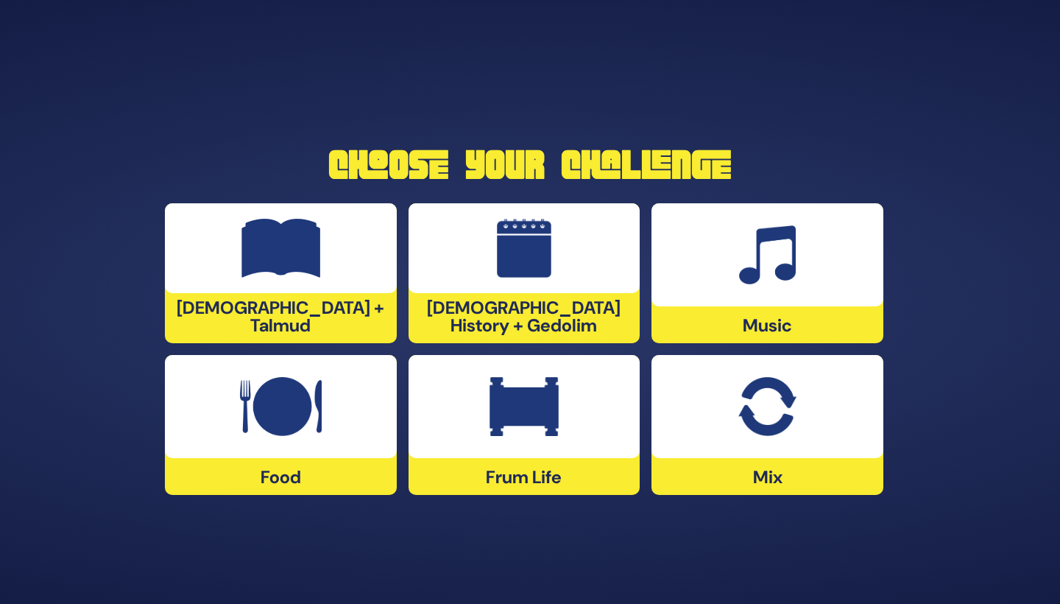
click at [323, 430] on div at bounding box center [281, 406] width 232 height 103
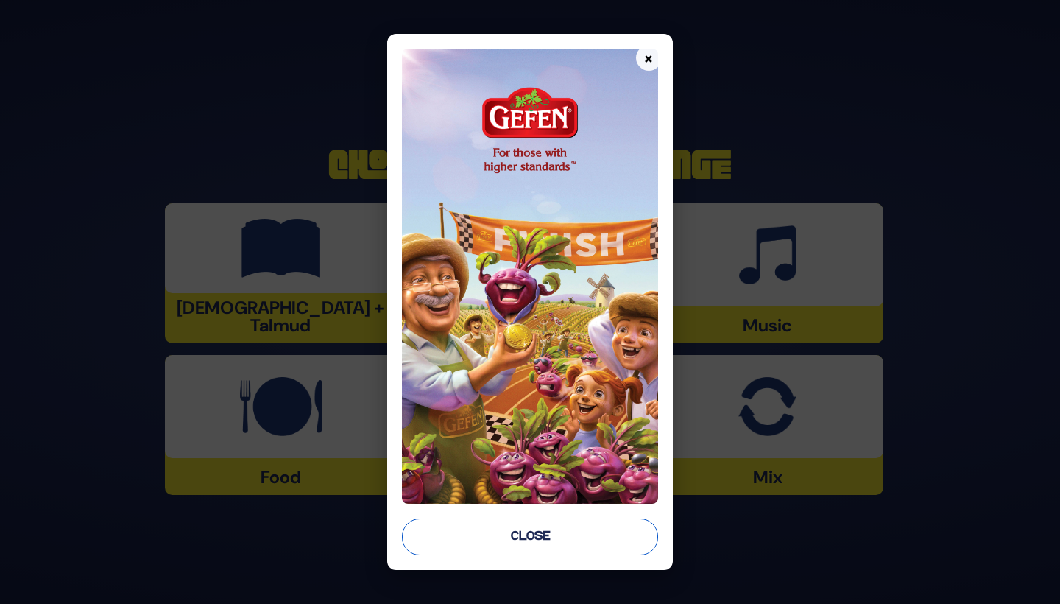
click at [487, 544] on button "Close" at bounding box center [530, 536] width 256 height 37
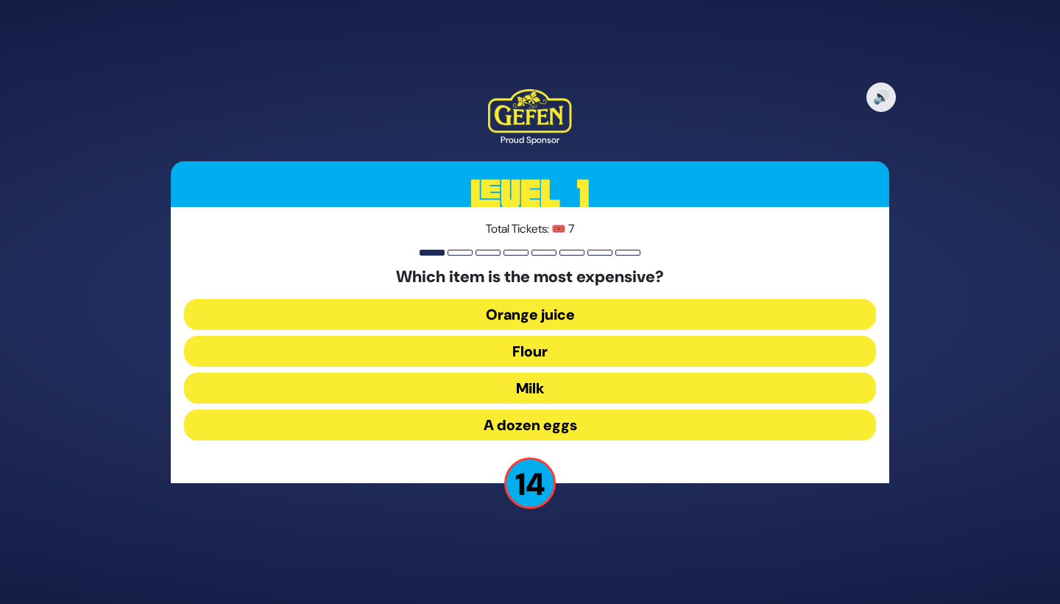
click at [604, 336] on button "Orange juice" at bounding box center [530, 351] width 692 height 31
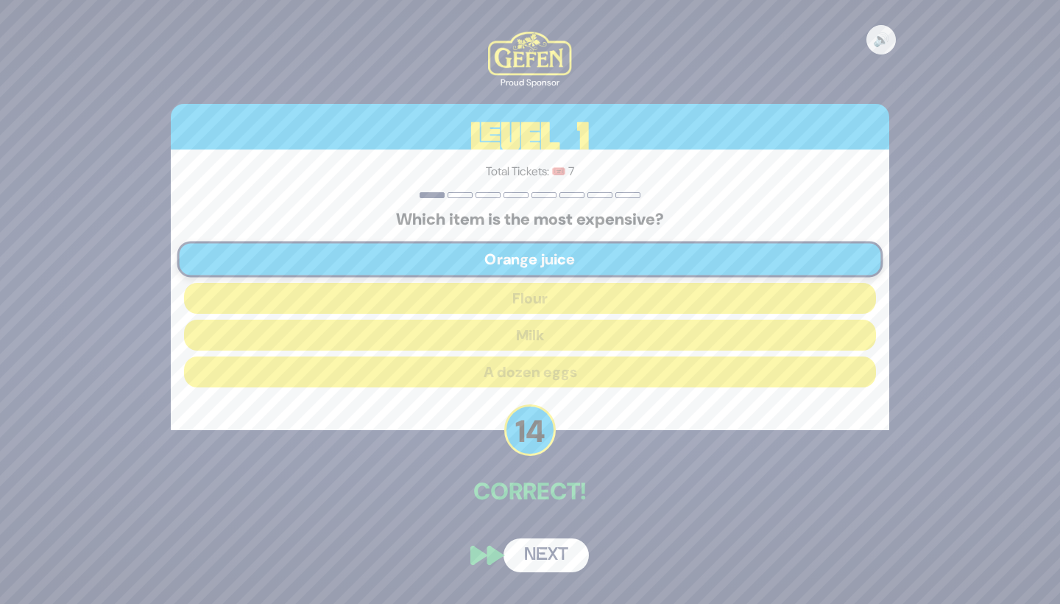
click at [548, 554] on button "Next" at bounding box center [546, 555] width 85 height 34
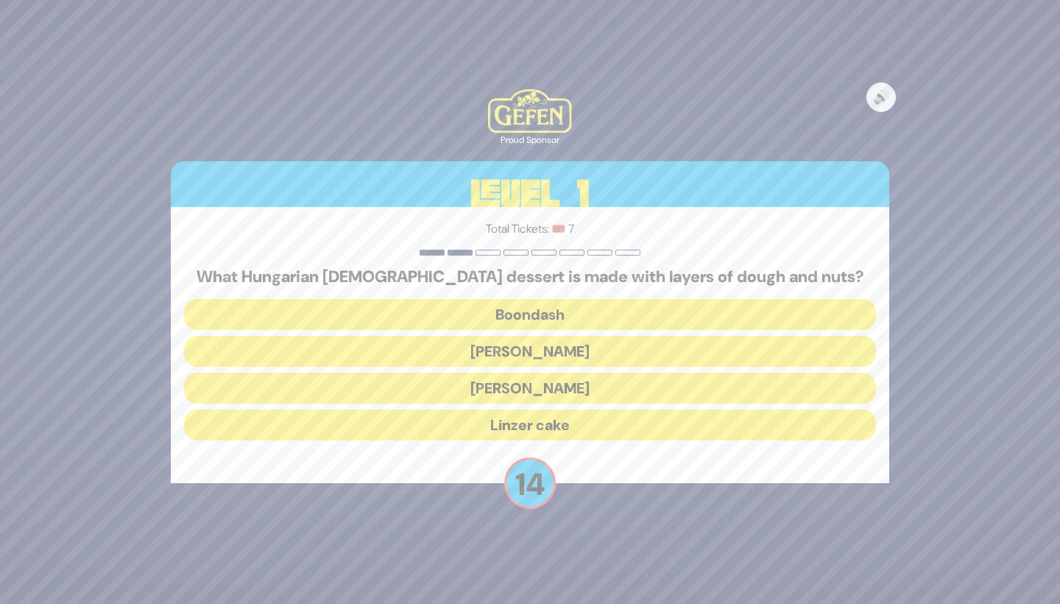
click at [589, 409] on button "[PERSON_NAME]" at bounding box center [530, 424] width 692 height 31
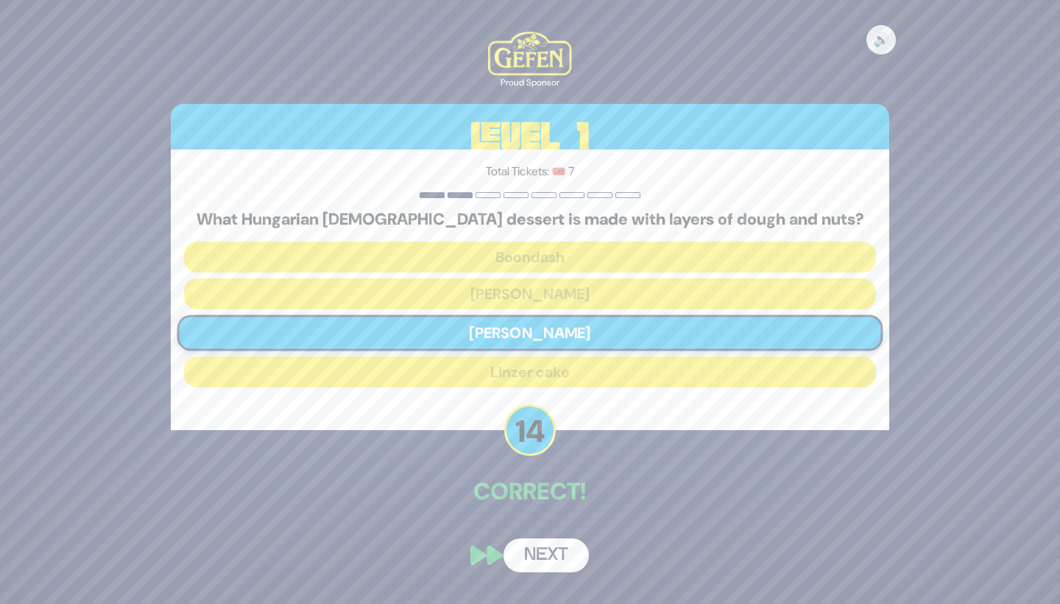
click at [547, 546] on button "Next" at bounding box center [546, 555] width 85 height 34
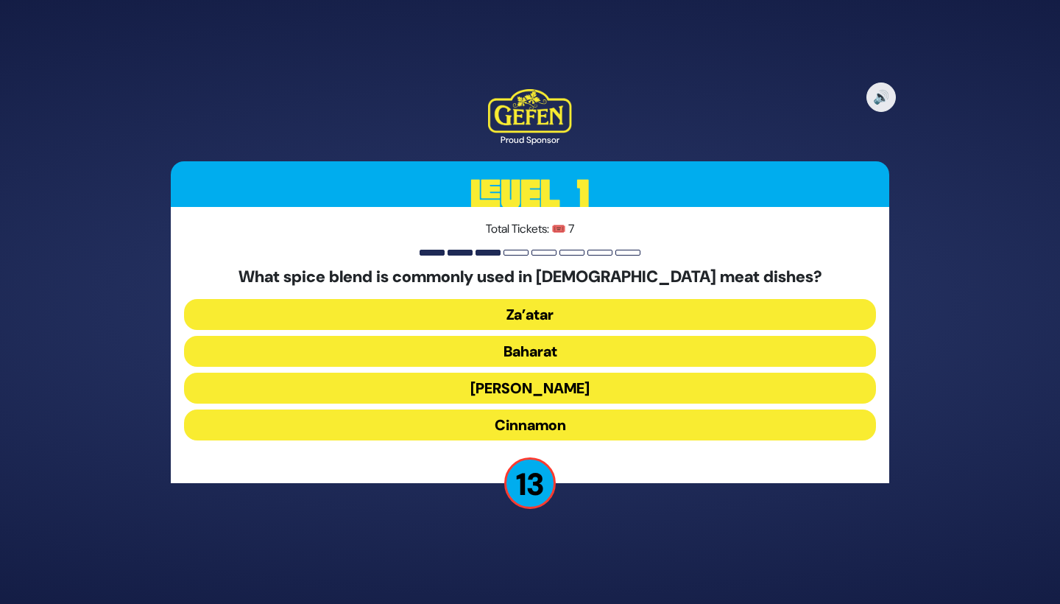
click at [578, 373] on button "Baharat" at bounding box center [530, 388] width 692 height 31
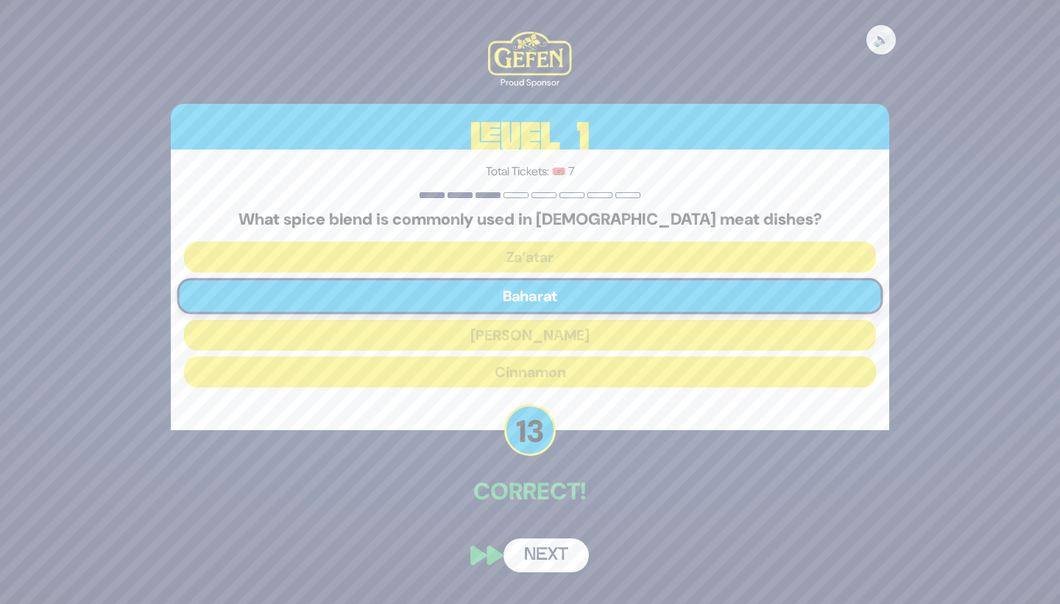
click at [544, 558] on button "Next" at bounding box center [546, 555] width 85 height 34
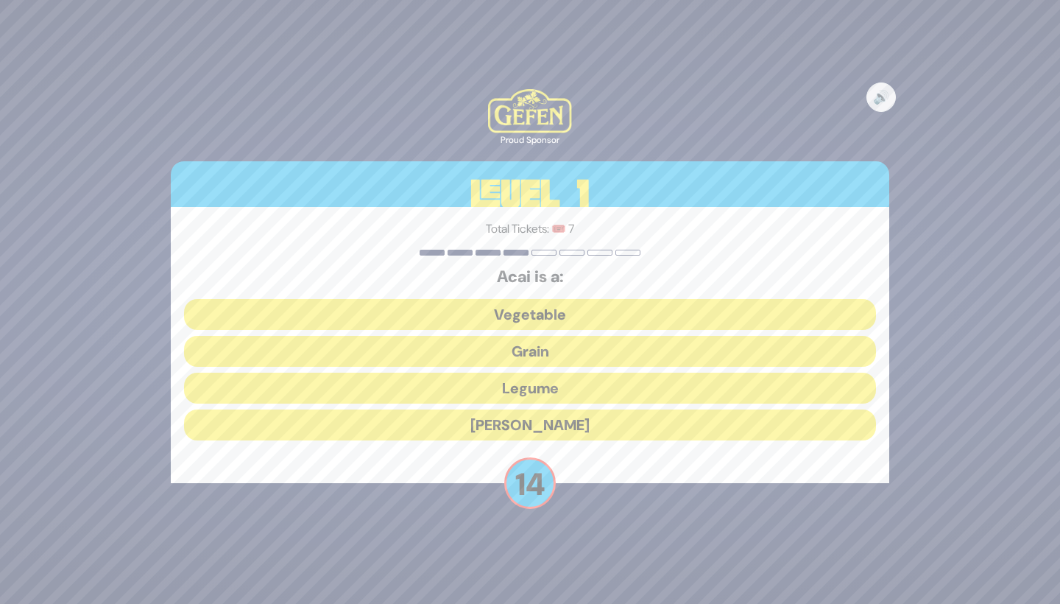
click at [573, 422] on button "[PERSON_NAME]" at bounding box center [530, 424] width 692 height 31
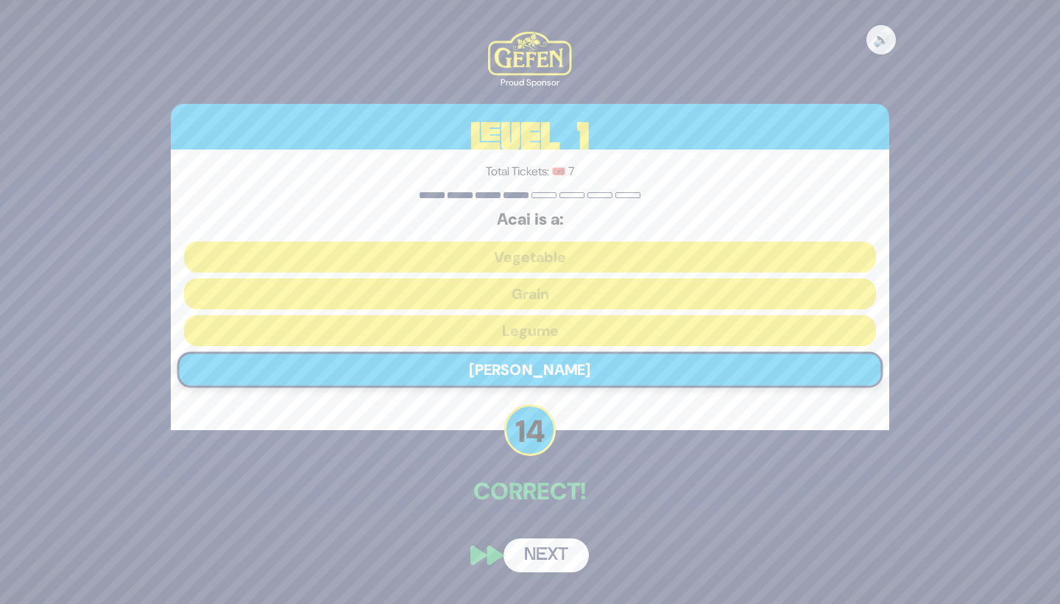
click at [547, 548] on button "Next" at bounding box center [546, 555] width 85 height 34
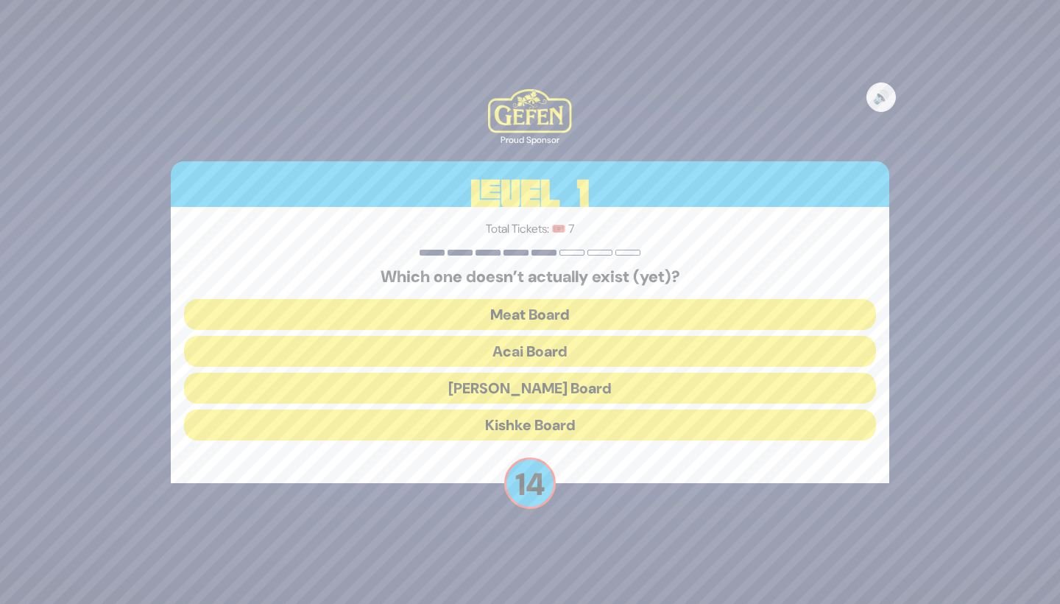
click at [574, 429] on button "Kishke Board" at bounding box center [530, 424] width 692 height 31
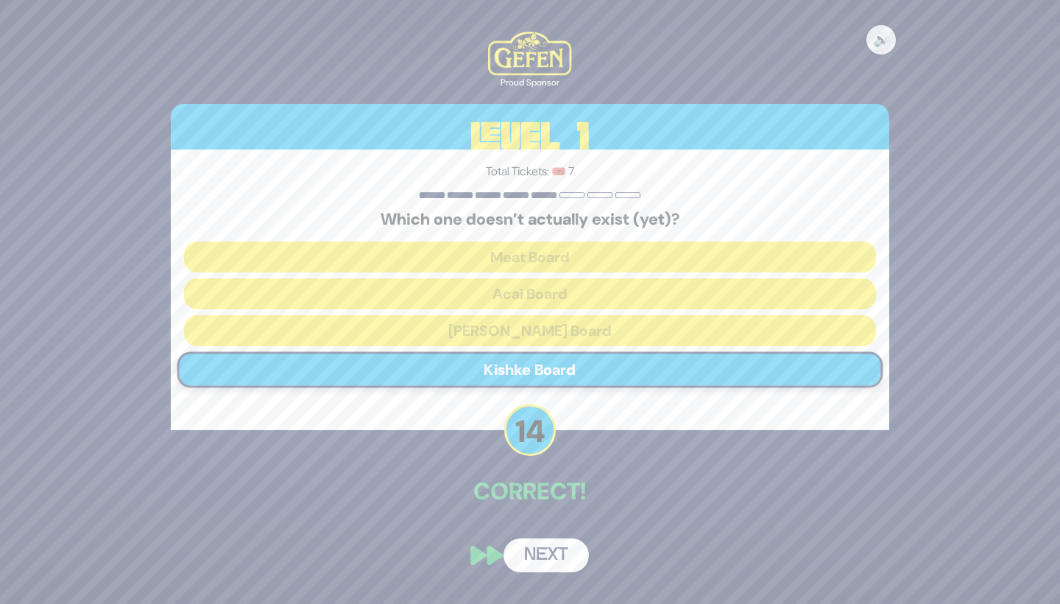
click at [558, 551] on button "Next" at bounding box center [546, 555] width 85 height 34
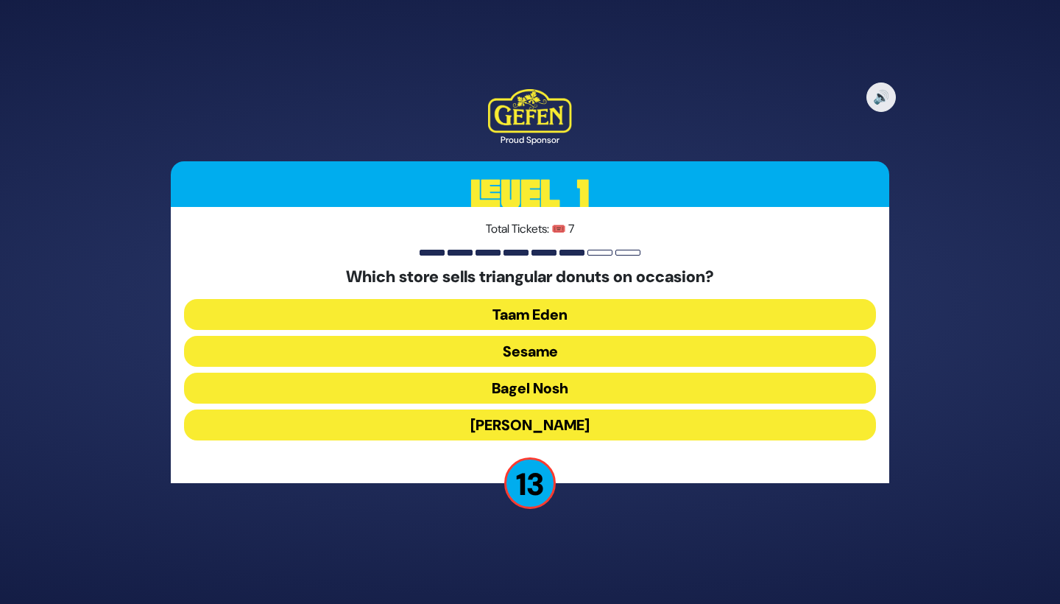
click at [599, 373] on button "Sesame" at bounding box center [530, 388] width 692 height 31
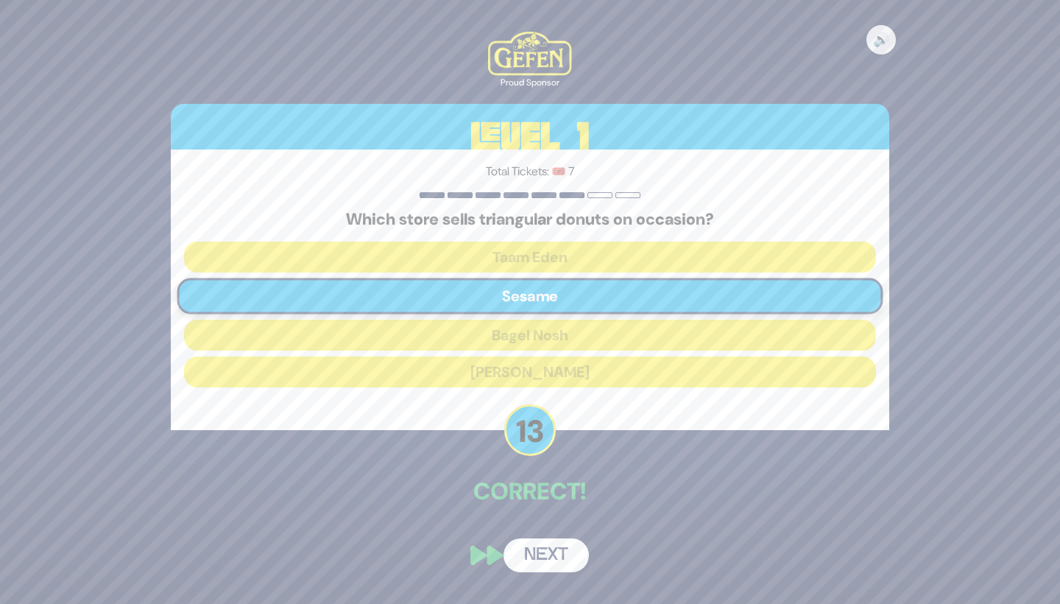
click at [557, 558] on button "Next" at bounding box center [546, 555] width 85 height 34
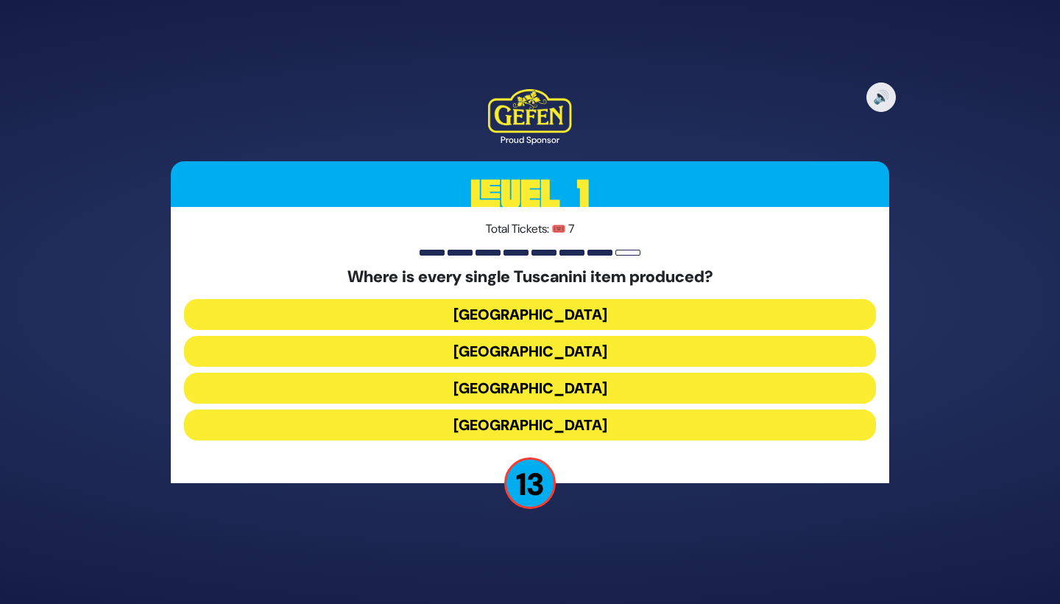
click at [588, 409] on button "[GEOGRAPHIC_DATA]" at bounding box center [530, 424] width 692 height 31
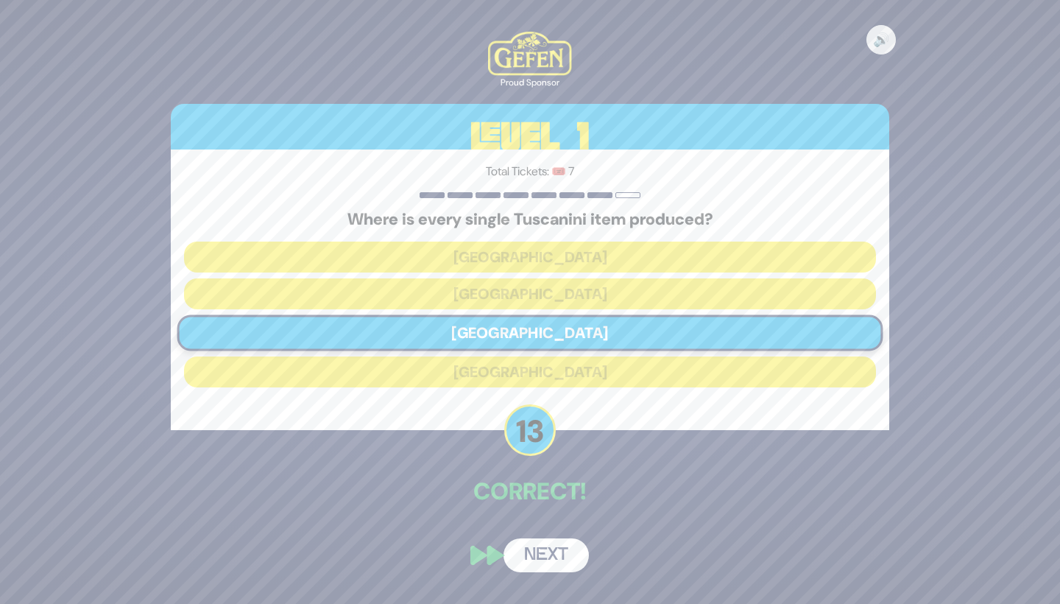
click at [547, 551] on button "Next" at bounding box center [546, 555] width 85 height 34
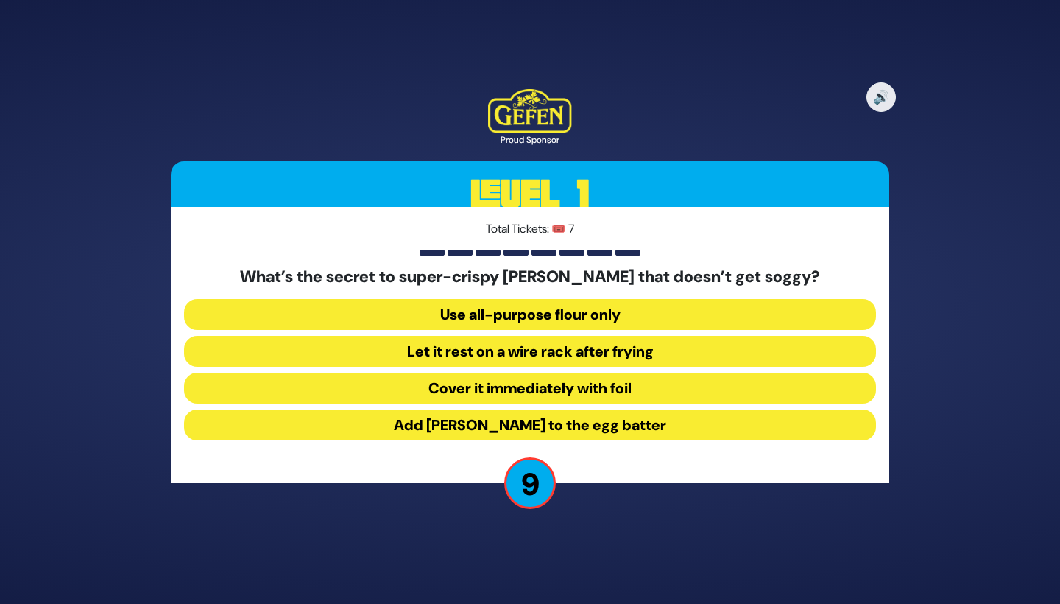
click at [584, 373] on button "Let it rest on a wire rack after frying" at bounding box center [530, 388] width 692 height 31
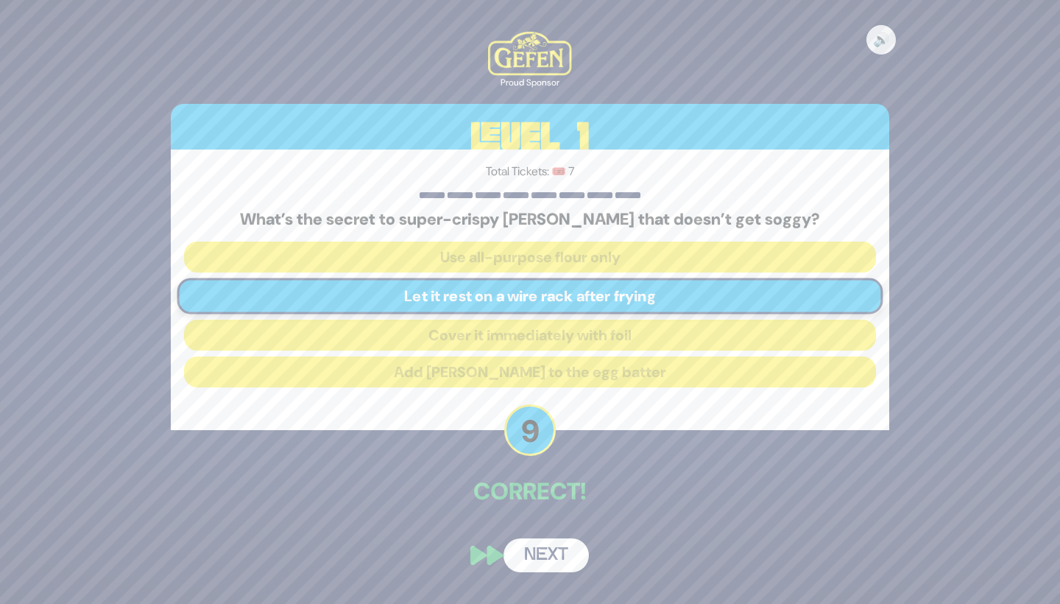
click at [546, 559] on button "Next" at bounding box center [546, 555] width 85 height 34
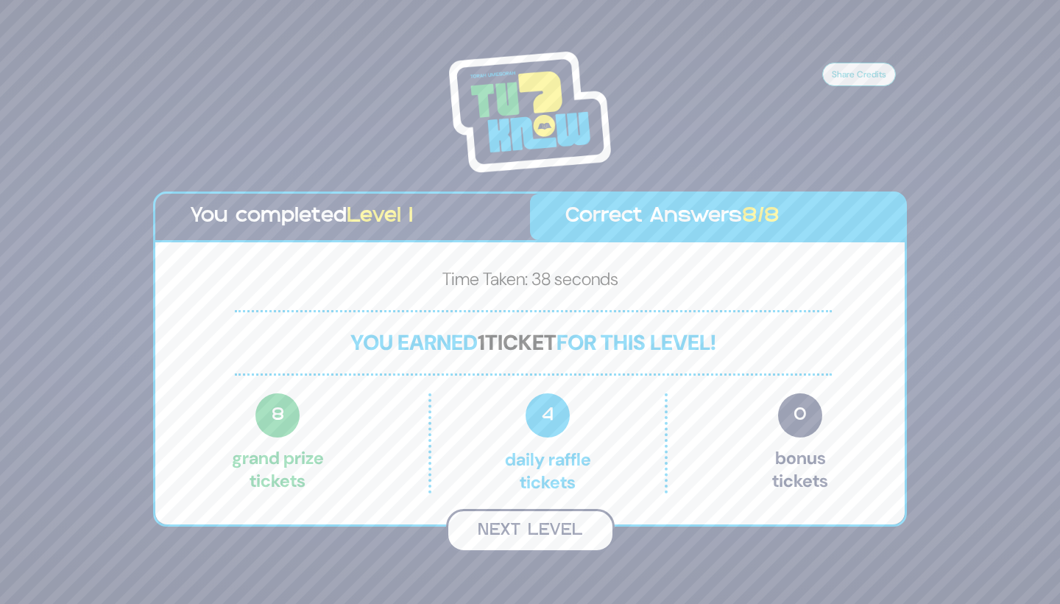
click at [538, 527] on button "Next Level" at bounding box center [530, 530] width 169 height 43
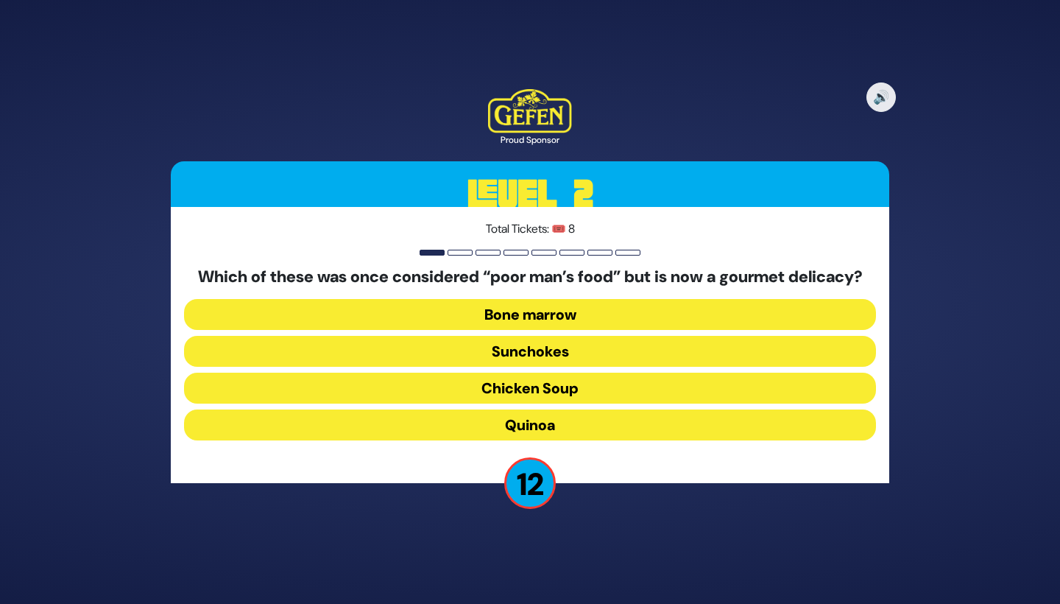
click at [618, 336] on button "Bone marrow" at bounding box center [530, 351] width 692 height 31
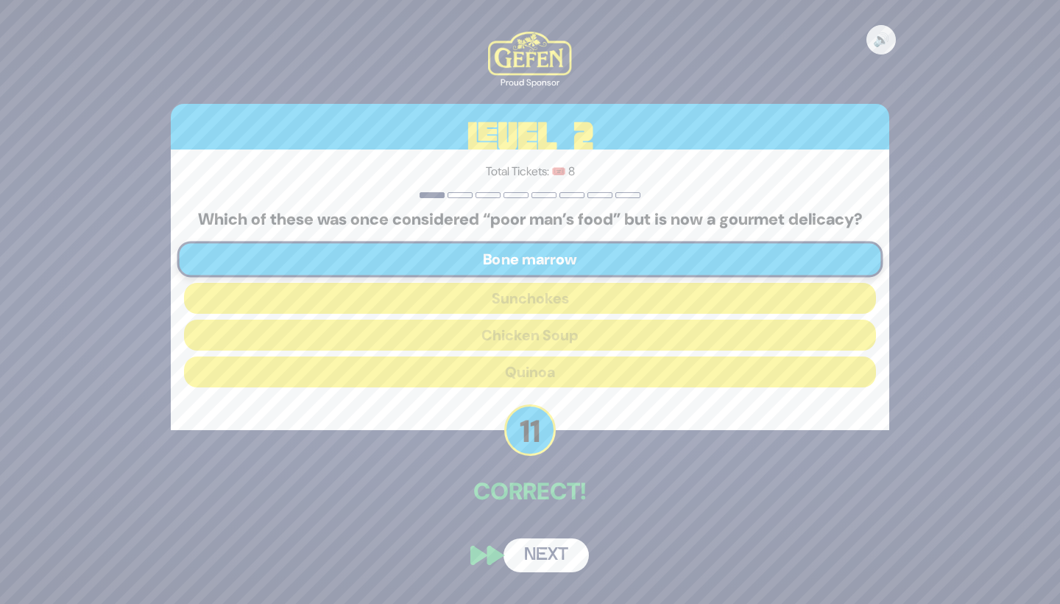
click at [549, 556] on button "Next" at bounding box center [546, 555] width 85 height 34
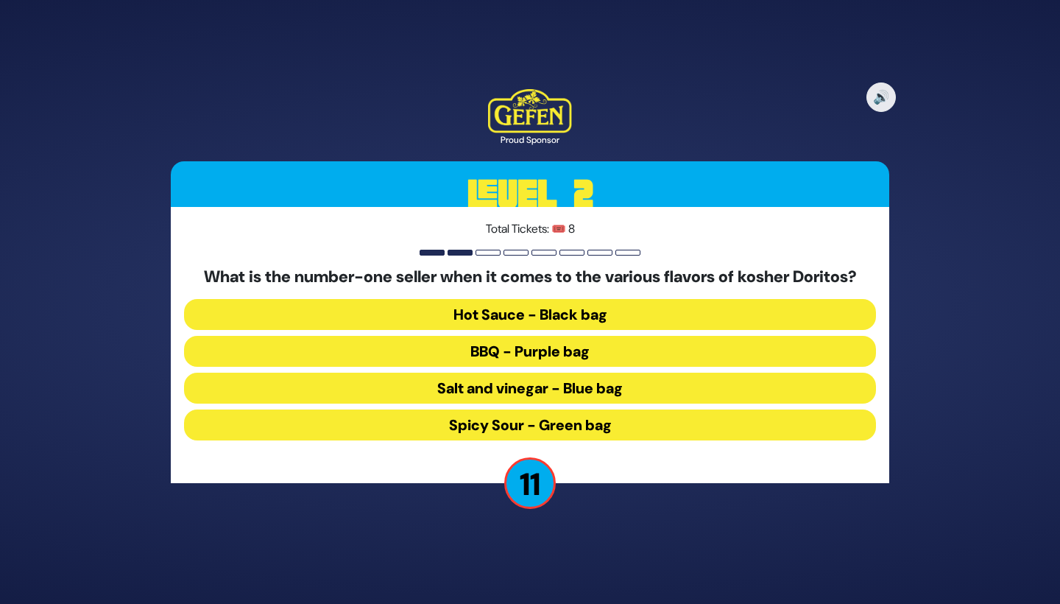
click at [594, 373] on button "BBQ - Purple bag" at bounding box center [530, 388] width 692 height 31
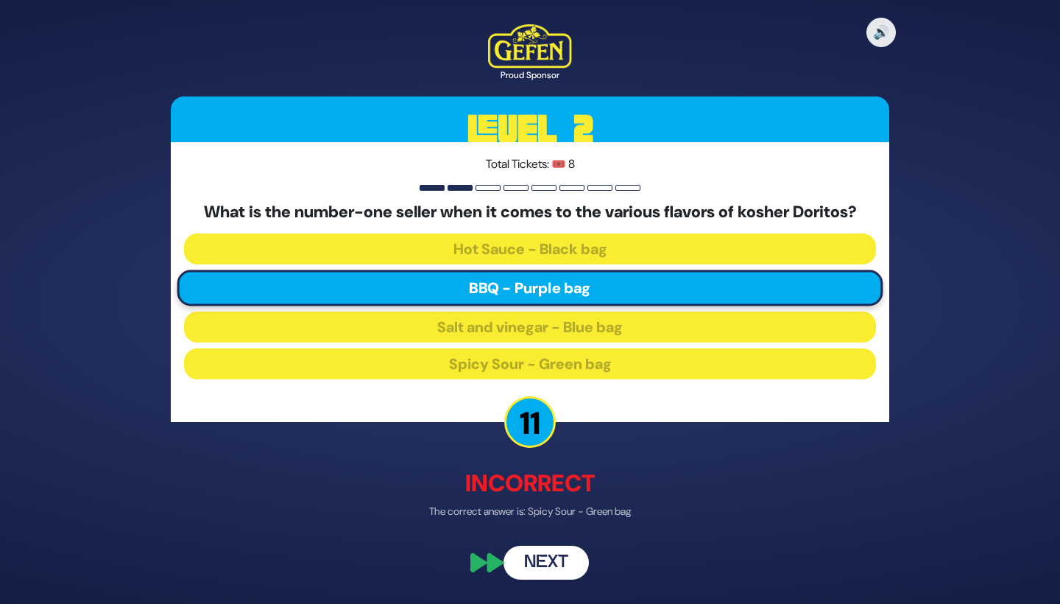
click at [547, 560] on button "Next" at bounding box center [546, 563] width 85 height 34
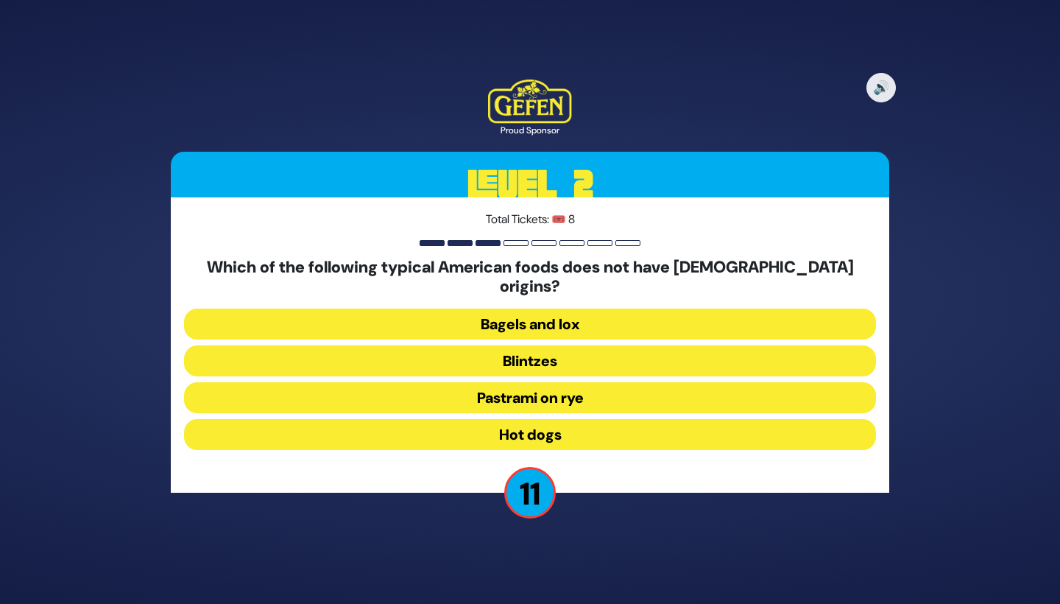
click at [575, 426] on button "Hot dogs" at bounding box center [530, 434] width 692 height 31
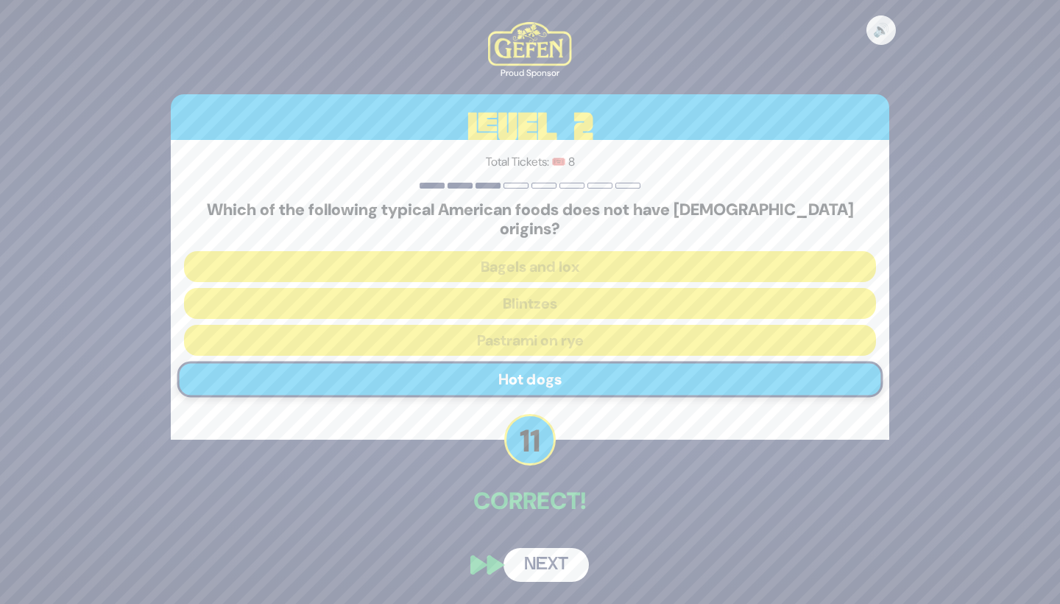
click at [546, 548] on button "Next" at bounding box center [546, 565] width 85 height 34
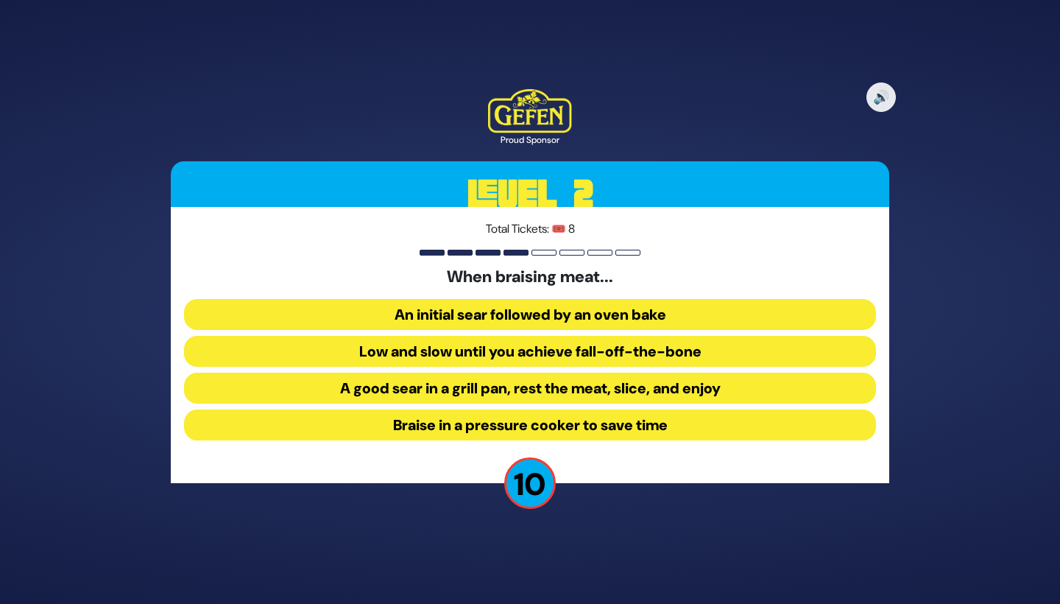
click at [597, 409] on button "A good sear in a grill pan, rest the meat, slice, and enjoy" at bounding box center [530, 424] width 692 height 31
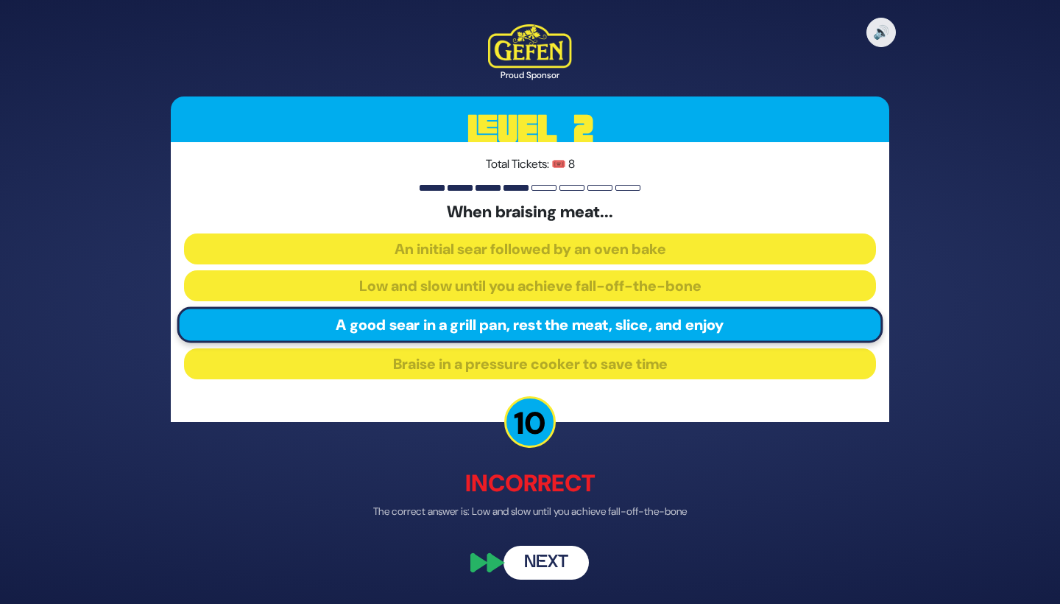
click at [549, 556] on button "Next" at bounding box center [546, 563] width 85 height 34
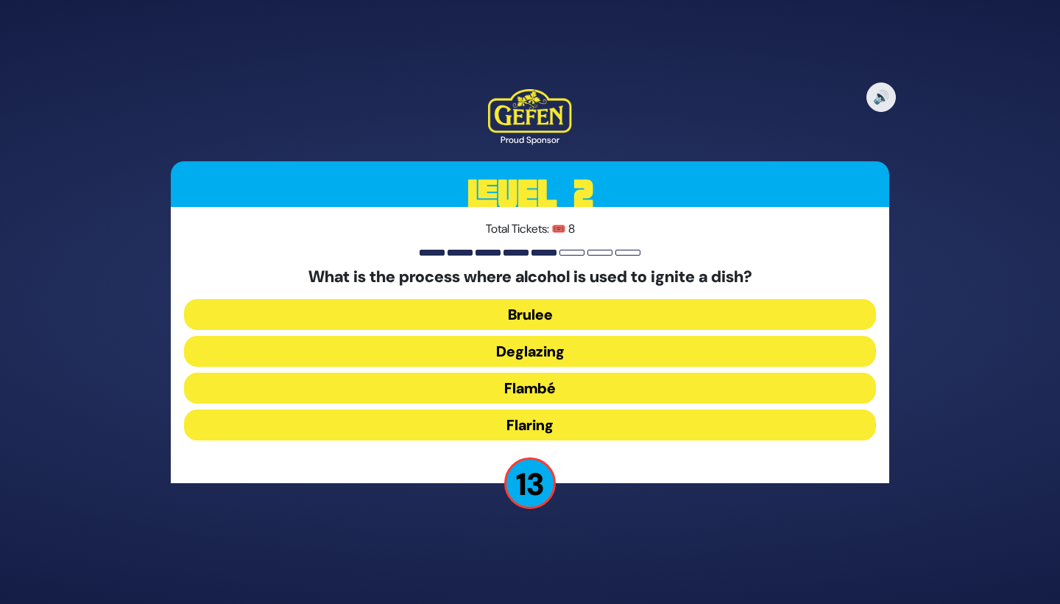
click at [596, 409] on button "Flambé" at bounding box center [530, 424] width 692 height 31
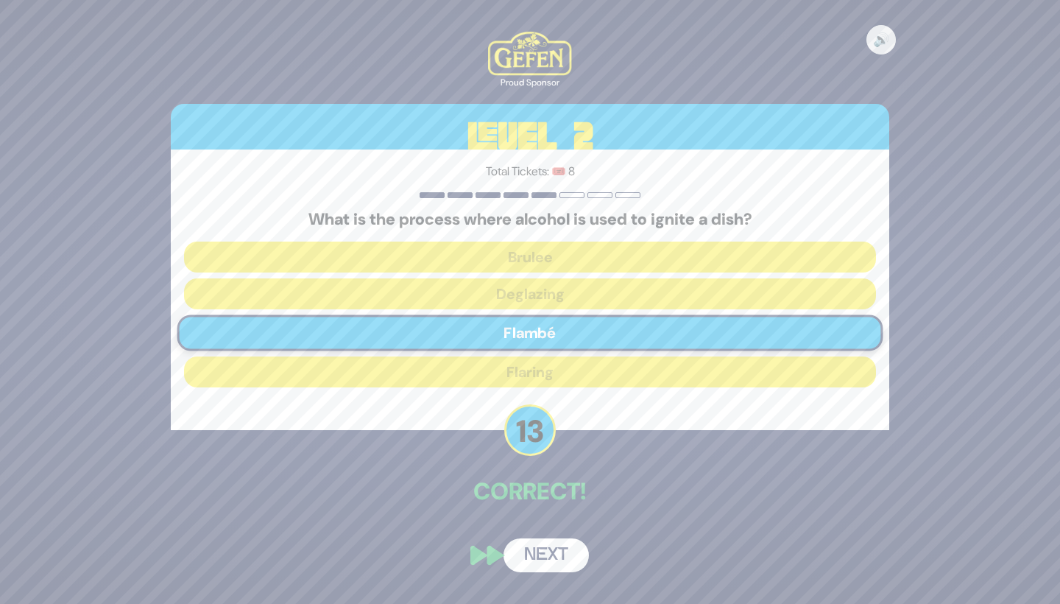
click at [543, 552] on button "Next" at bounding box center [546, 555] width 85 height 34
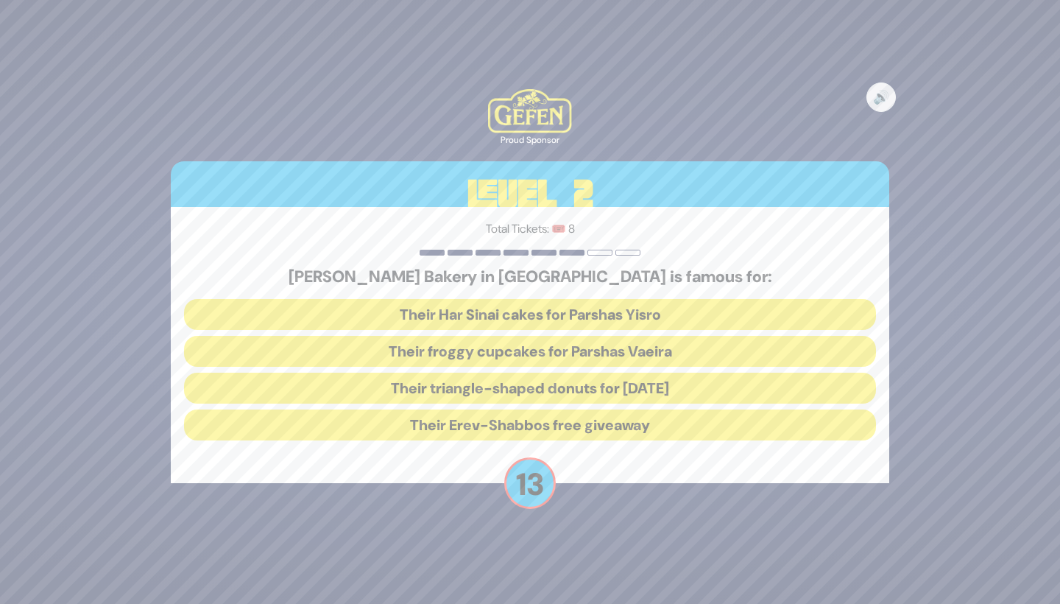
click at [606, 373] on button "Their froggy cupcakes for Parshas Vaeira" at bounding box center [530, 388] width 692 height 31
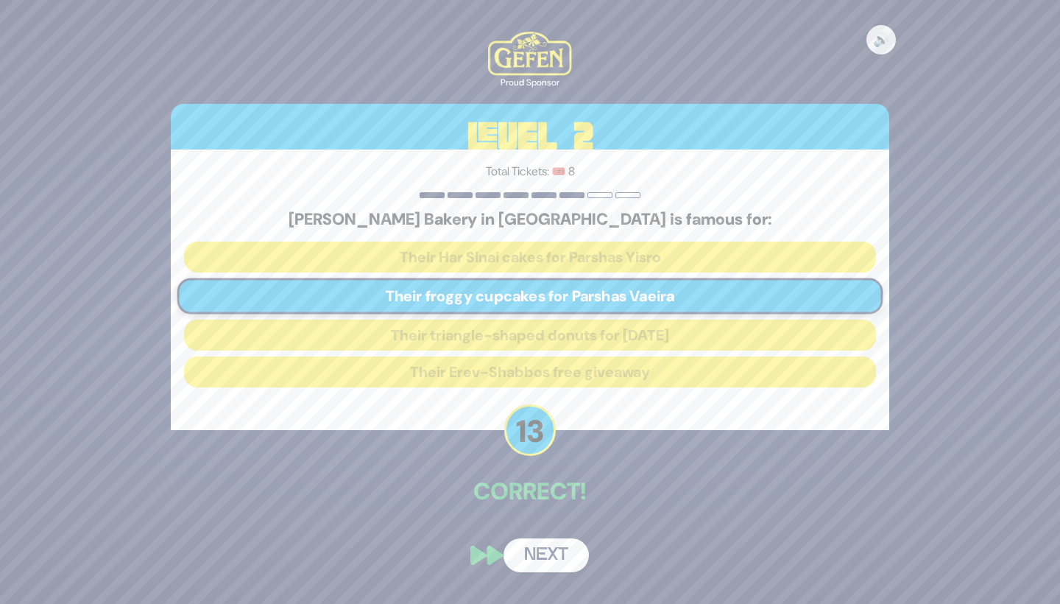
click at [547, 552] on button "Next" at bounding box center [546, 555] width 85 height 34
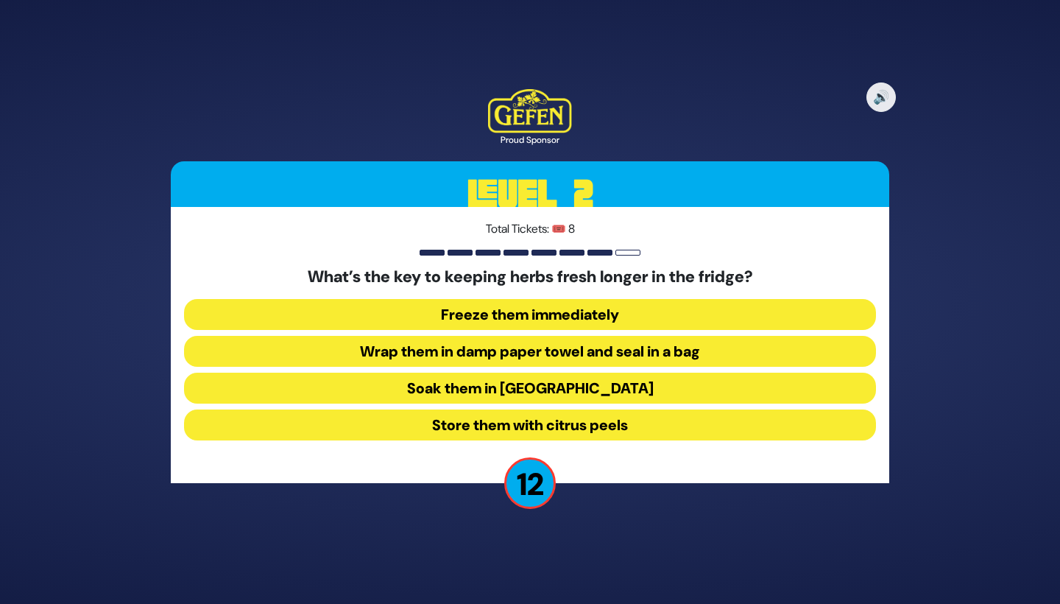
click at [637, 373] on button "Wrap them in damp paper towel and seal in a bag" at bounding box center [530, 388] width 692 height 31
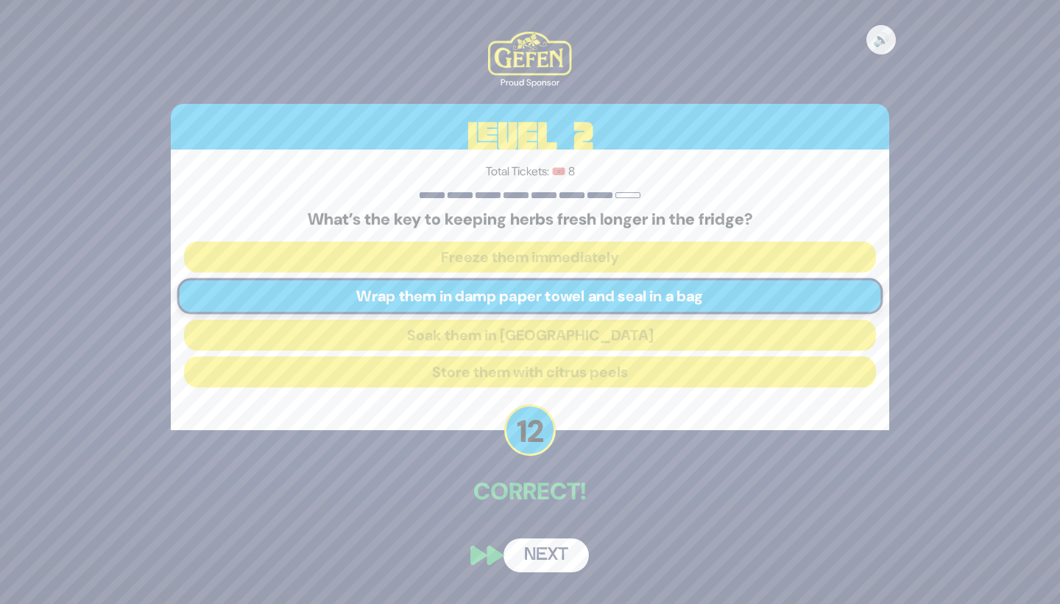
click at [544, 554] on button "Next" at bounding box center [546, 555] width 85 height 34
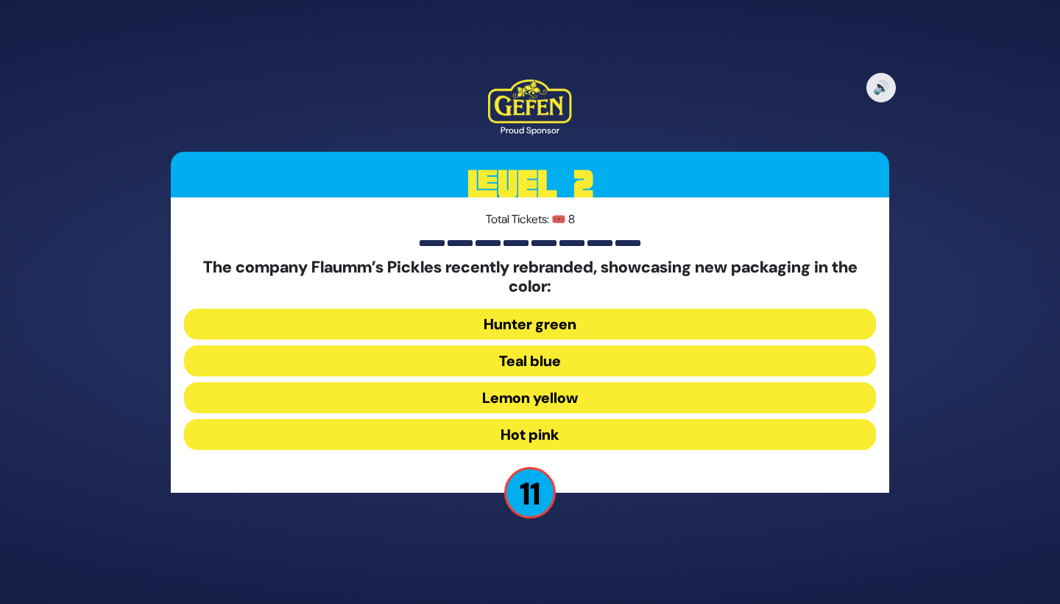
click at [603, 345] on button "Hunter green" at bounding box center [530, 360] width 692 height 31
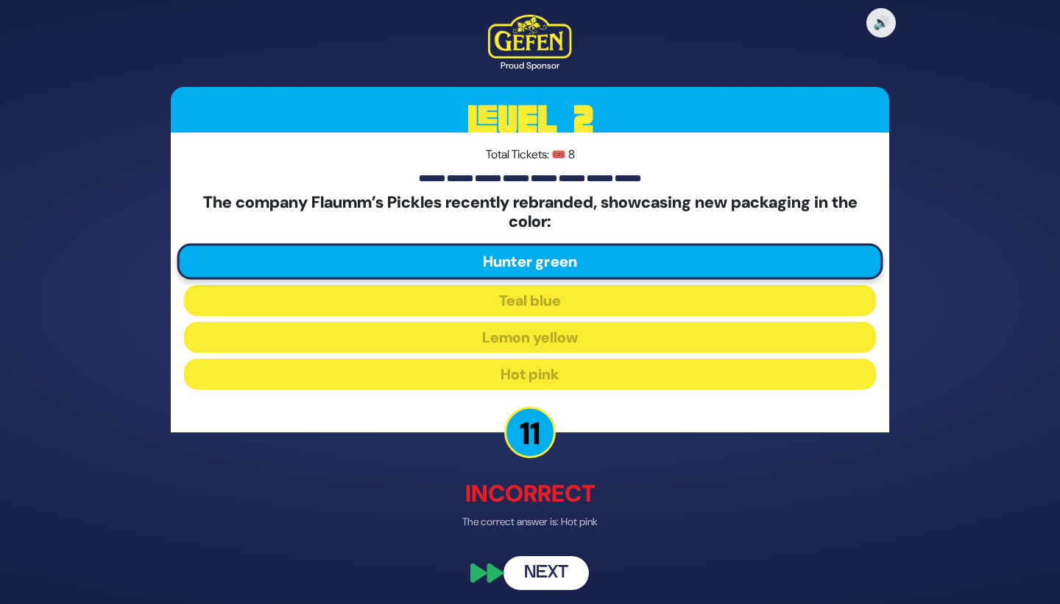
click at [543, 571] on button "Next" at bounding box center [546, 572] width 85 height 34
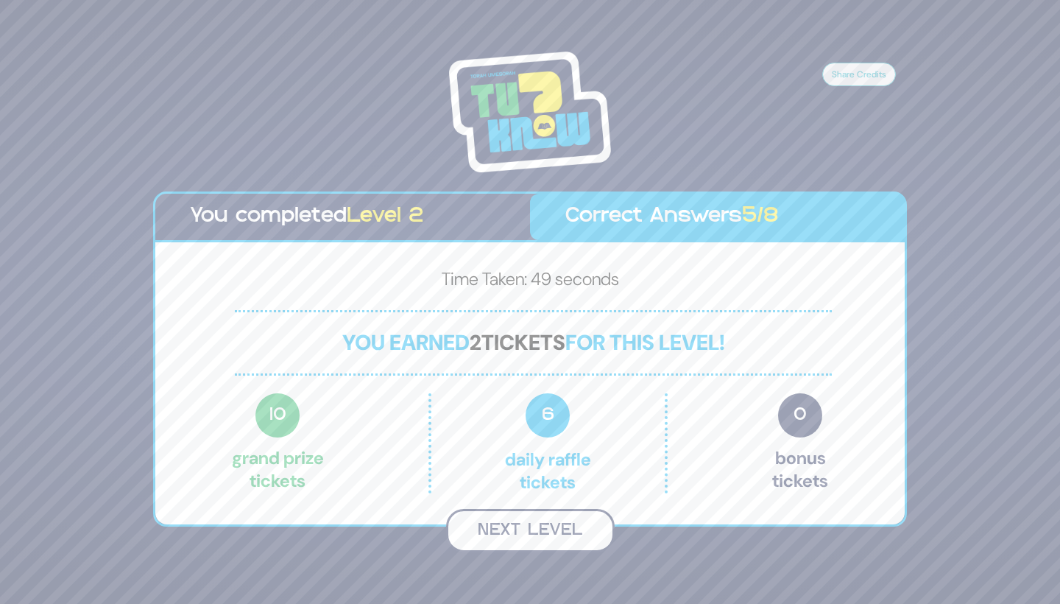
click at [543, 531] on button "Next Level" at bounding box center [530, 530] width 169 height 43
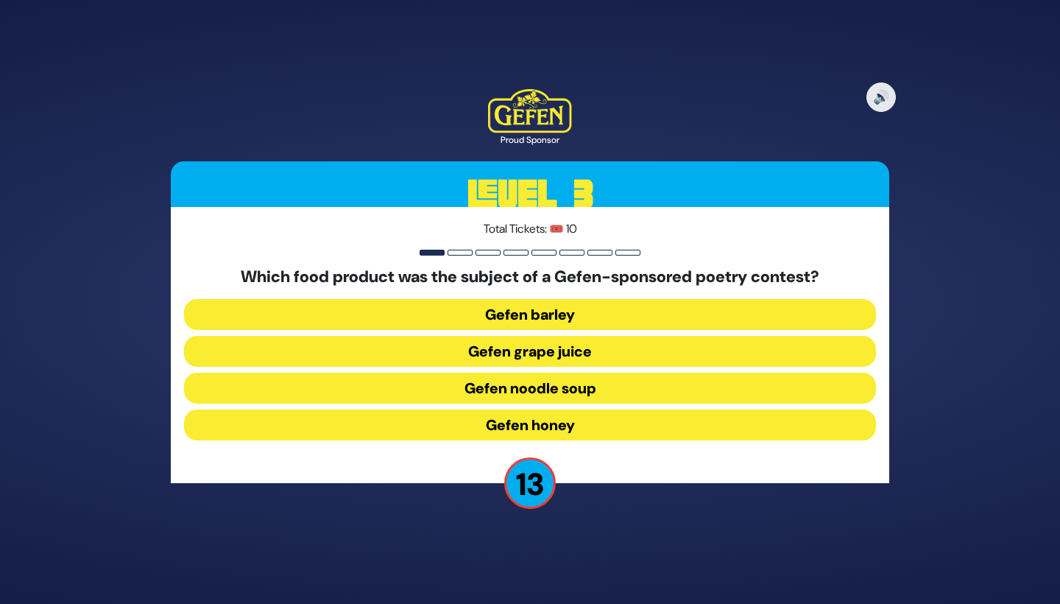
click at [625, 409] on button "Gefen noodle soup" at bounding box center [530, 424] width 692 height 31
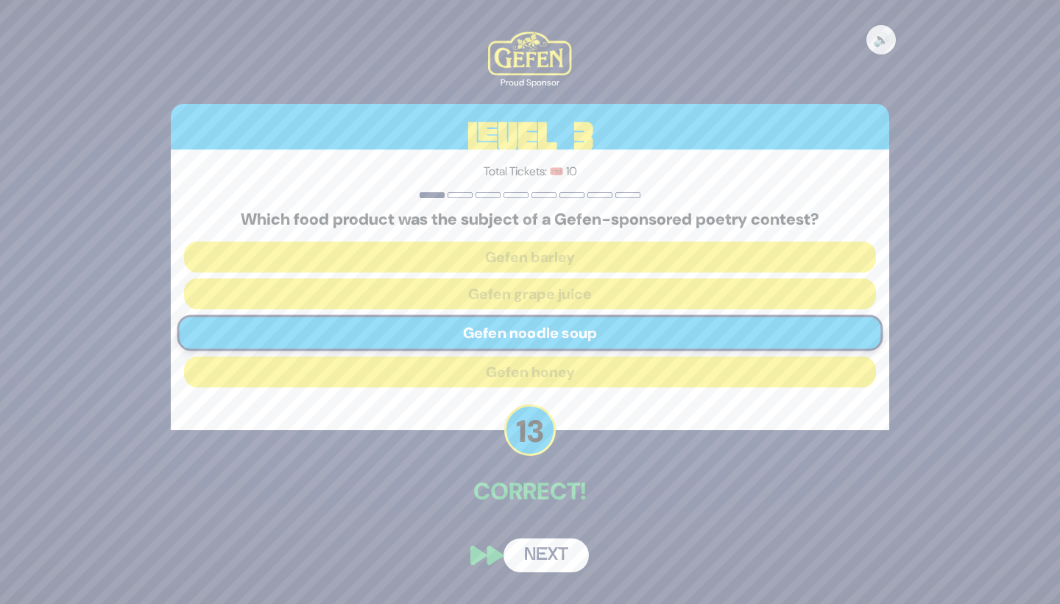
click at [551, 547] on button "Next" at bounding box center [546, 555] width 85 height 34
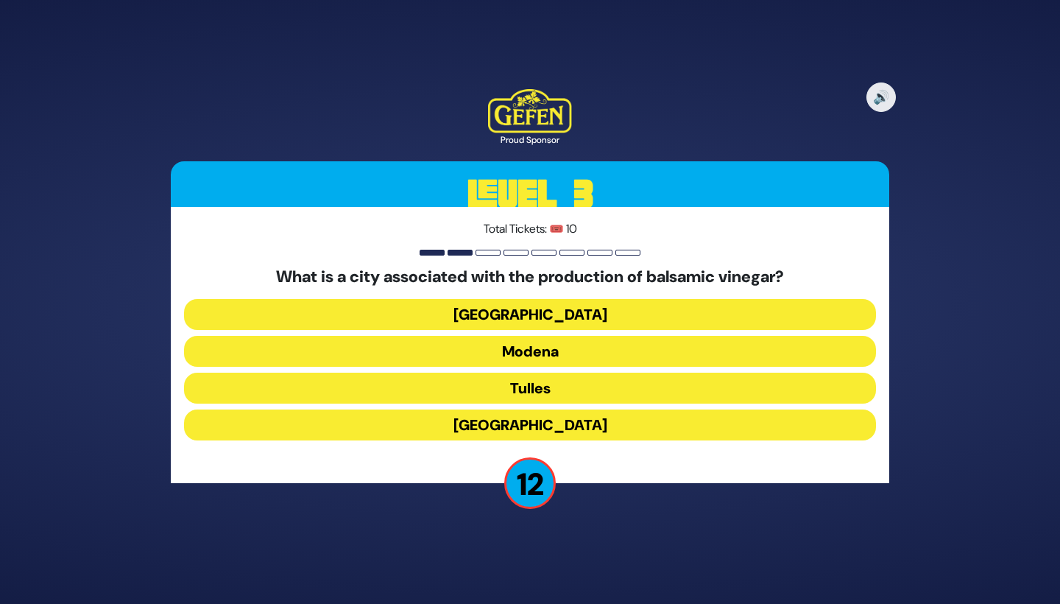
click at [602, 336] on button "[GEOGRAPHIC_DATA]" at bounding box center [530, 351] width 692 height 31
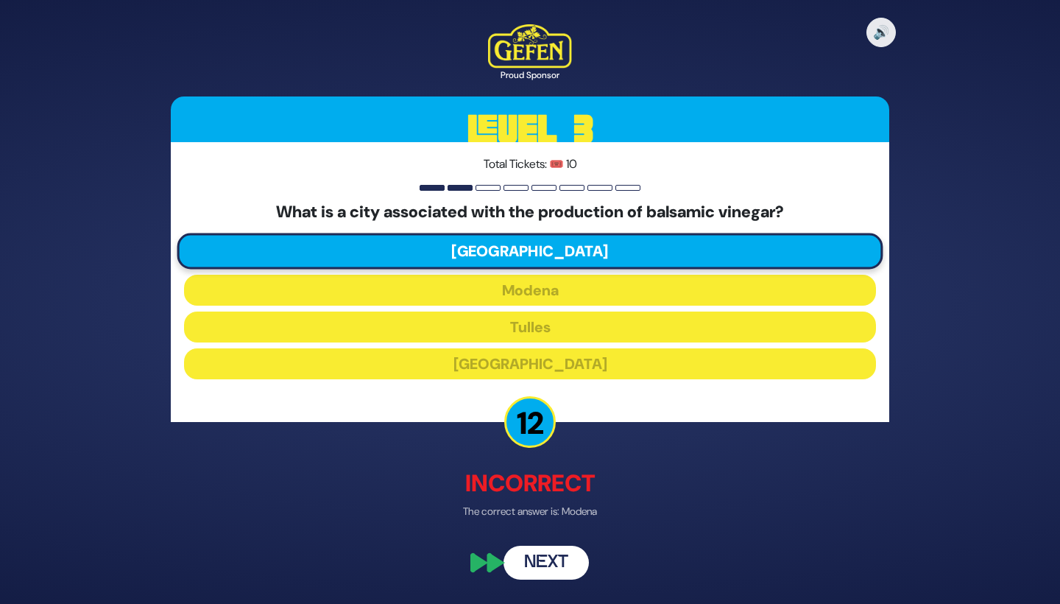
click at [544, 557] on button "Next" at bounding box center [546, 563] width 85 height 34
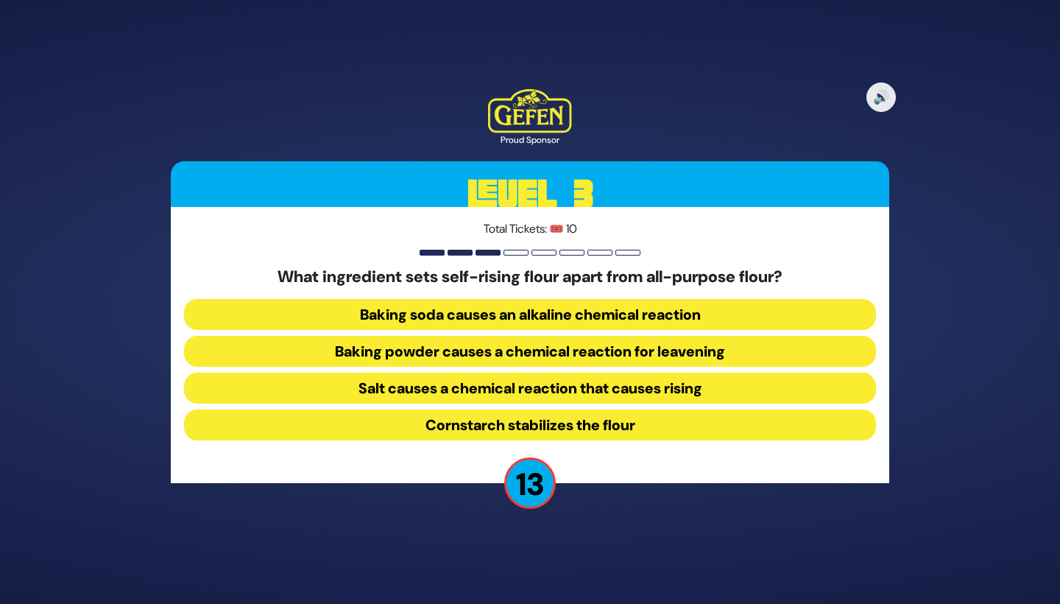
click at [580, 373] on button "Baking powder causes a chemical reaction for leavening" at bounding box center [530, 388] width 692 height 31
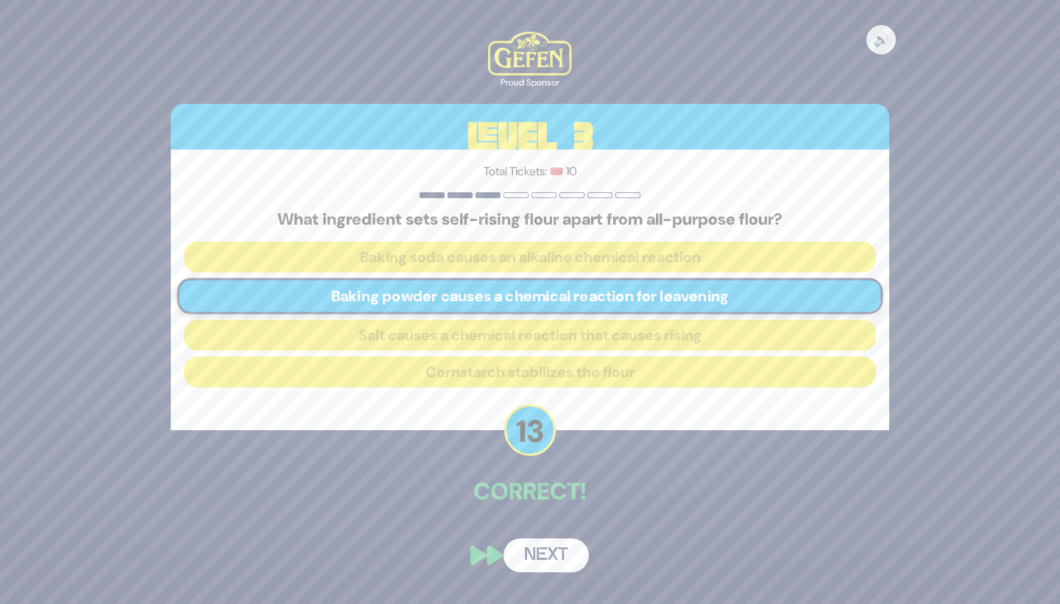
click at [548, 551] on button "Next" at bounding box center [546, 555] width 85 height 34
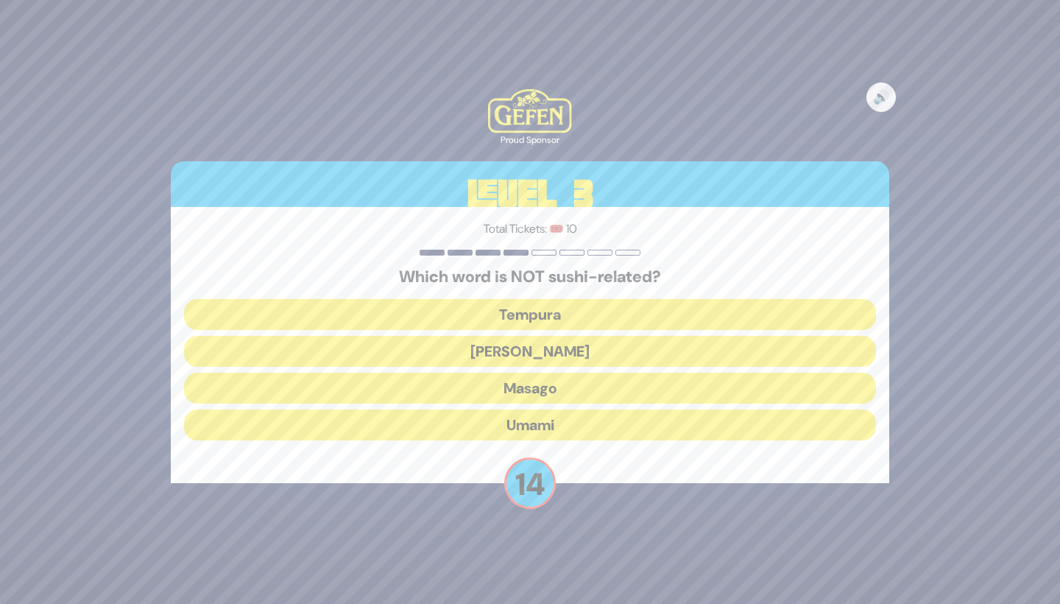
click at [572, 423] on button "Umami" at bounding box center [530, 424] width 692 height 31
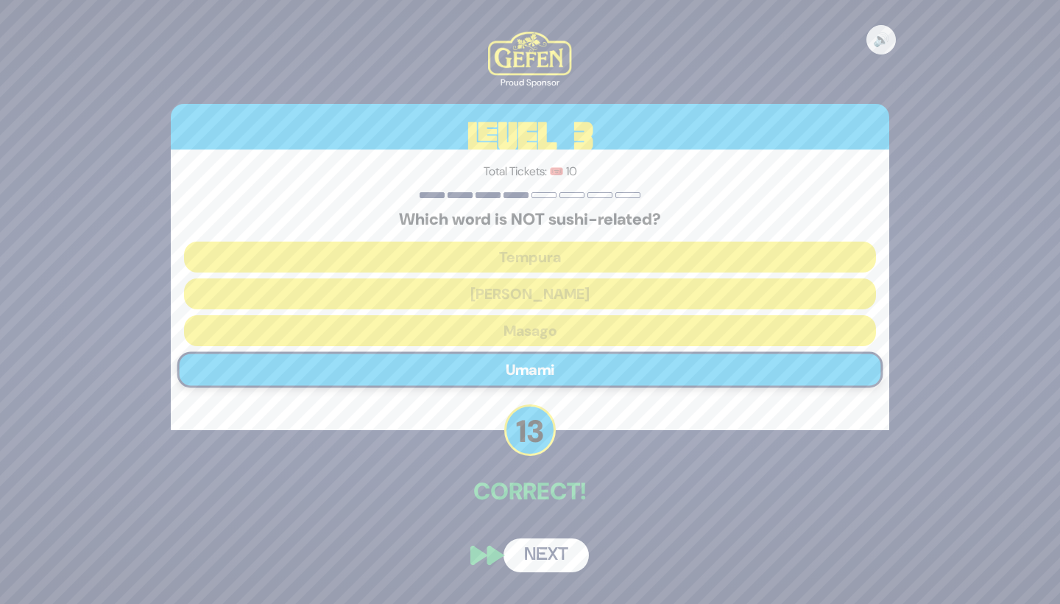
click at [542, 551] on button "Next" at bounding box center [546, 555] width 85 height 34
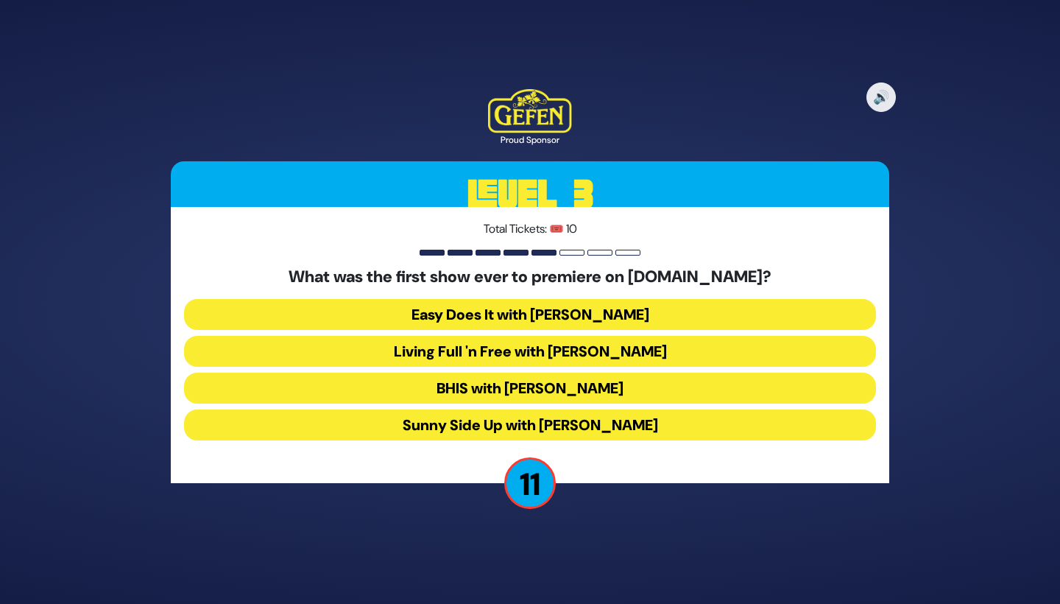
click at [607, 420] on button "Sunny Side Up with [PERSON_NAME]" at bounding box center [530, 424] width 692 height 31
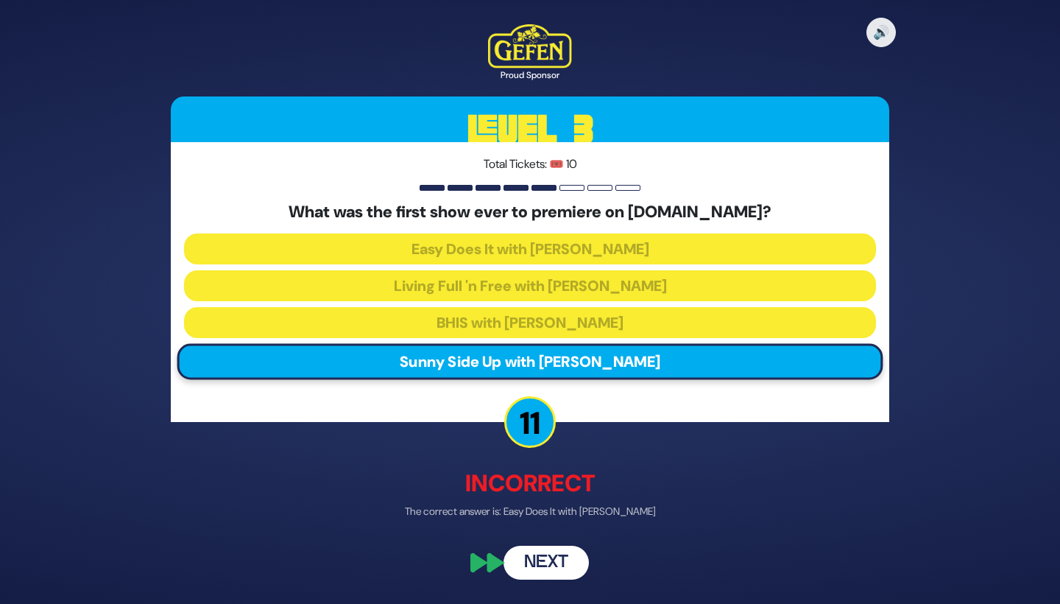
click at [555, 555] on button "Next" at bounding box center [546, 563] width 85 height 34
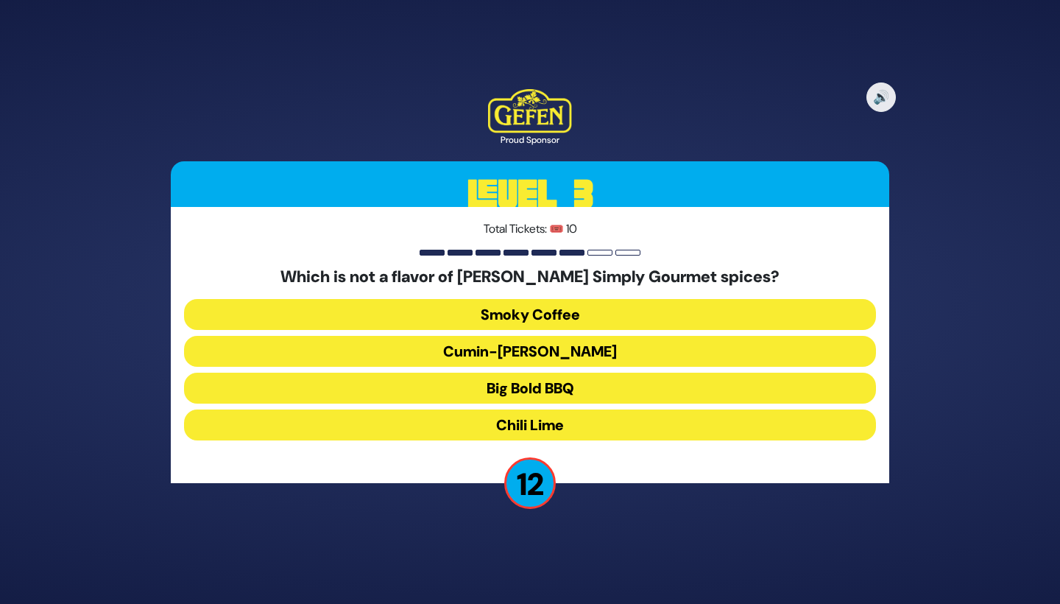
click at [595, 373] on button "Cumin-[PERSON_NAME]" at bounding box center [530, 388] width 692 height 31
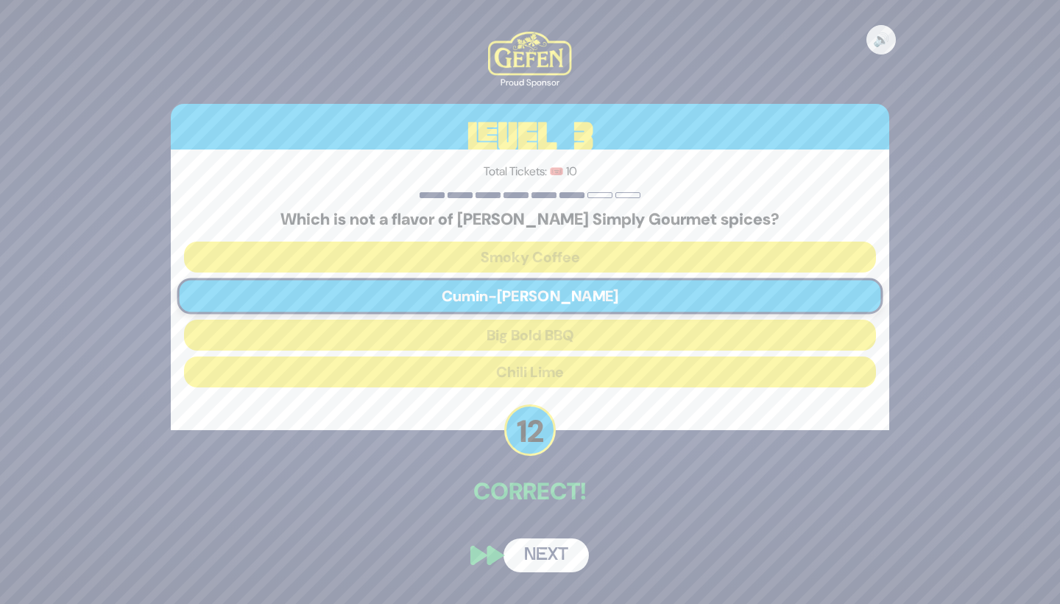
click at [554, 554] on button "Next" at bounding box center [546, 555] width 85 height 34
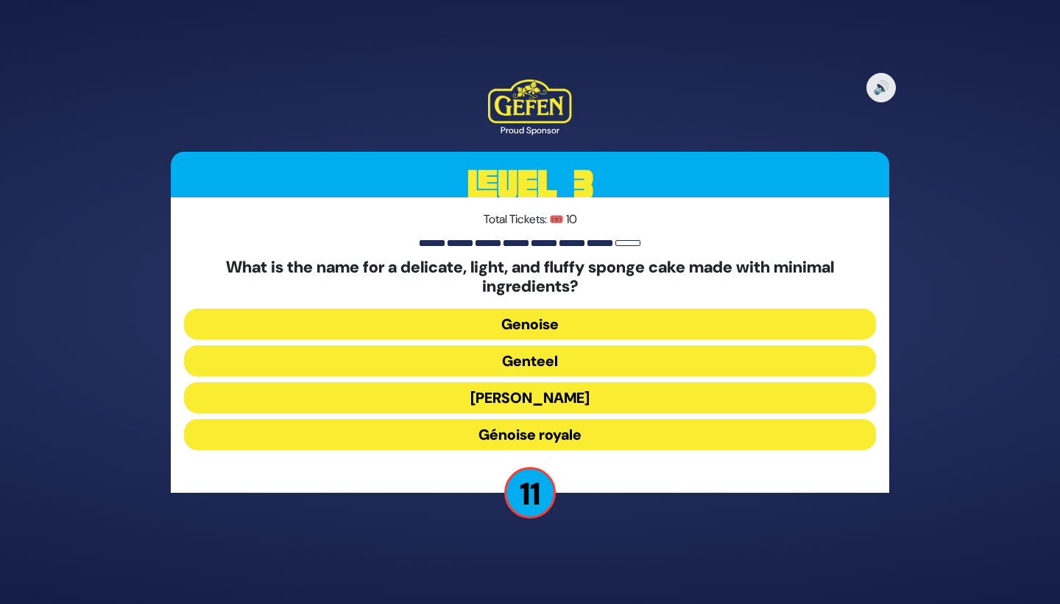
click at [616, 419] on button "[PERSON_NAME]" at bounding box center [530, 434] width 692 height 31
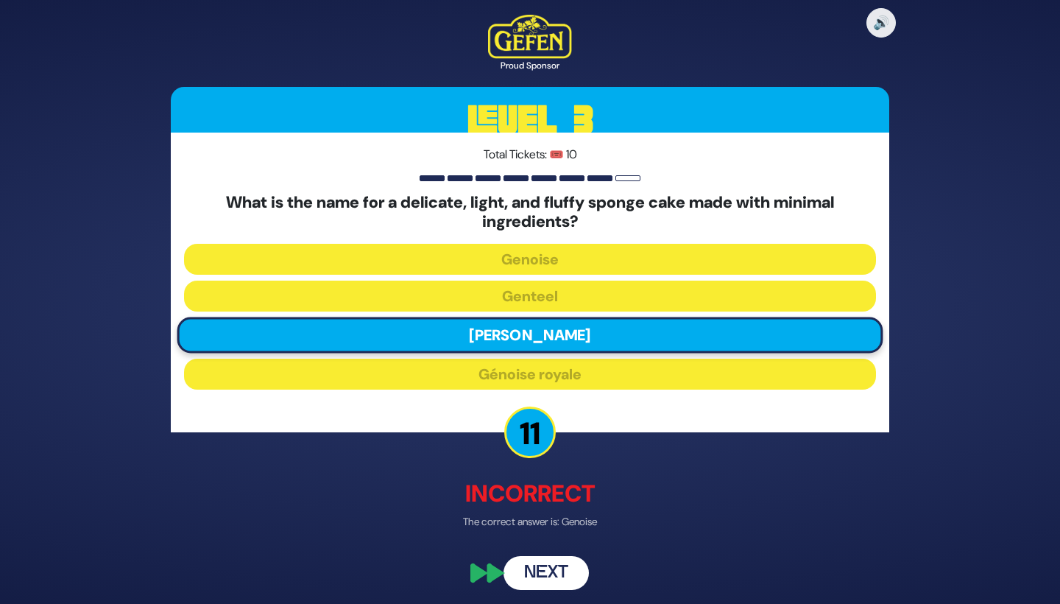
click at [546, 565] on button "Next" at bounding box center [546, 572] width 85 height 34
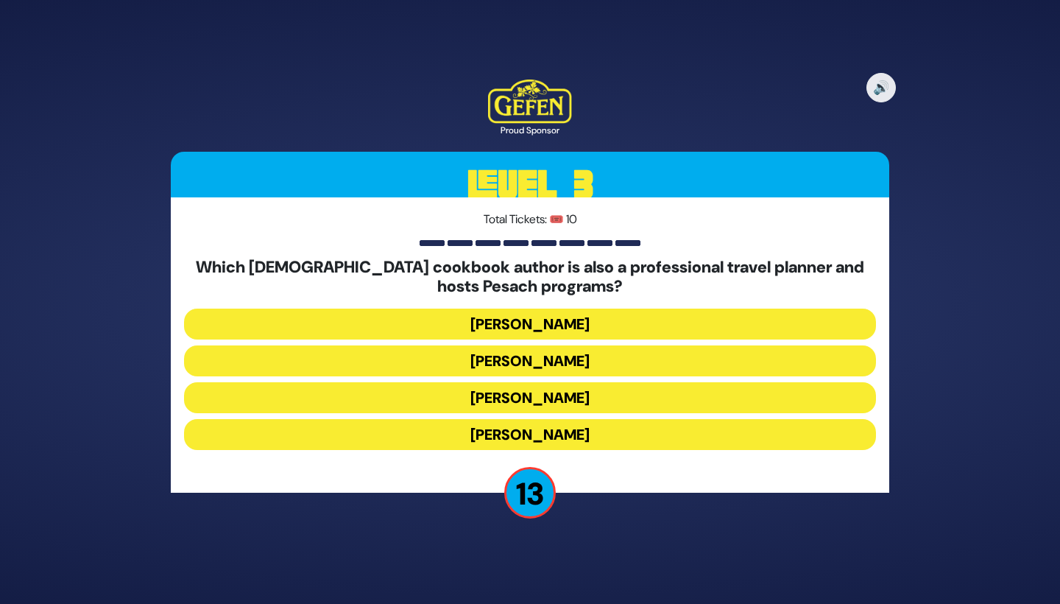
click at [599, 382] on button "[PERSON_NAME]" at bounding box center [530, 397] width 692 height 31
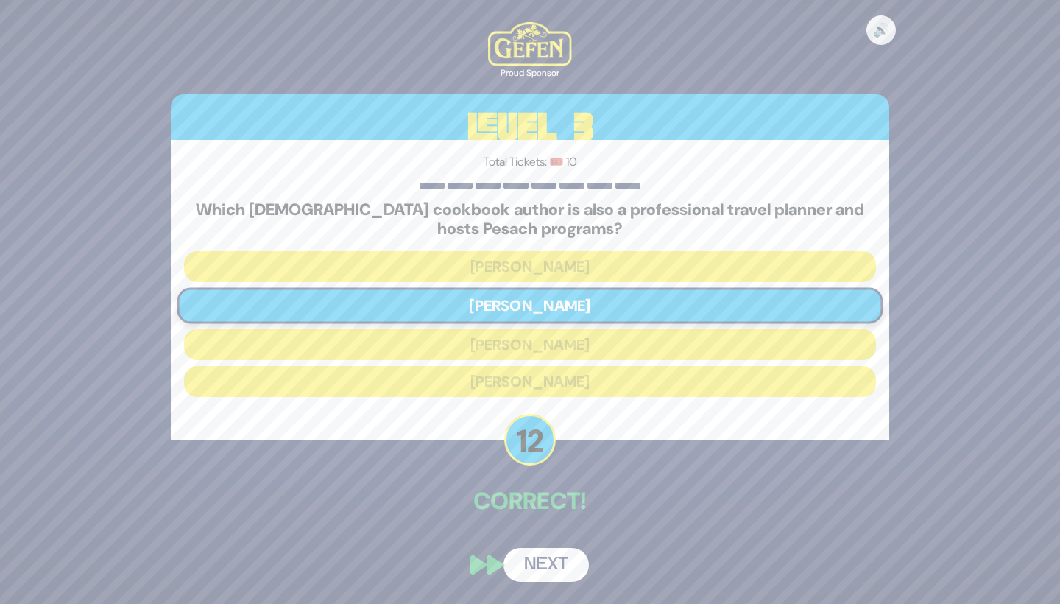
click at [549, 562] on button "Next" at bounding box center [546, 565] width 85 height 34
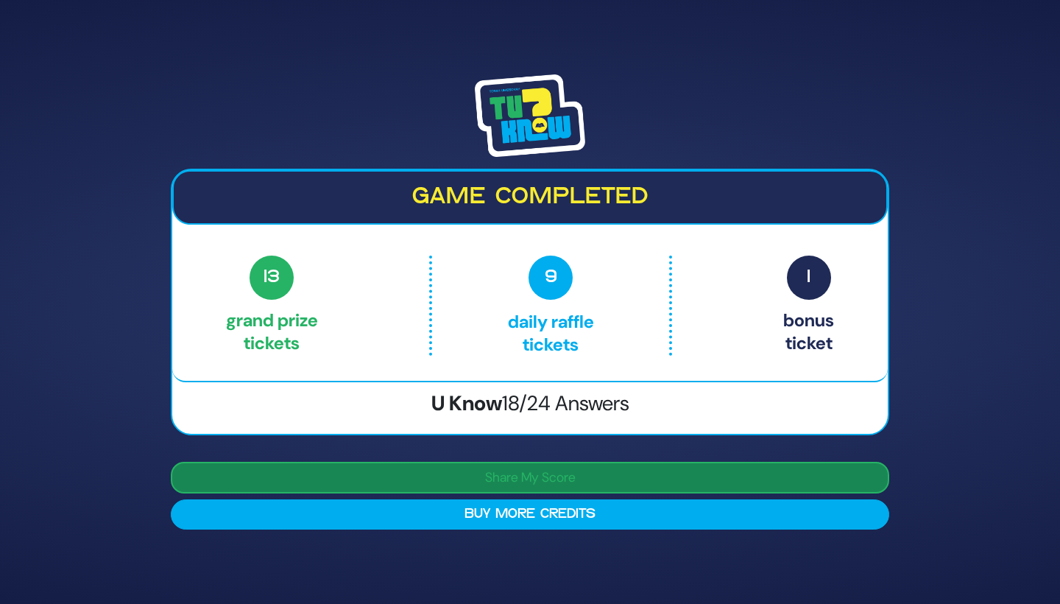
click at [599, 471] on button "Share My Score" at bounding box center [530, 478] width 719 height 32
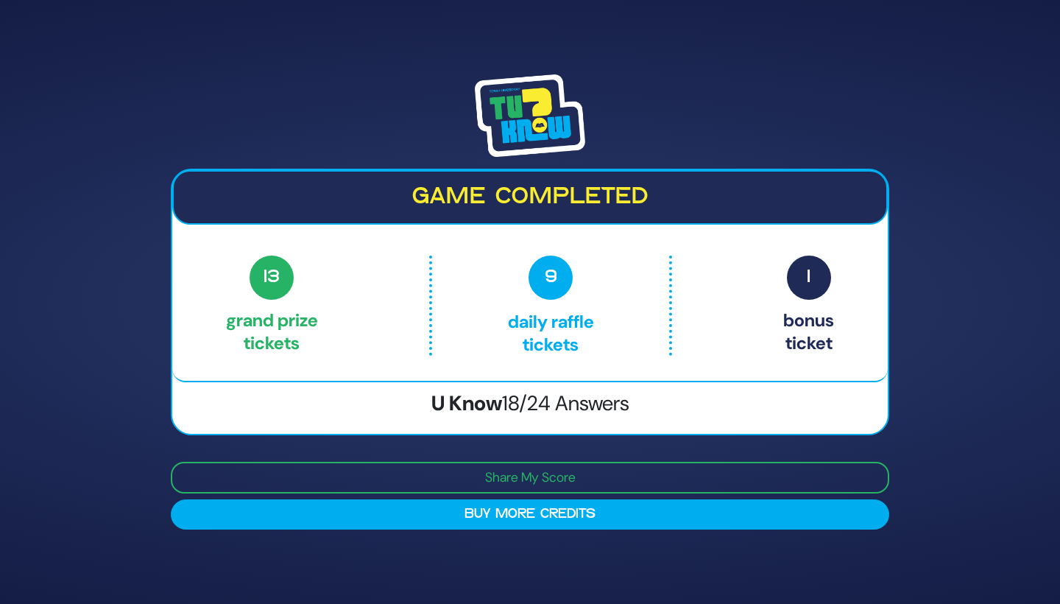
click at [532, 117] on img at bounding box center [530, 115] width 110 height 82
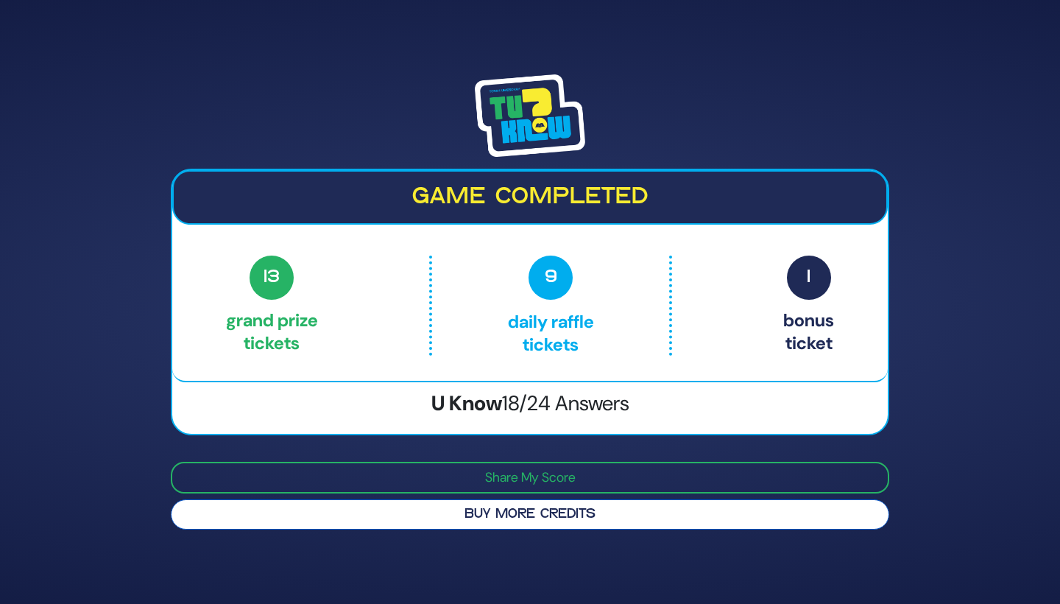
click at [558, 509] on button "Buy More Credits" at bounding box center [530, 514] width 719 height 30
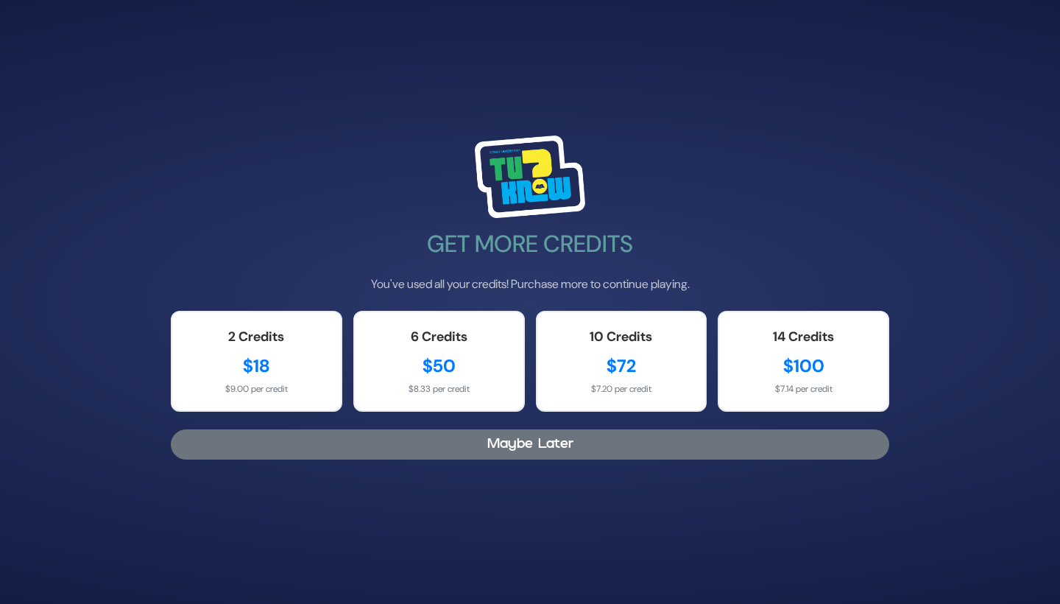
click at [562, 443] on button "Maybe Later" at bounding box center [530, 444] width 719 height 30
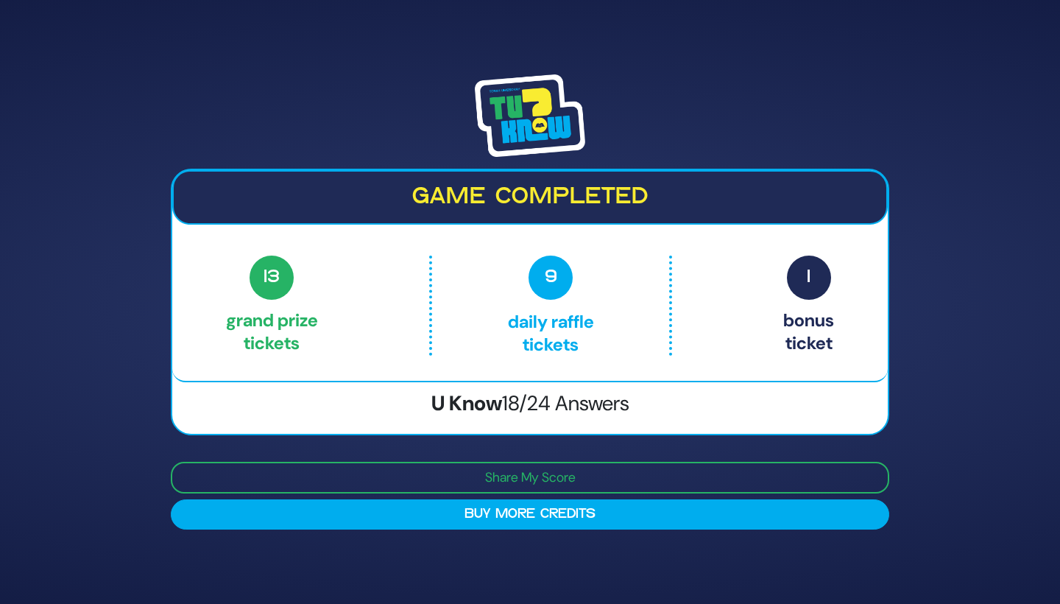
click at [791, 86] on div at bounding box center [530, 115] width 719 height 82
